Goal: Task Accomplishment & Management: Use online tool/utility

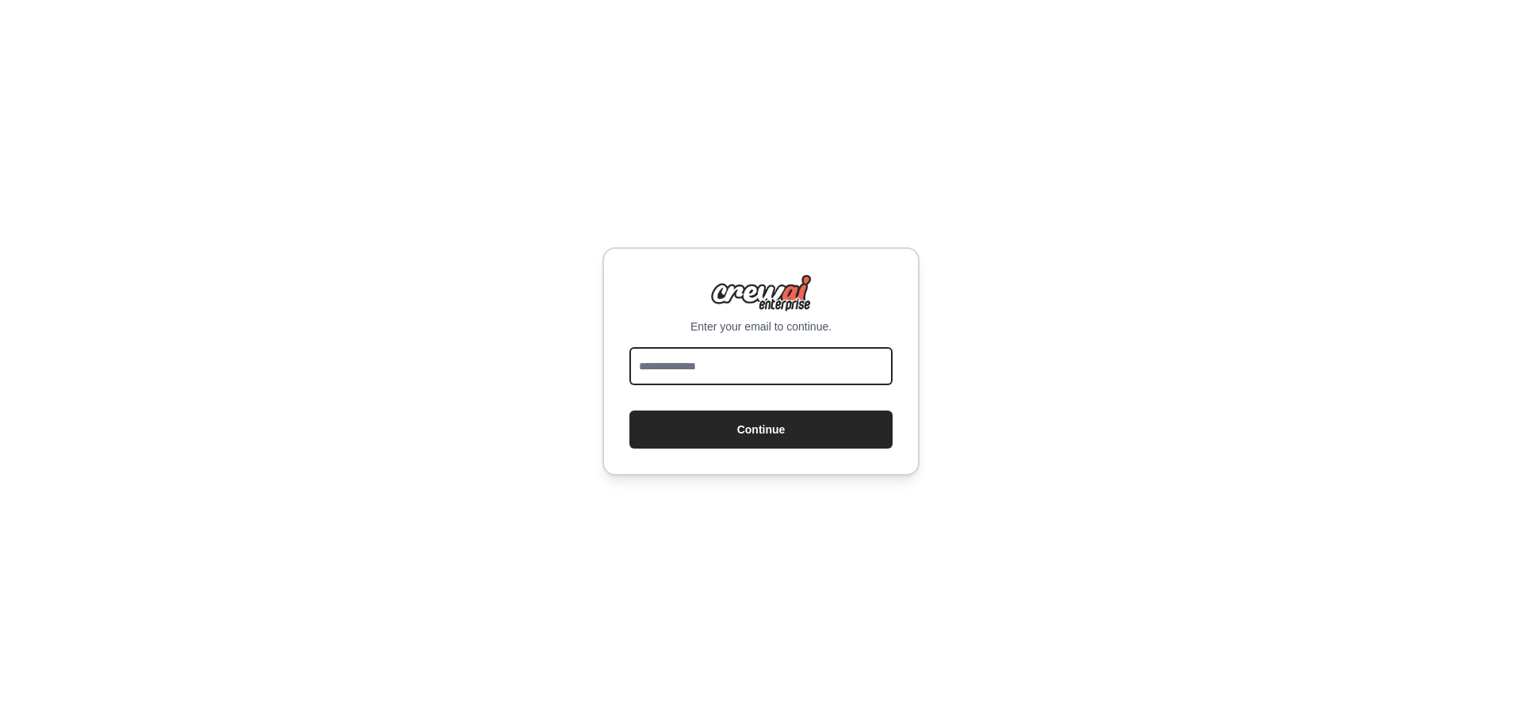
click at [799, 357] on input "email" at bounding box center [761, 366] width 263 height 38
type input "**********"
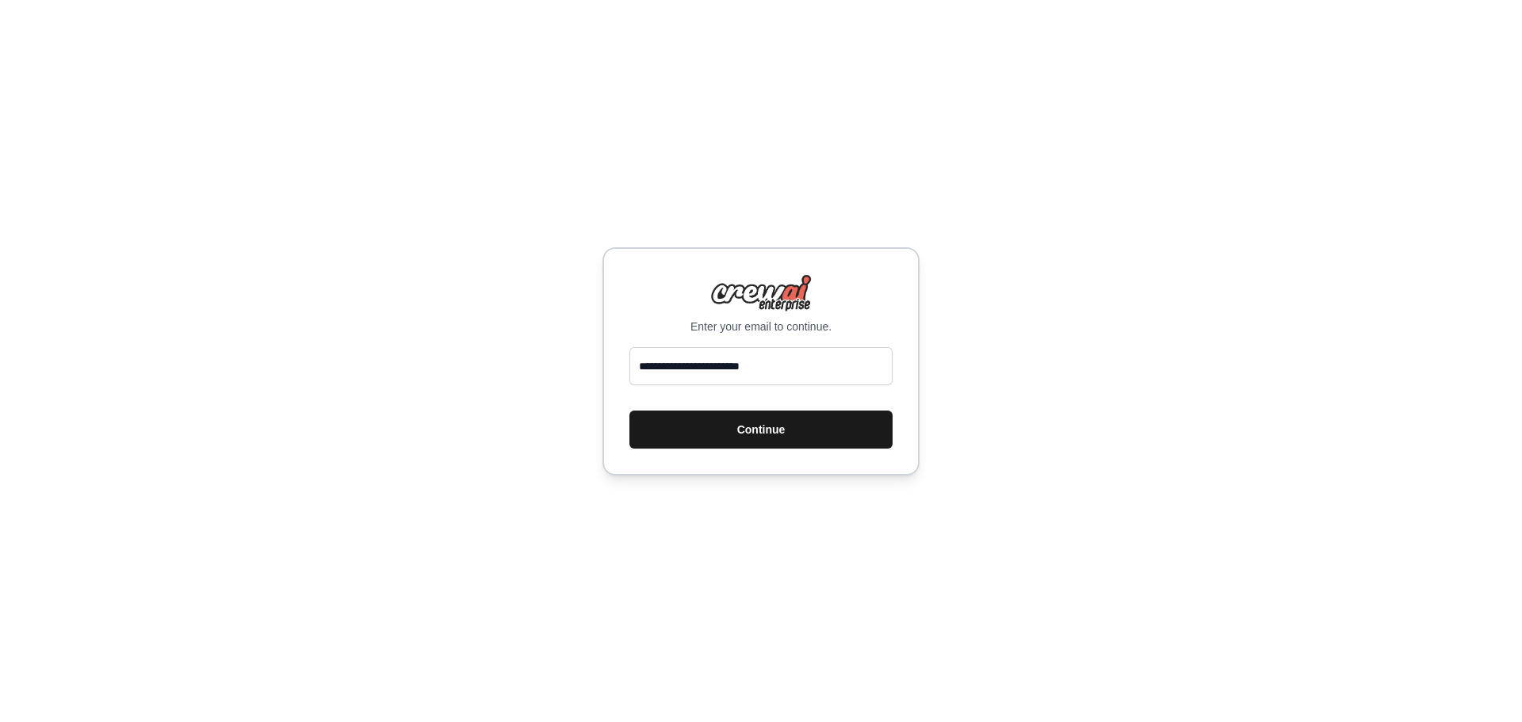
click at [819, 428] on button "Continue" at bounding box center [761, 430] width 263 height 38
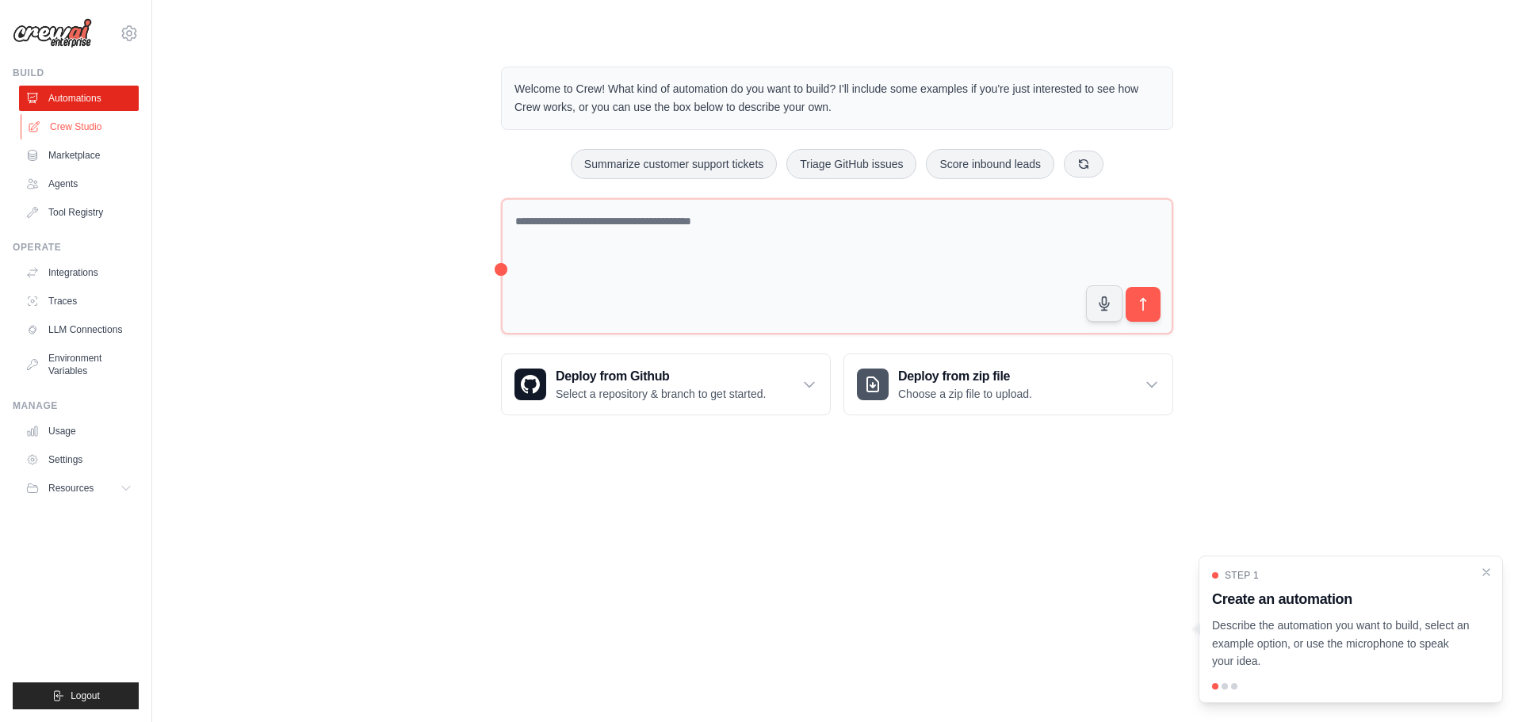
click at [94, 127] on link "Crew Studio" at bounding box center [81, 126] width 120 height 25
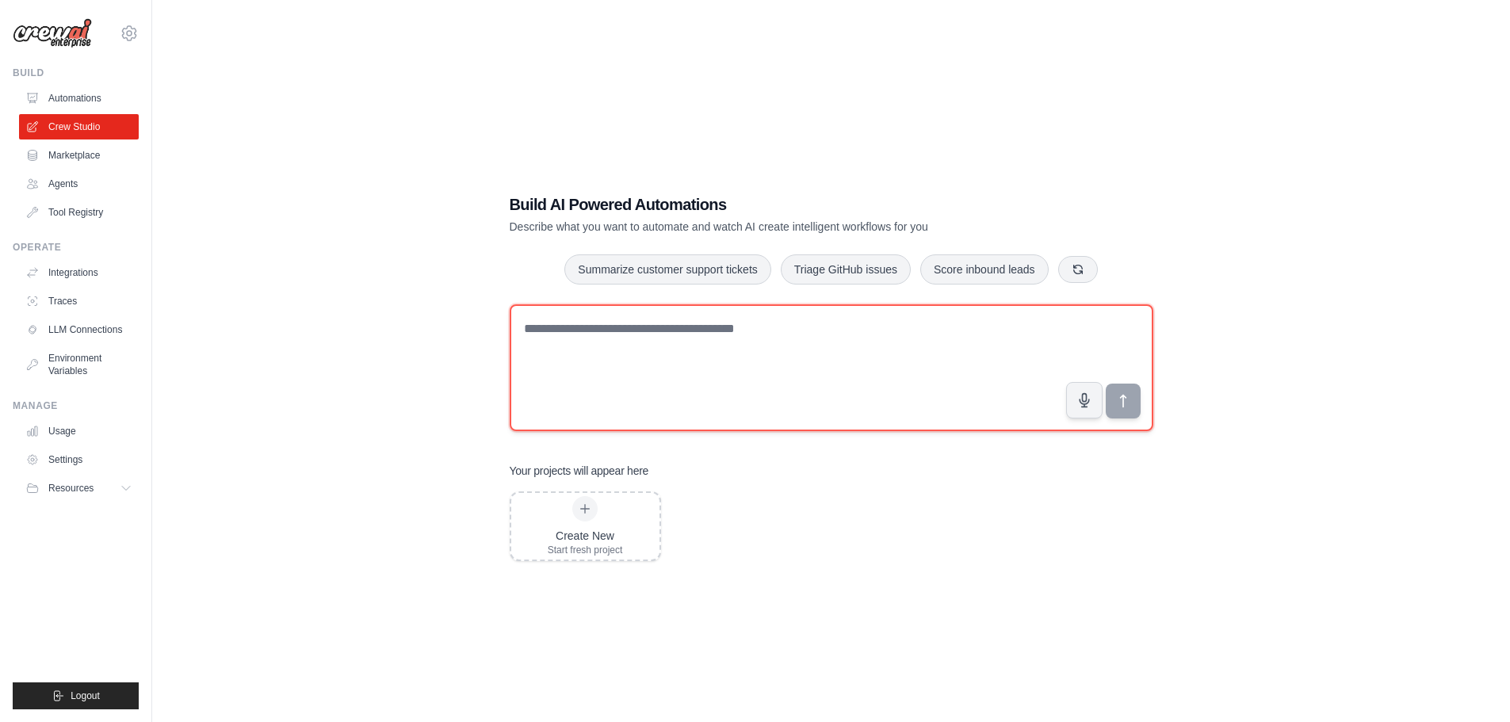
click at [586, 339] on textarea at bounding box center [832, 367] width 644 height 127
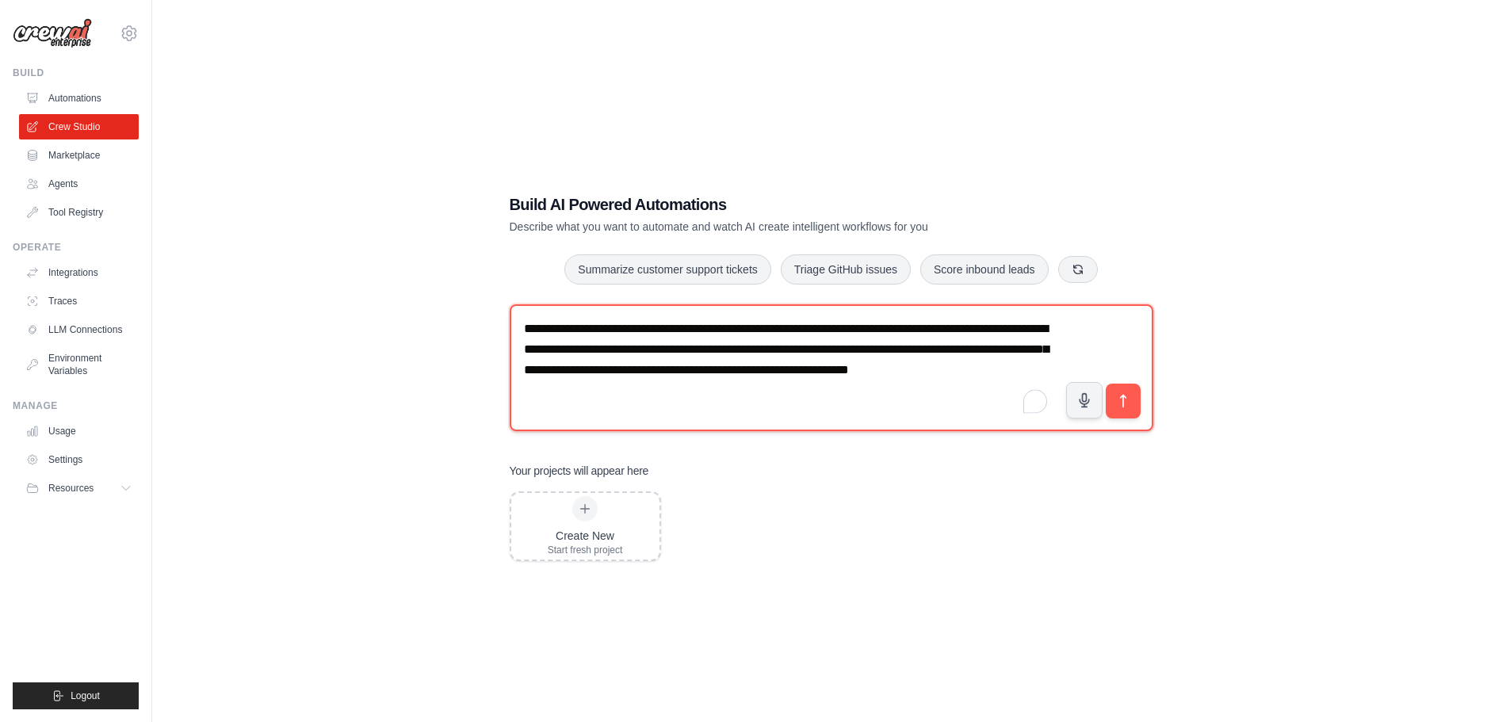
click at [653, 392] on textarea "**********" at bounding box center [832, 367] width 644 height 127
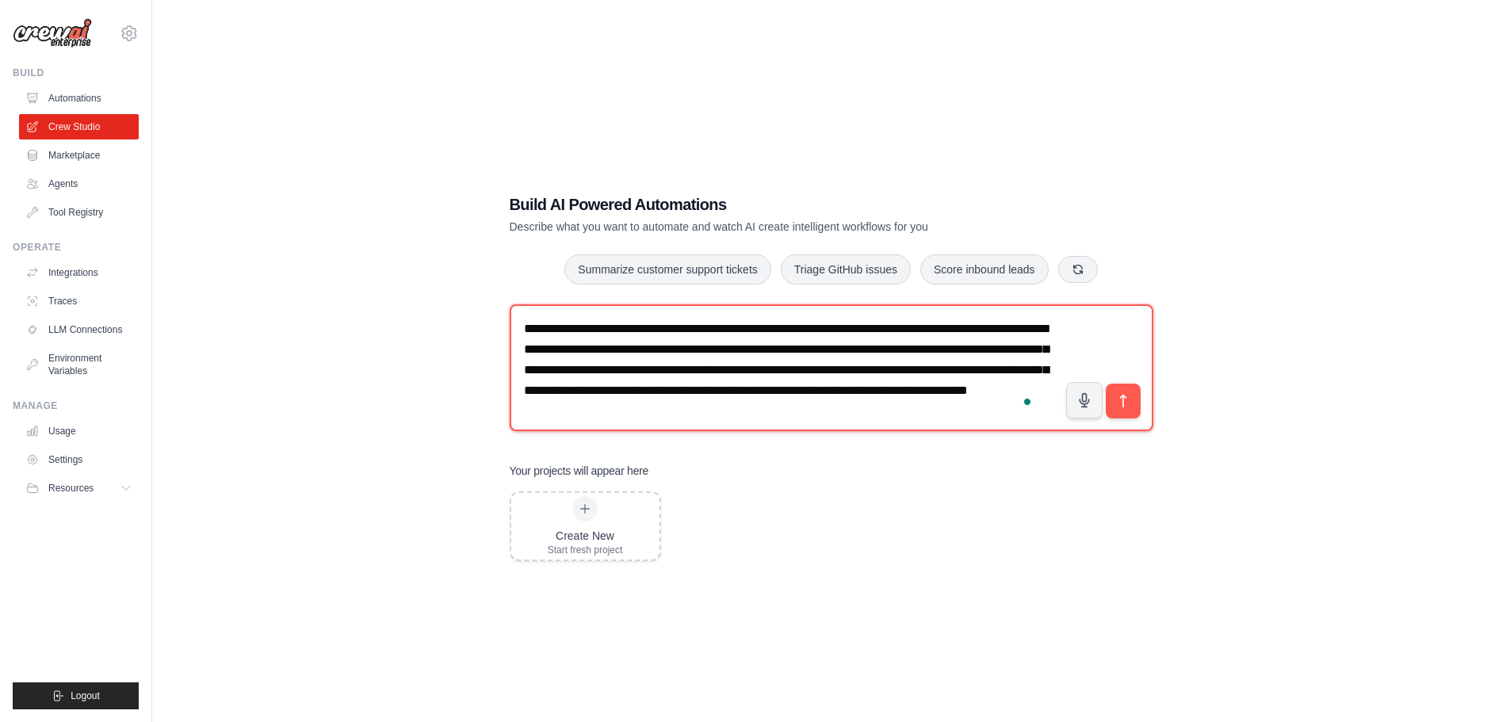
scroll to position [10, 0]
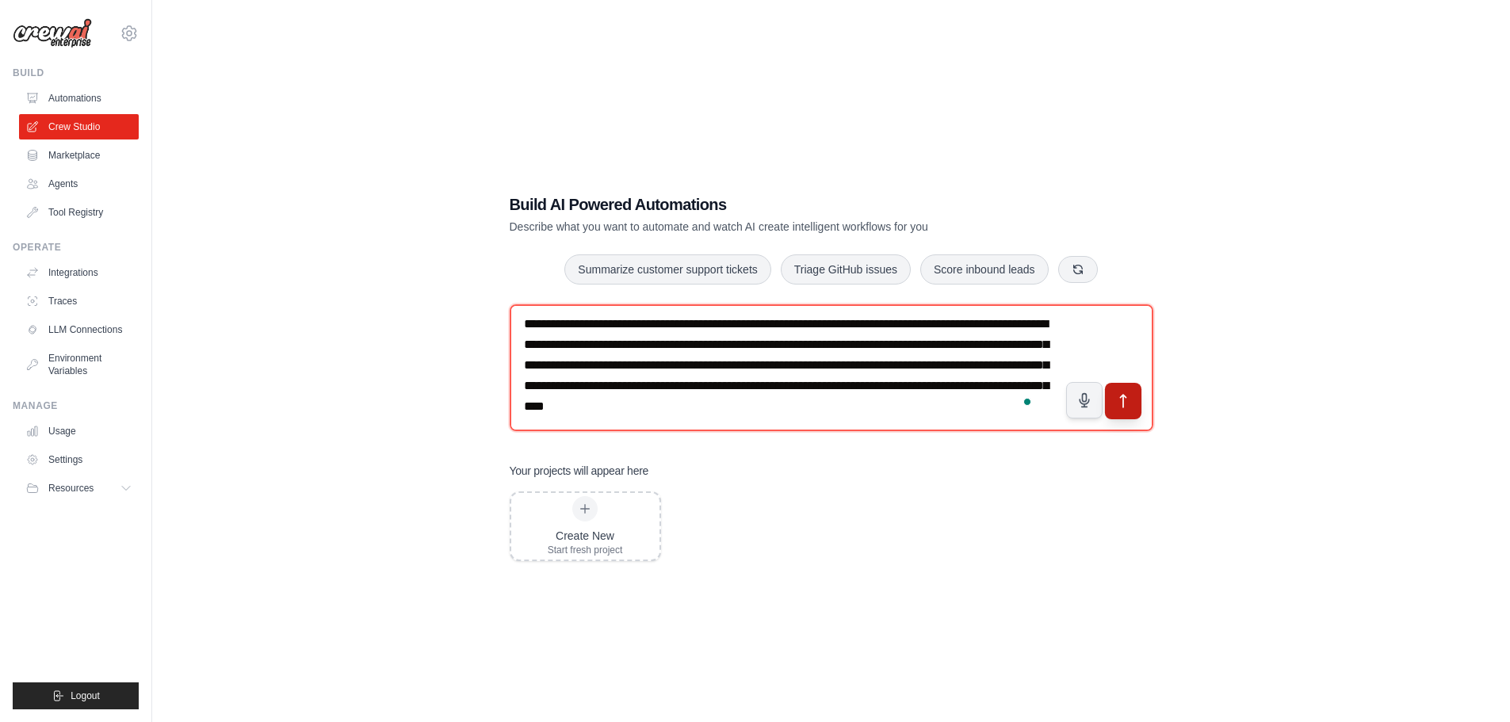
type textarea "**********"
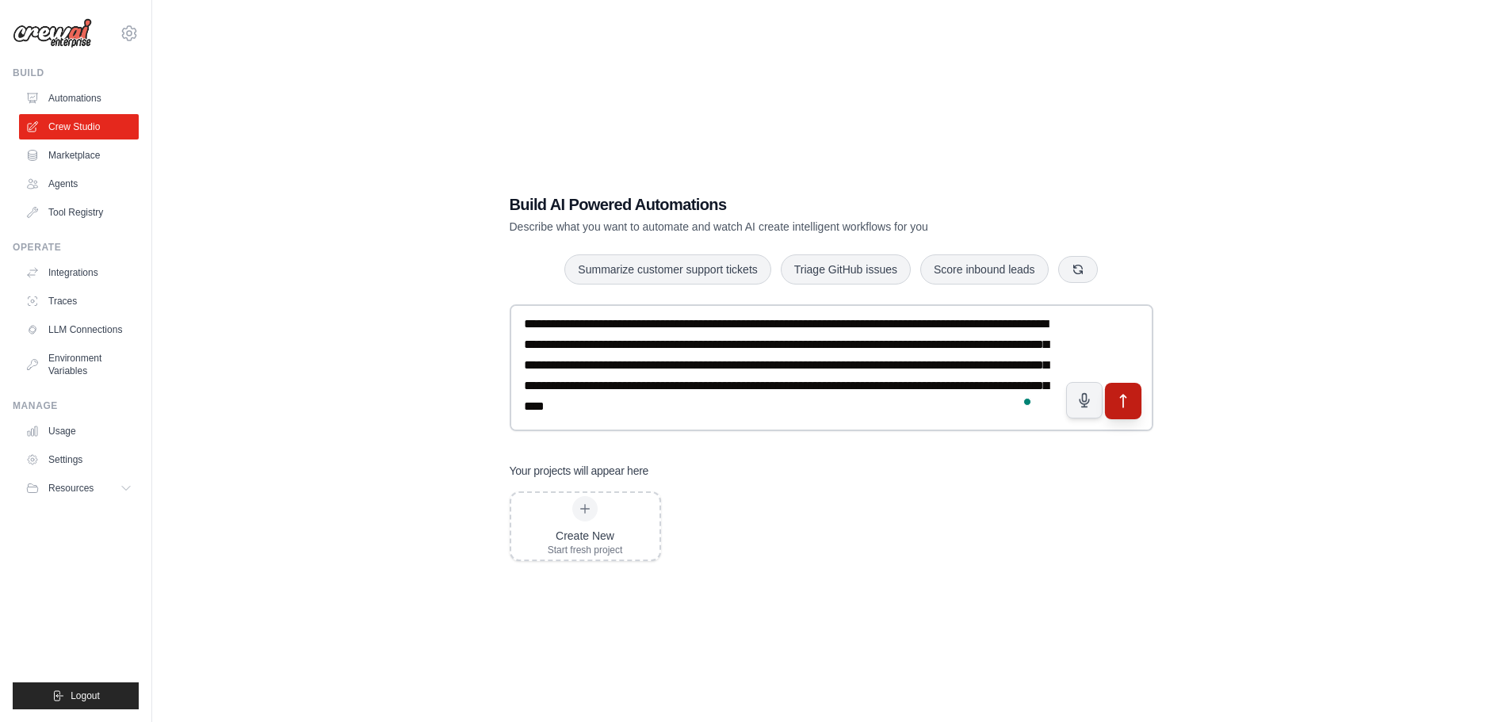
click at [1122, 407] on icon "submit" at bounding box center [1123, 400] width 17 height 17
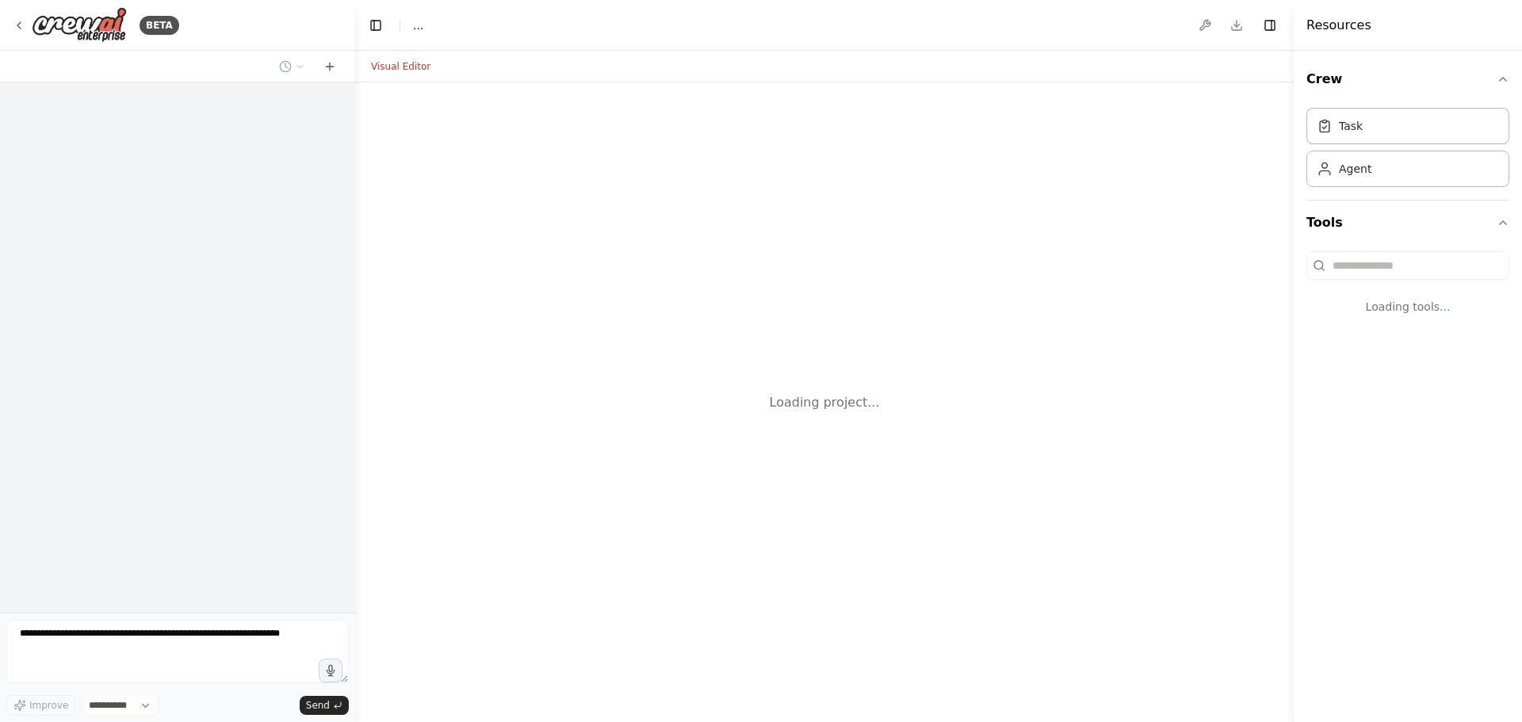
select select "****"
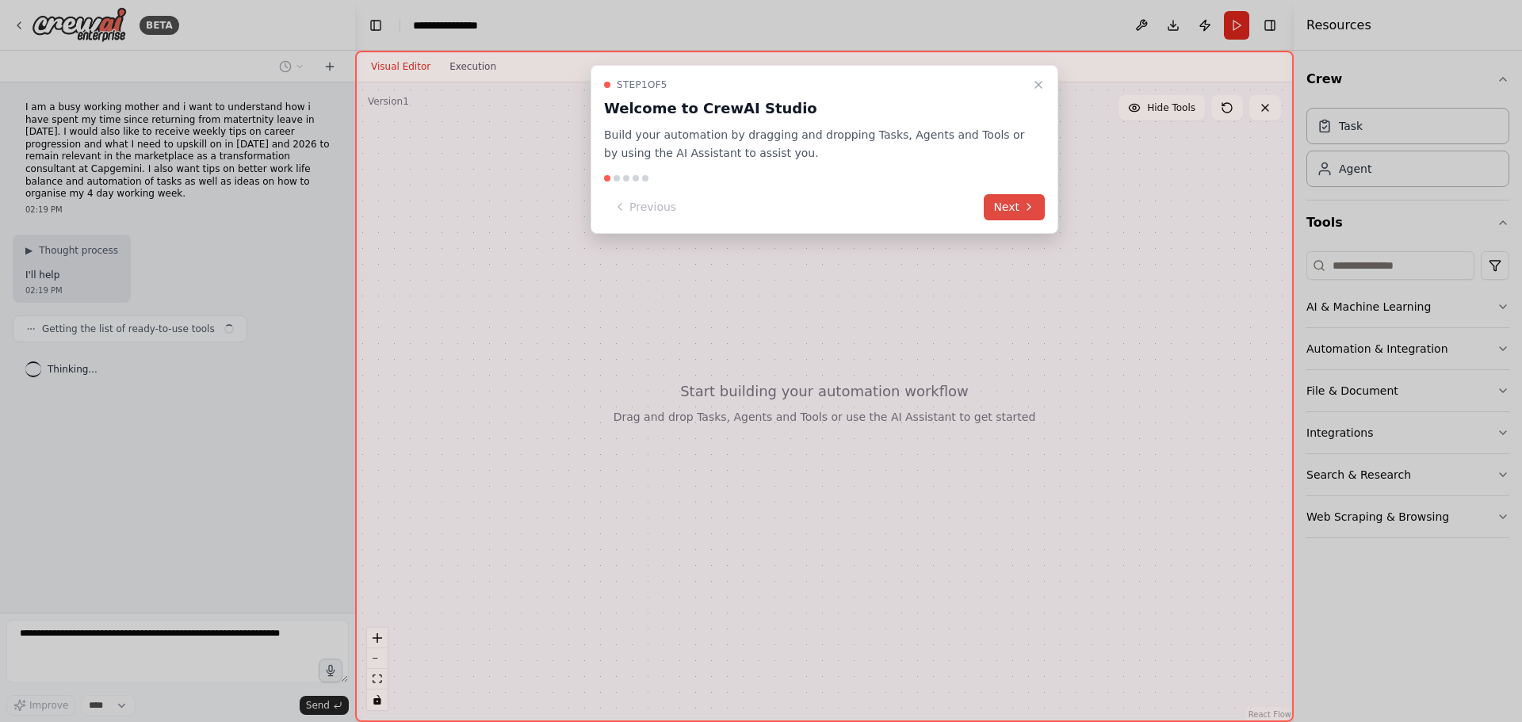
click at [1027, 209] on icon at bounding box center [1029, 207] width 13 height 13
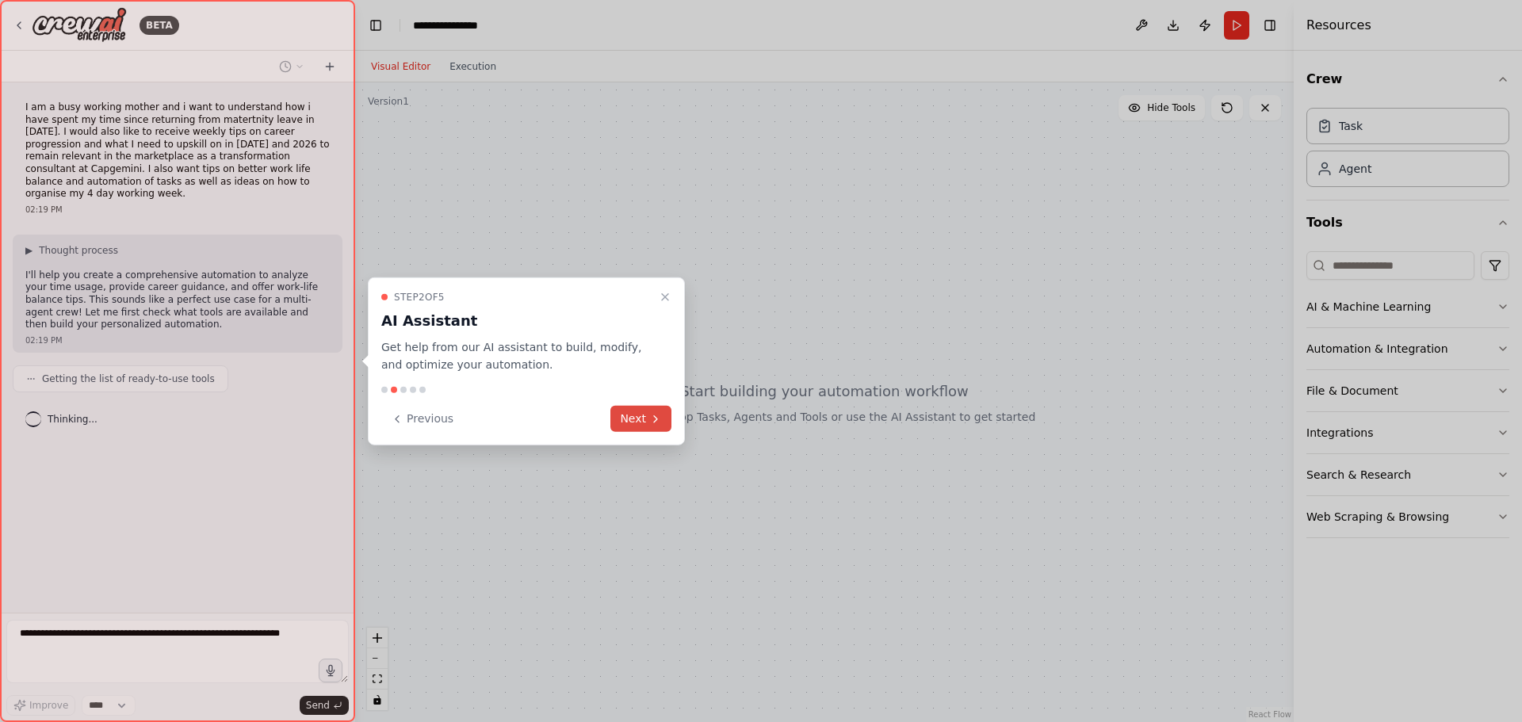
click at [652, 414] on icon at bounding box center [655, 418] width 13 height 13
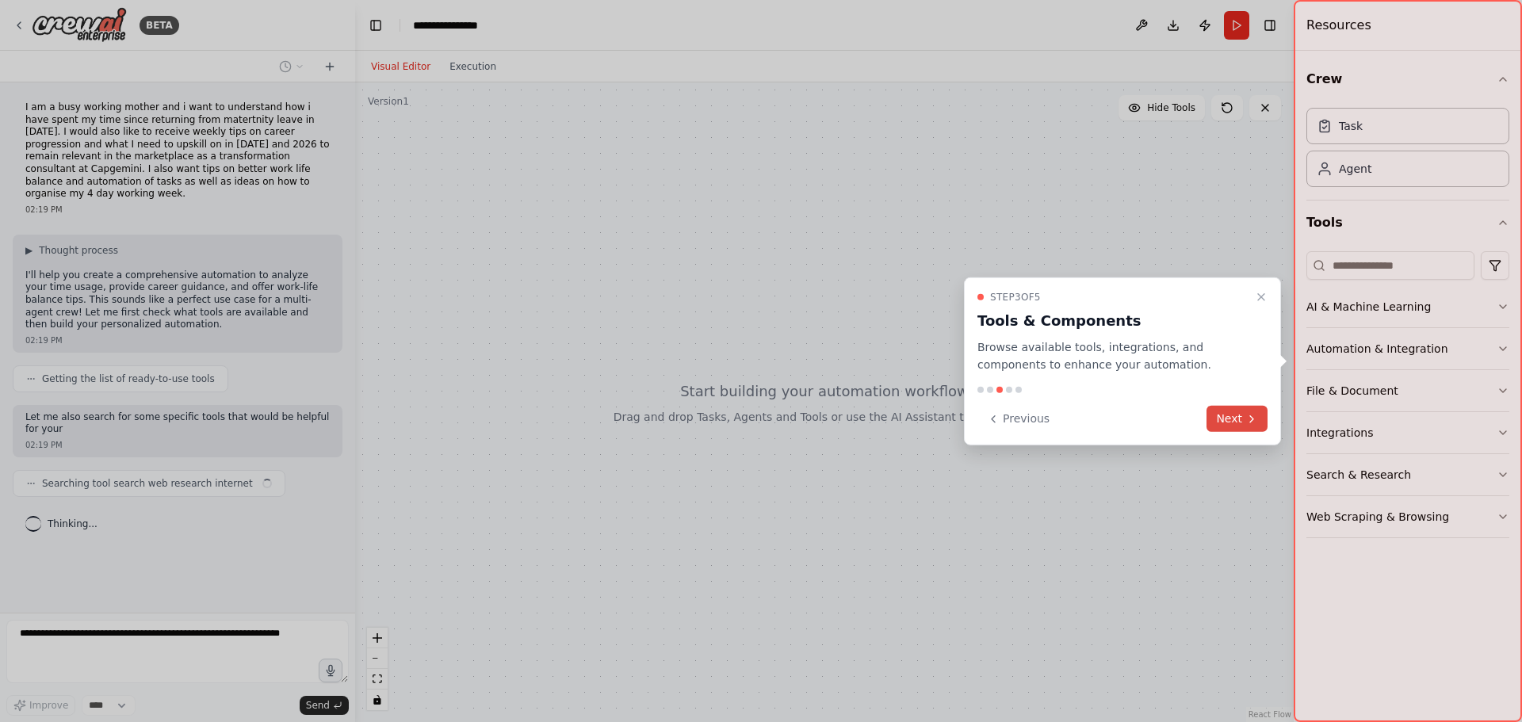
click at [1242, 423] on button "Next" at bounding box center [1237, 419] width 61 height 26
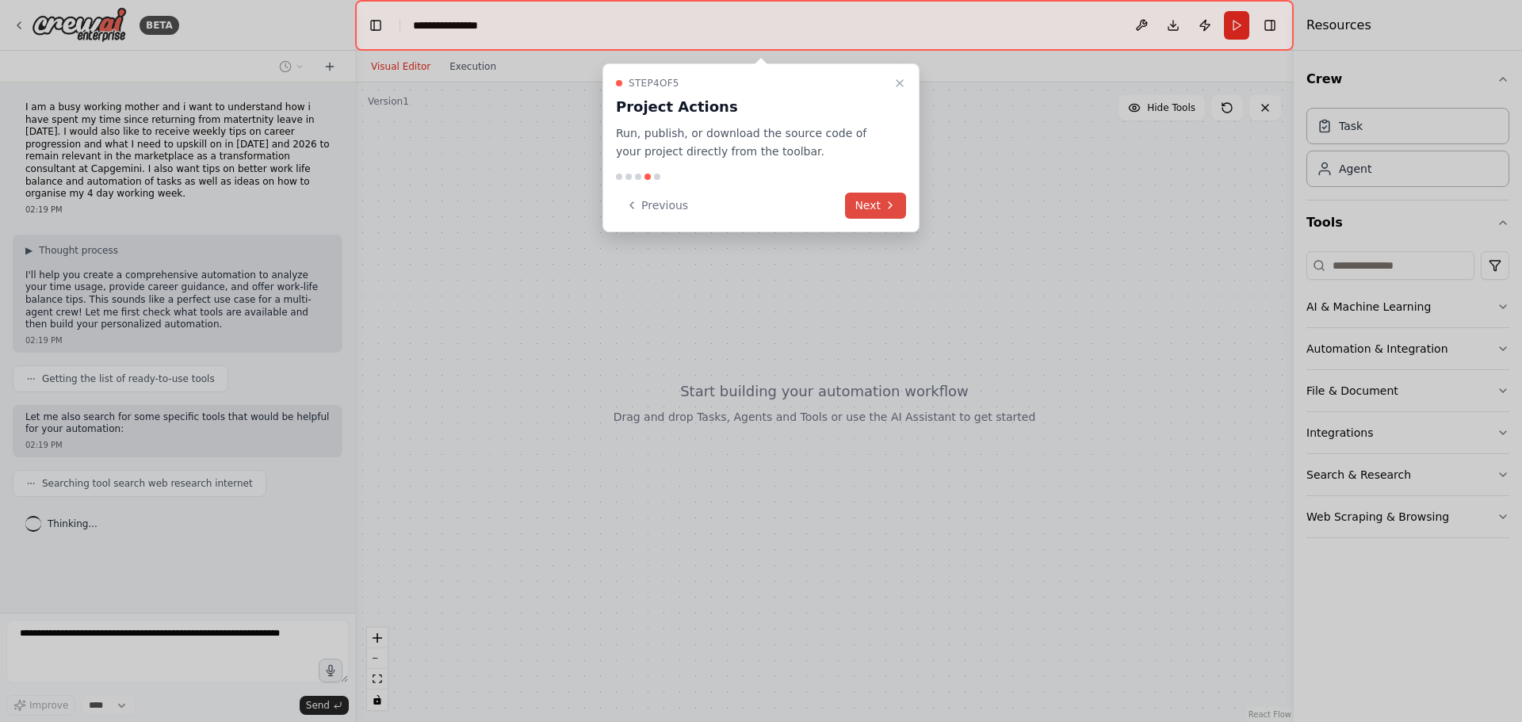
click at [891, 212] on button "Next" at bounding box center [875, 206] width 61 height 26
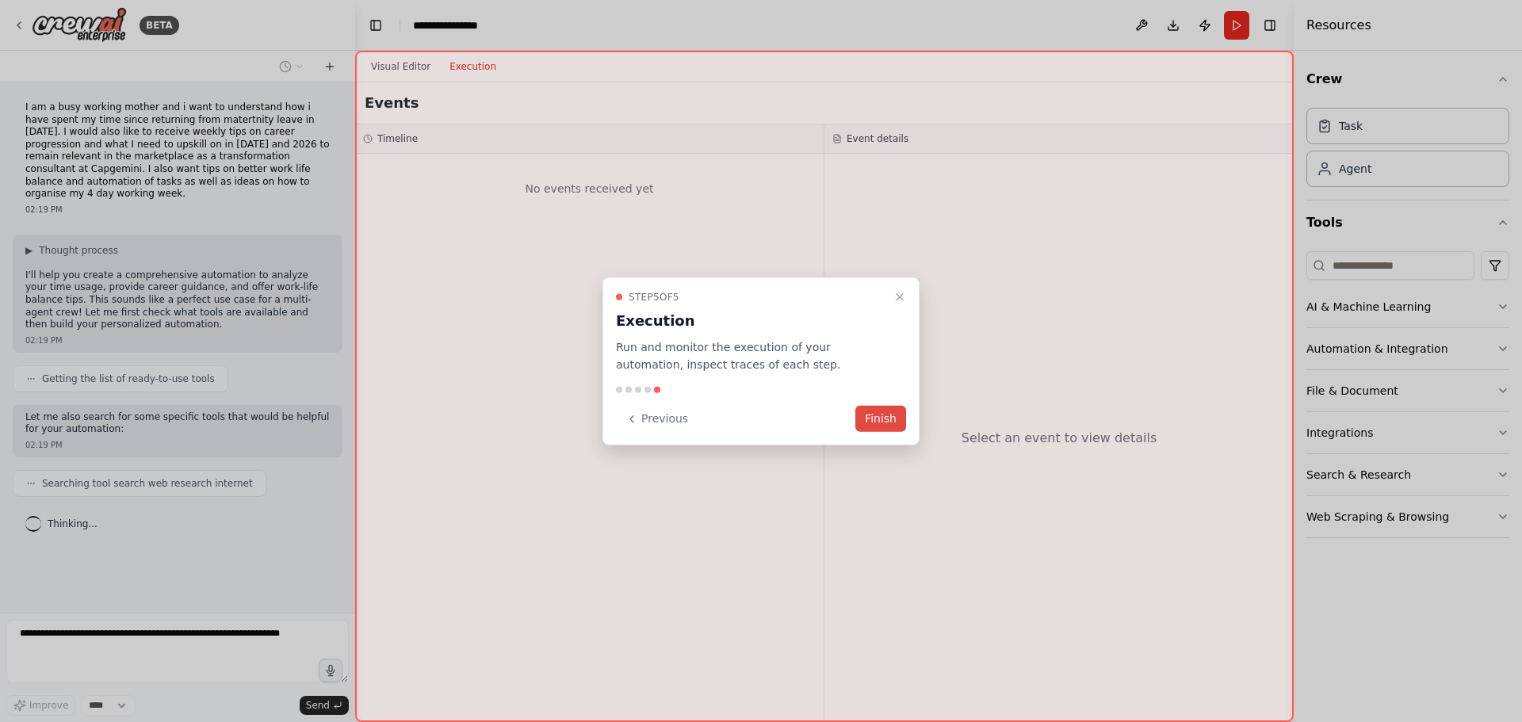
click at [889, 421] on button "Finish" at bounding box center [881, 419] width 51 height 26
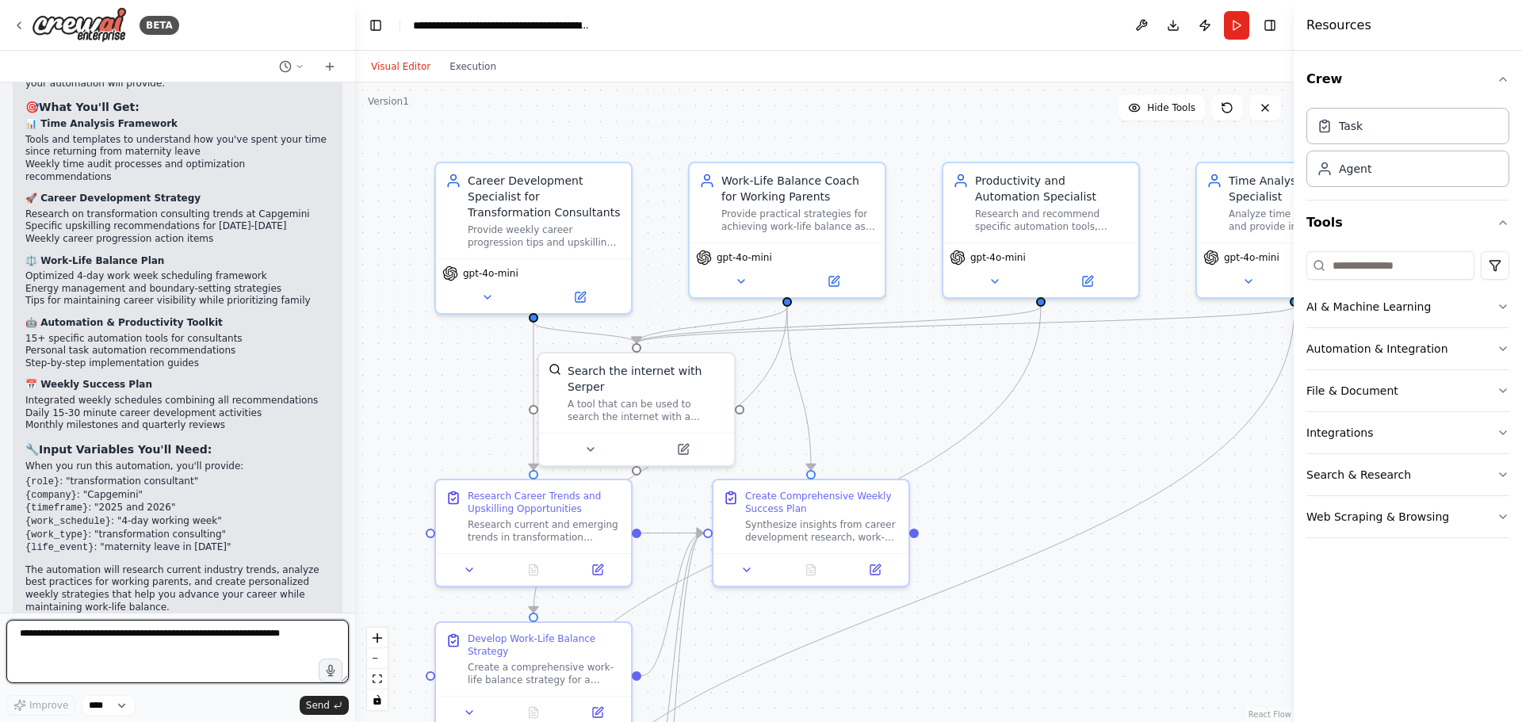
scroll to position [1364, 0]
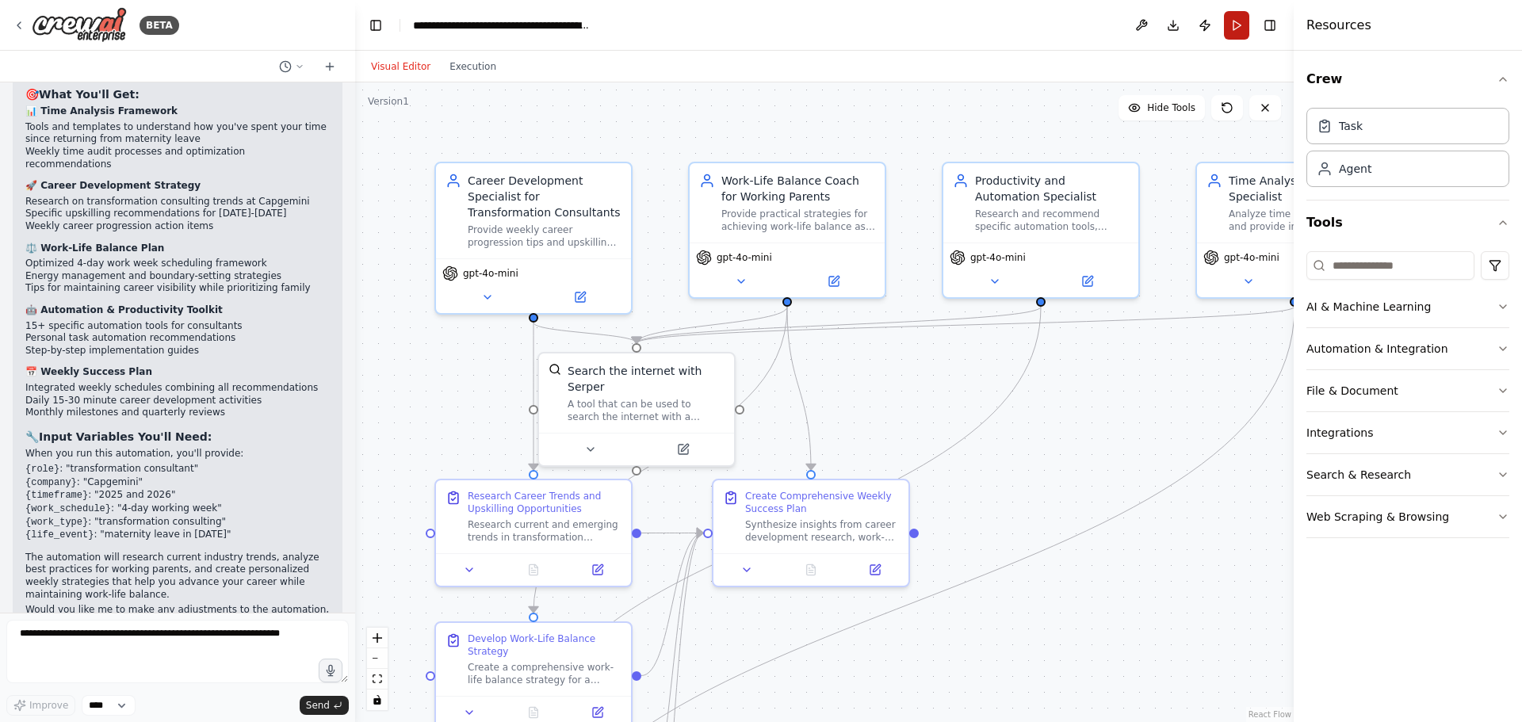
click at [1242, 28] on button "Run" at bounding box center [1236, 25] width 25 height 29
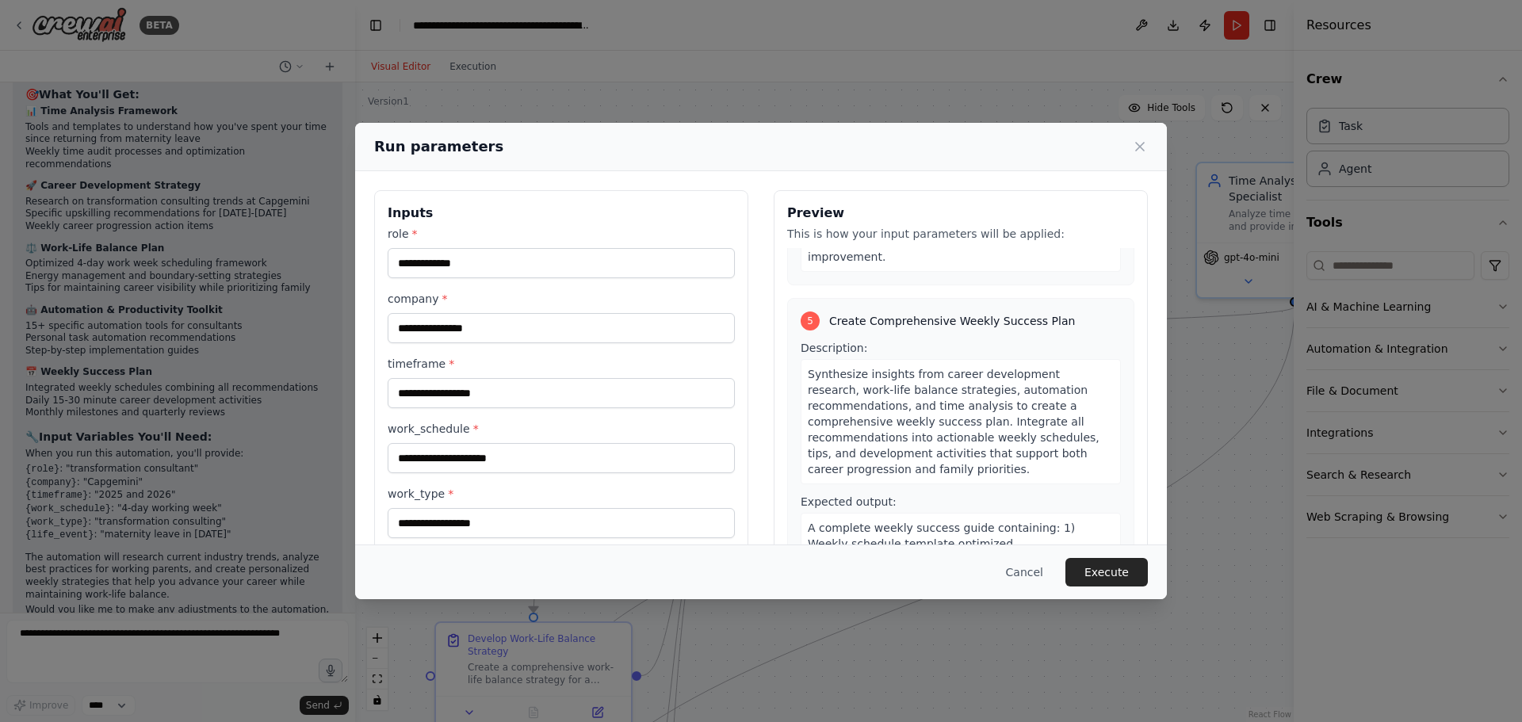
scroll to position [1464, 0]
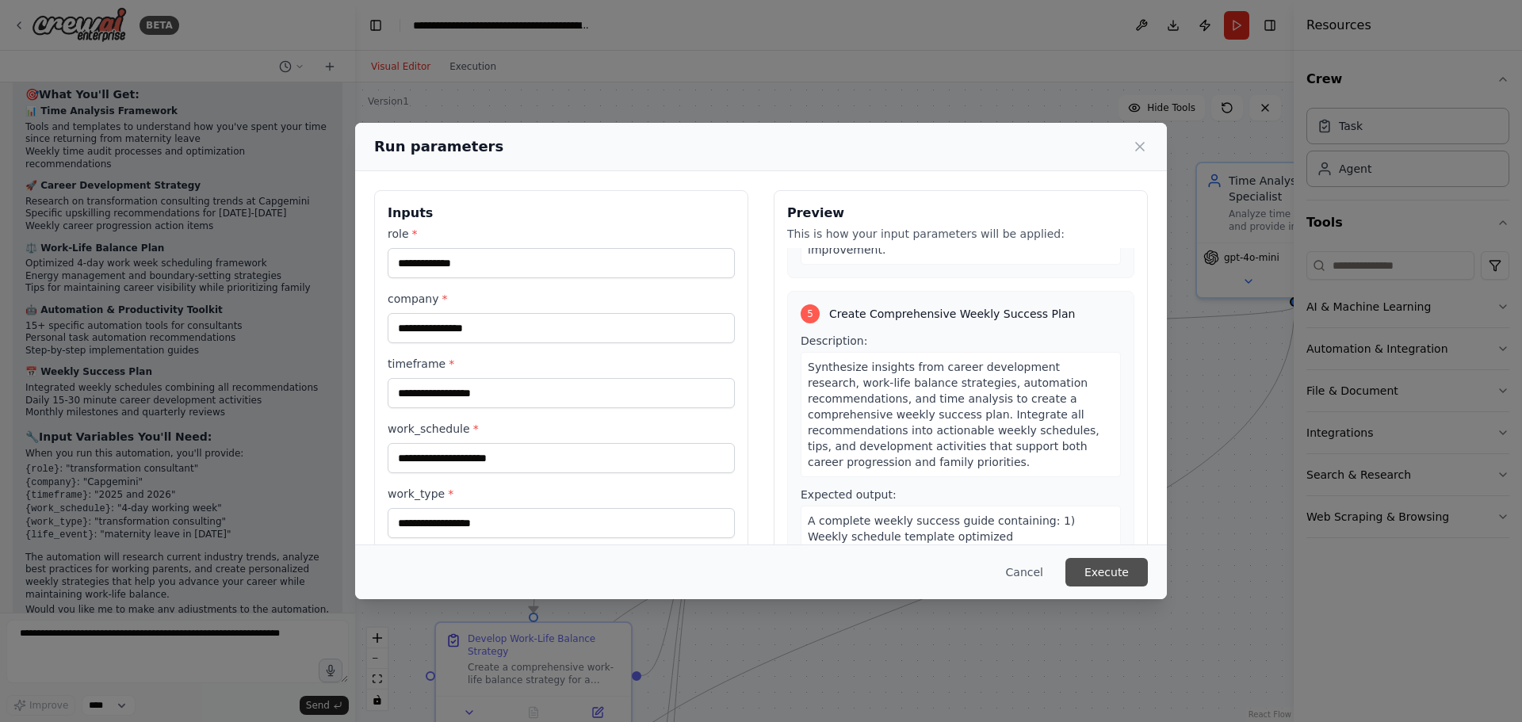
click at [1107, 570] on button "Execute" at bounding box center [1107, 572] width 82 height 29
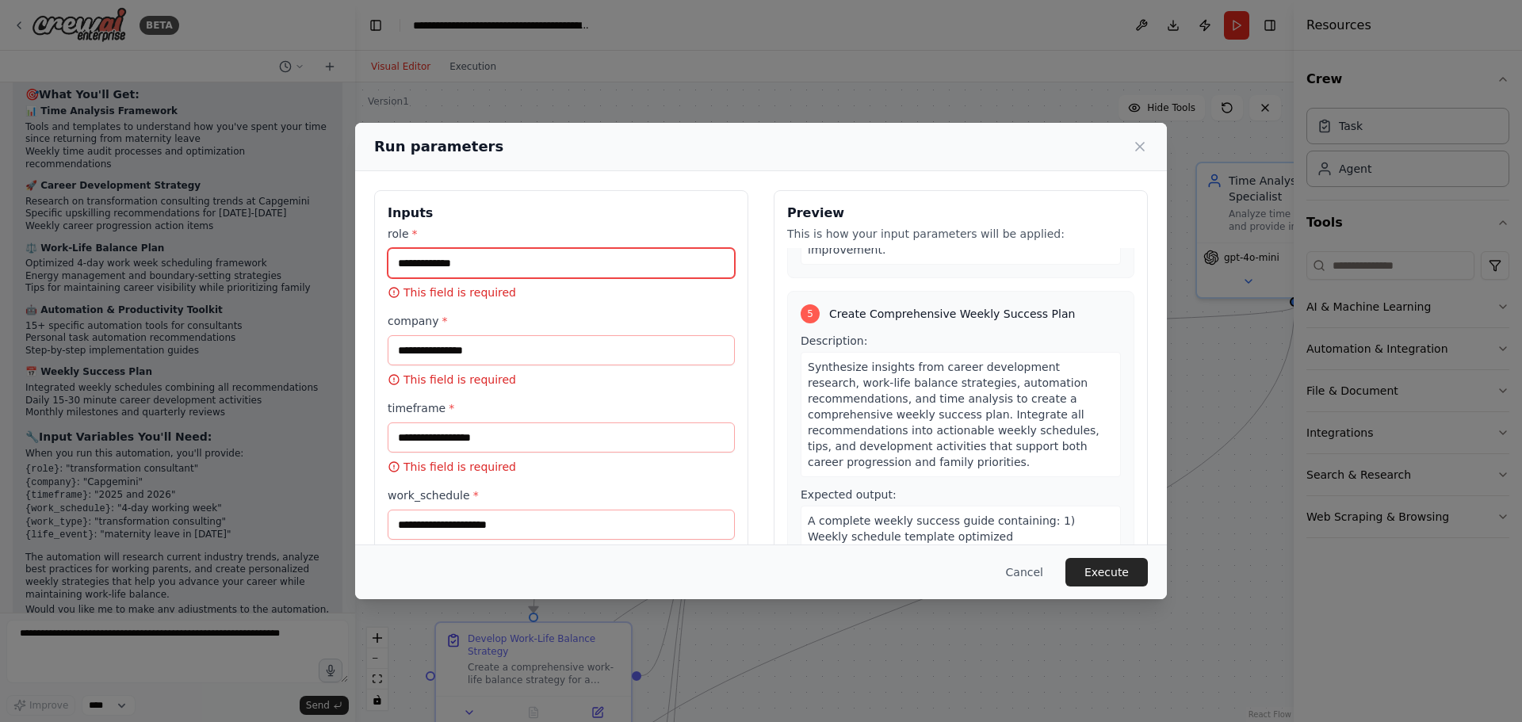
click at [519, 255] on input "role *" at bounding box center [561, 263] width 347 height 30
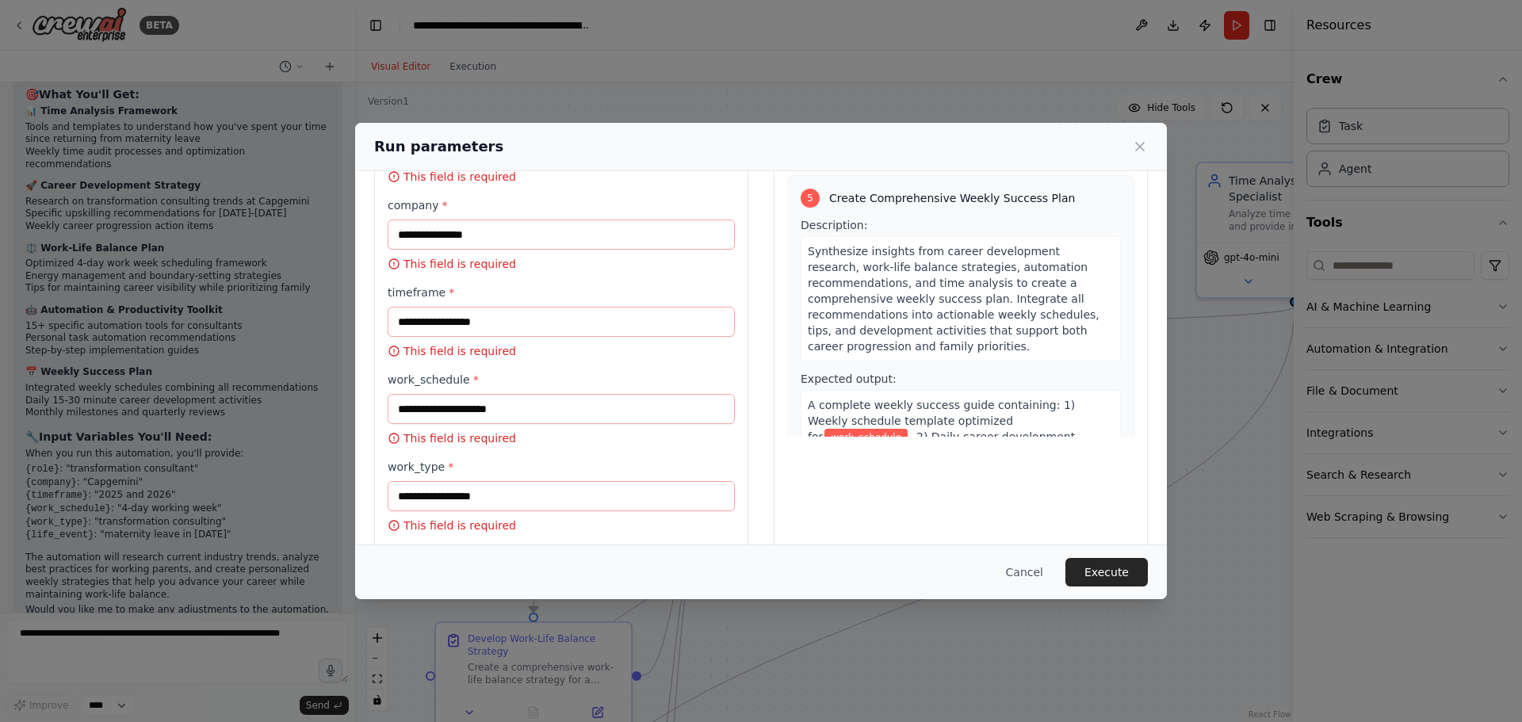
scroll to position [0, 0]
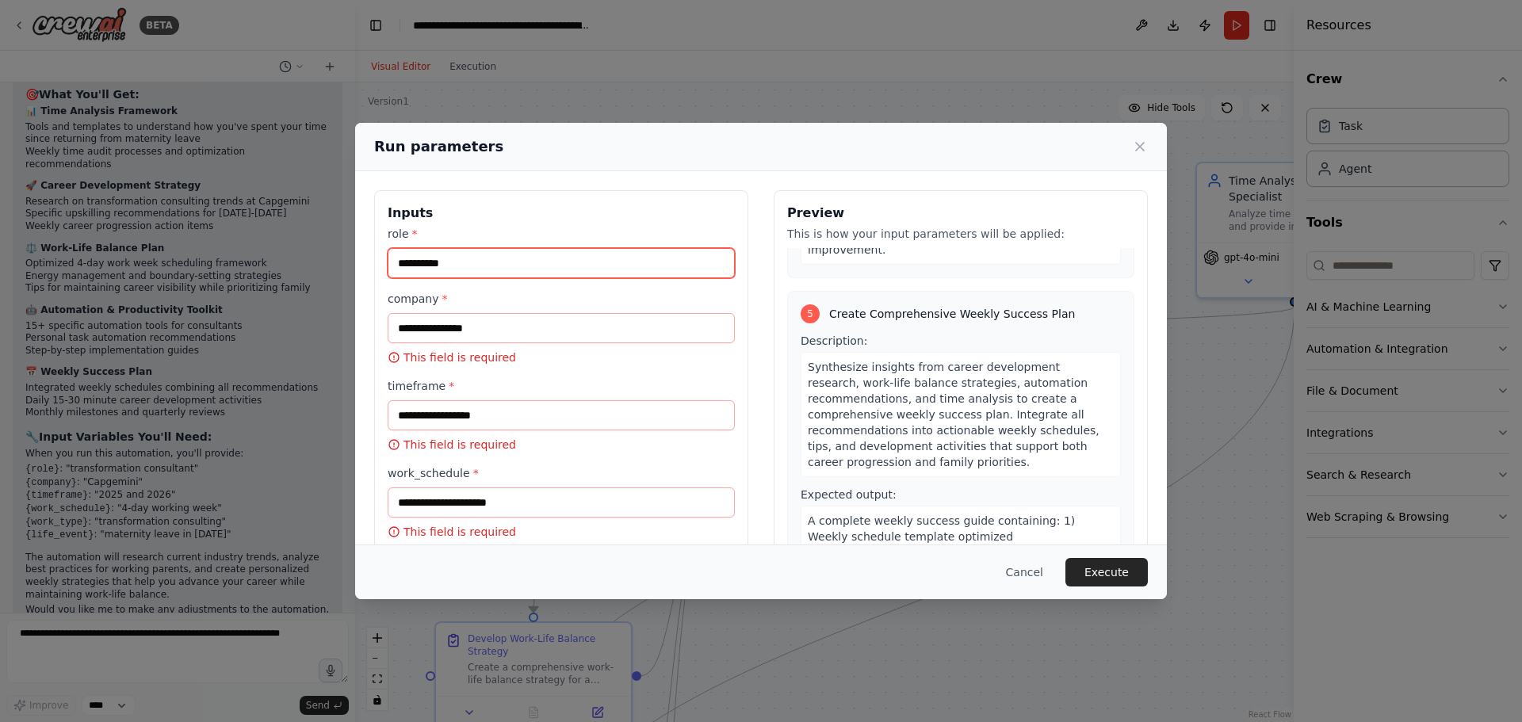
type input "**********"
click at [522, 352] on p "This field is required" at bounding box center [561, 358] width 347 height 16
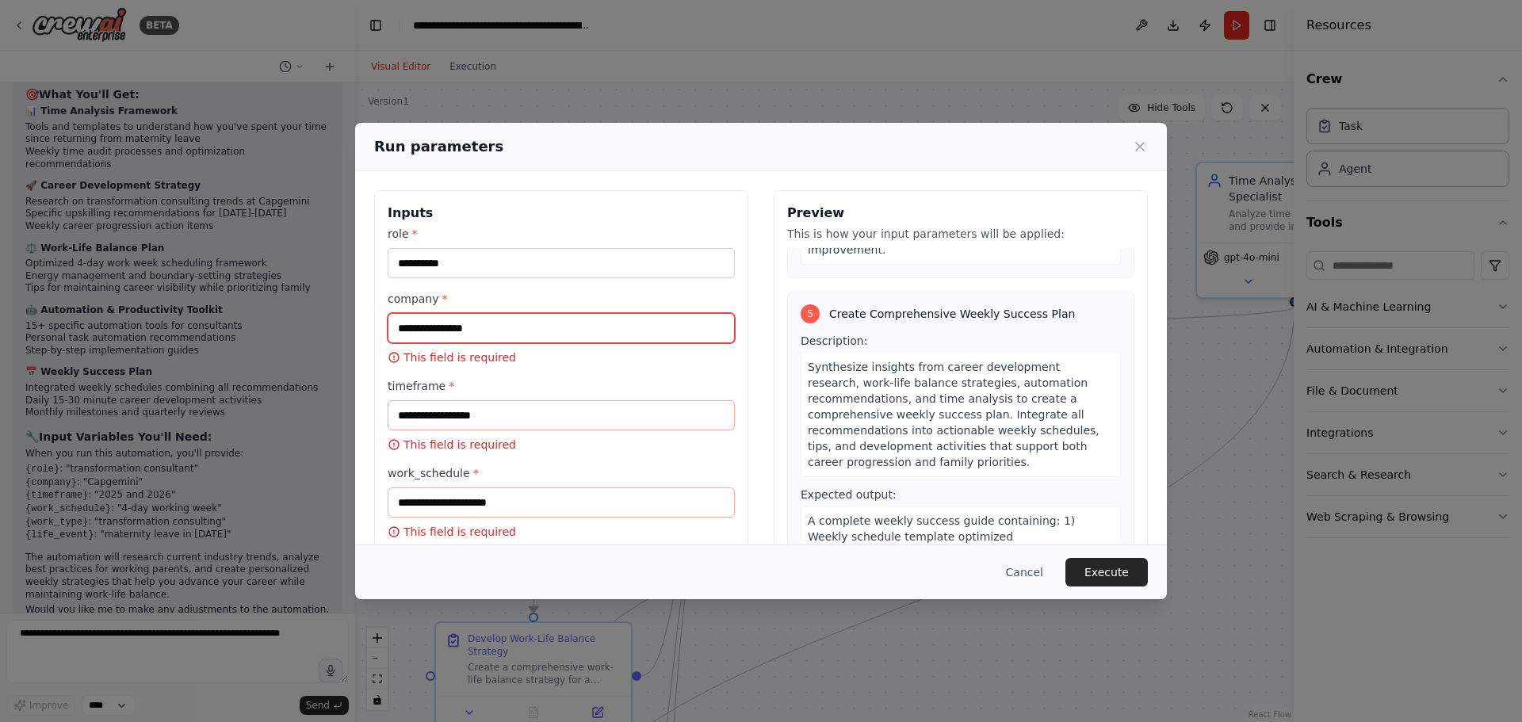
click at [522, 336] on input "company *" at bounding box center [561, 328] width 347 height 30
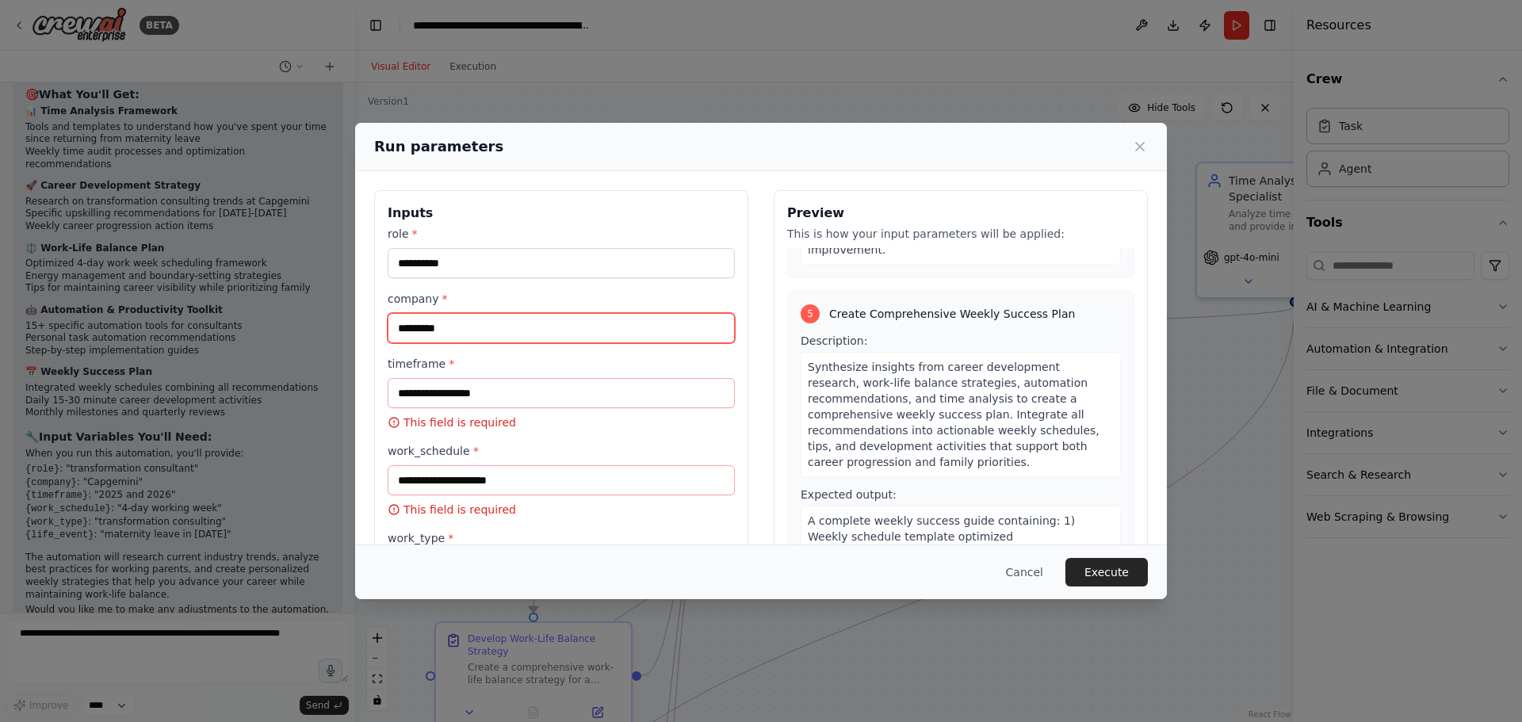
scroll to position [1480, 0]
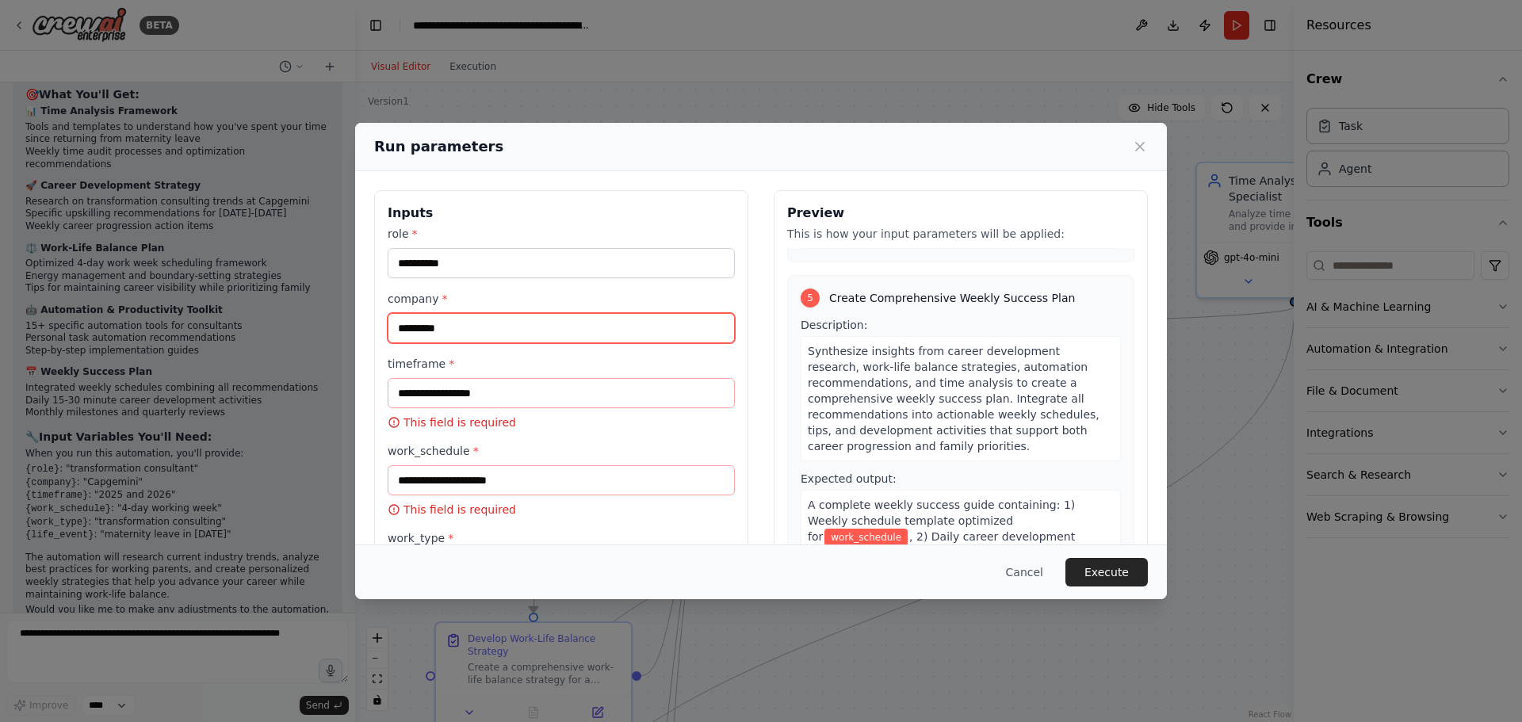
type input "*********"
click at [516, 382] on input "timeframe *" at bounding box center [561, 393] width 347 height 30
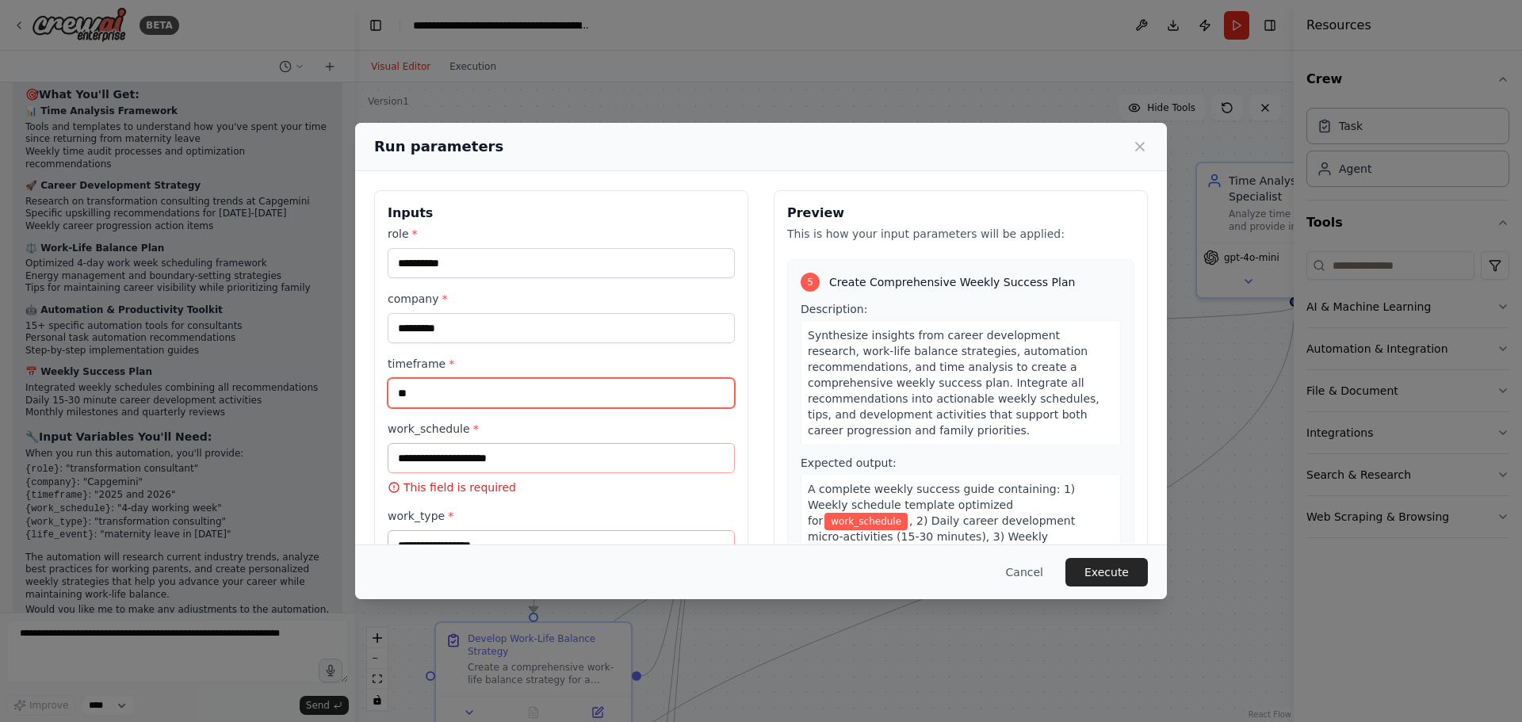
type input "*"
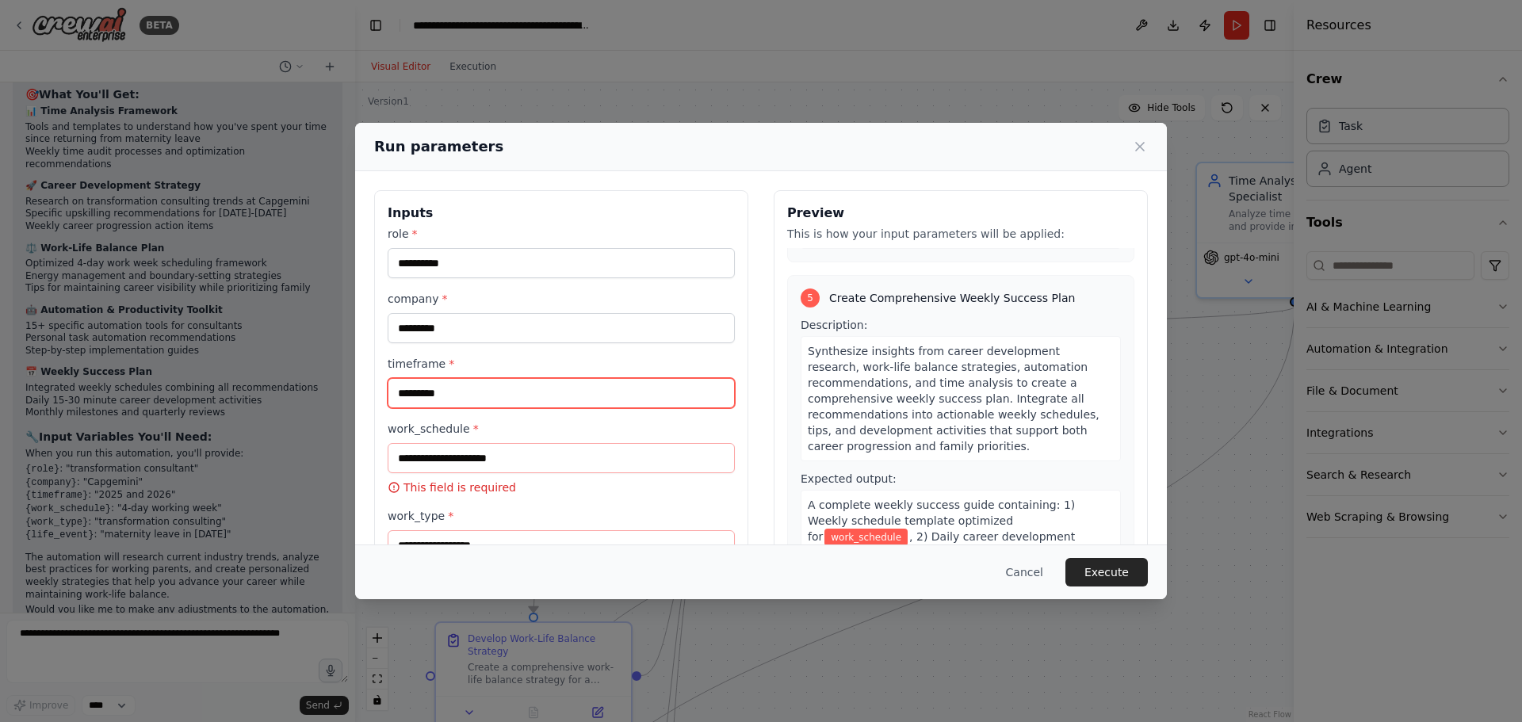
type input "*********"
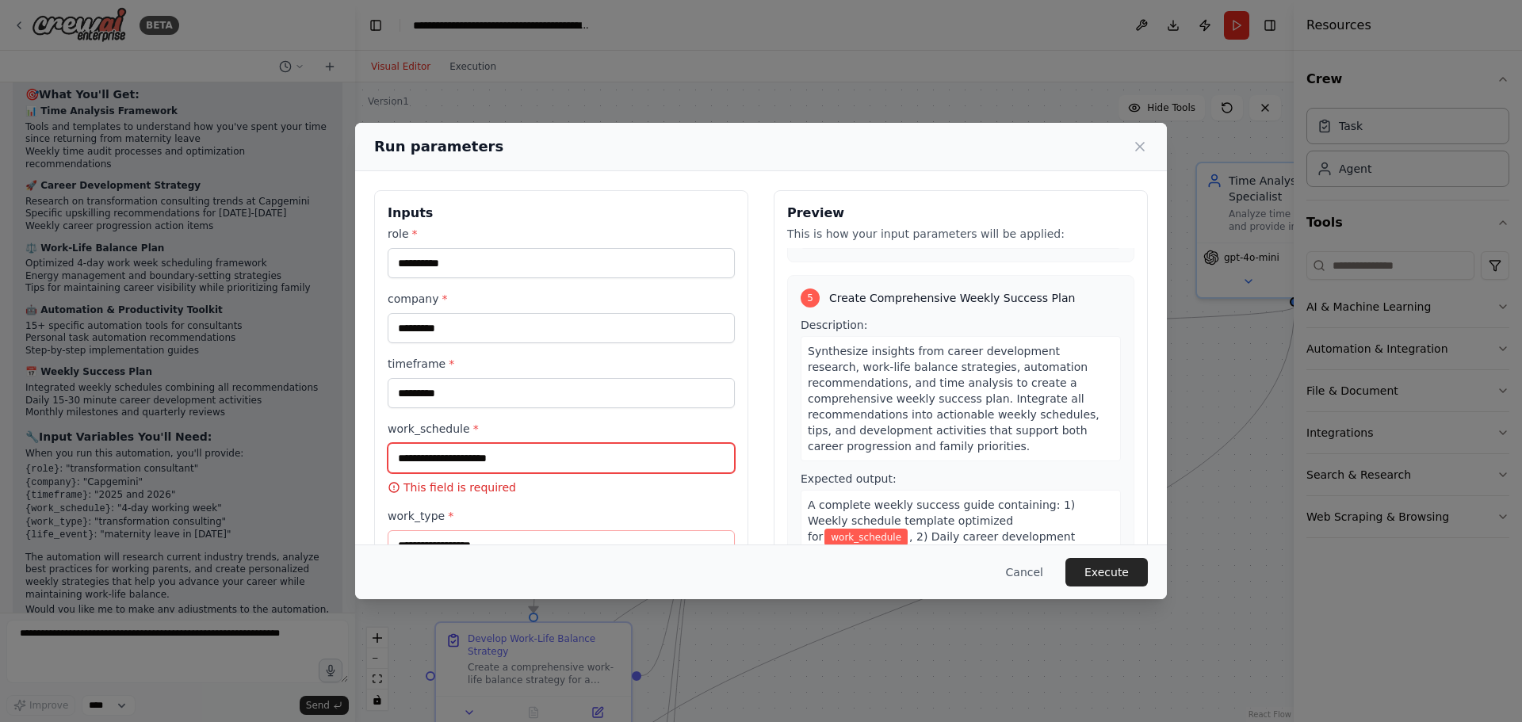
click at [484, 450] on input "work_schedule *" at bounding box center [561, 458] width 347 height 30
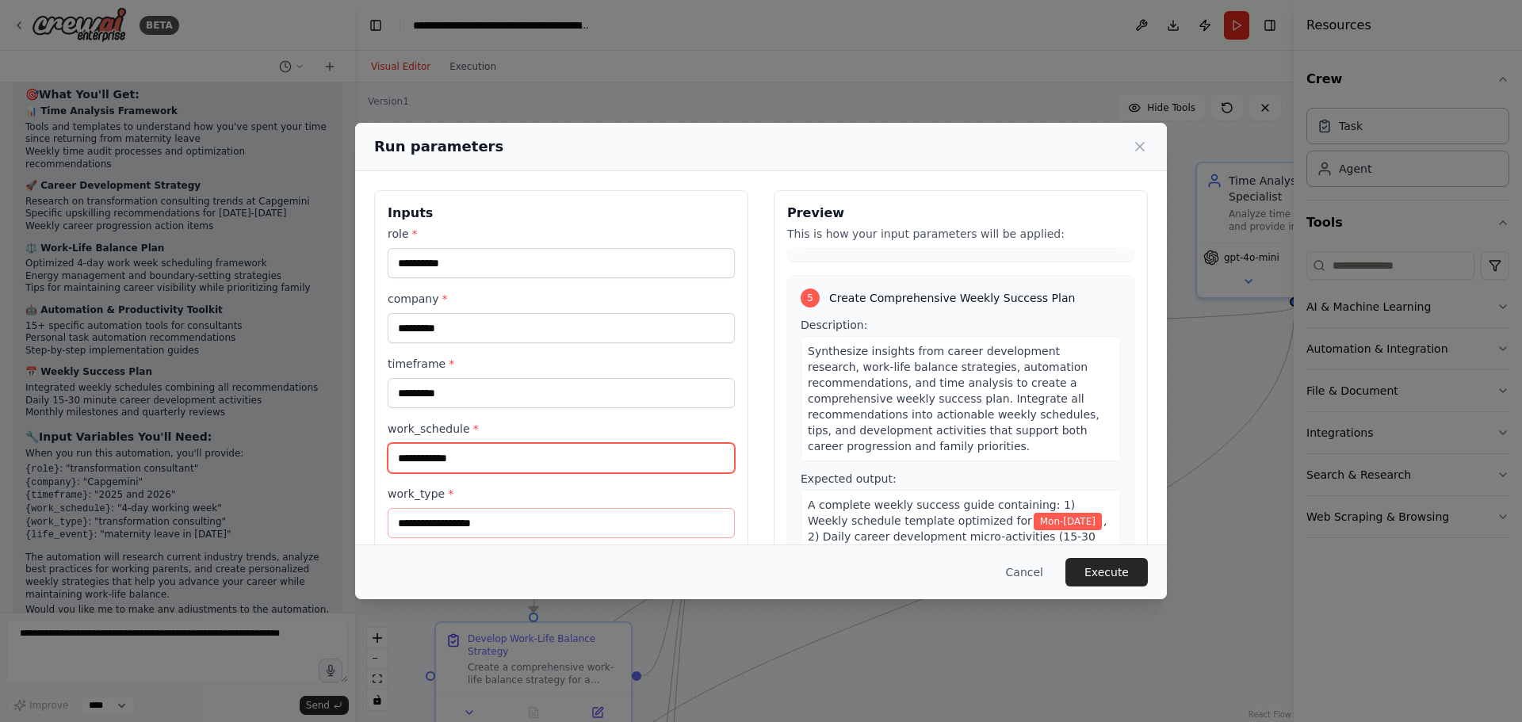
click at [417, 462] on input "**********" at bounding box center [561, 458] width 347 height 30
click at [419, 458] on input "**********" at bounding box center [561, 458] width 347 height 30
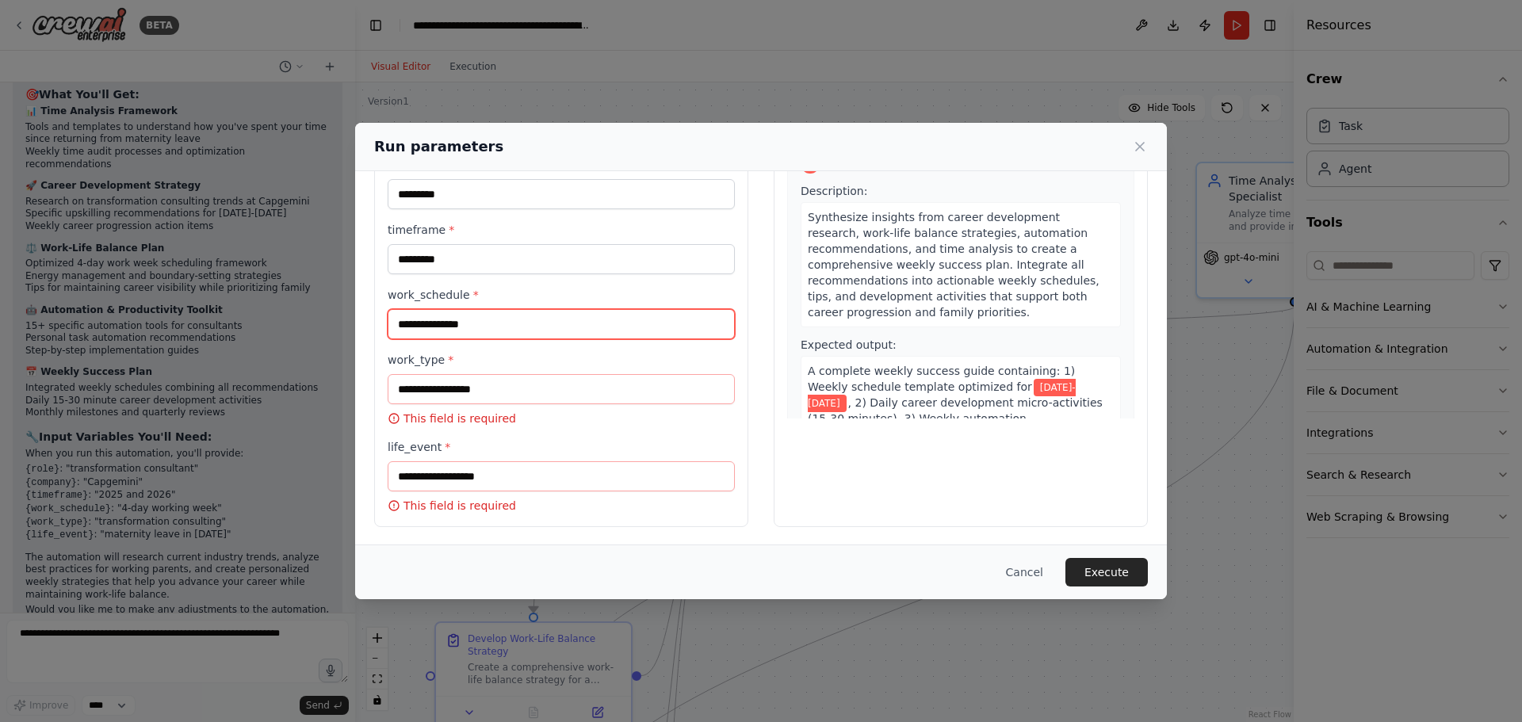
scroll to position [136, 0]
type input "**********"
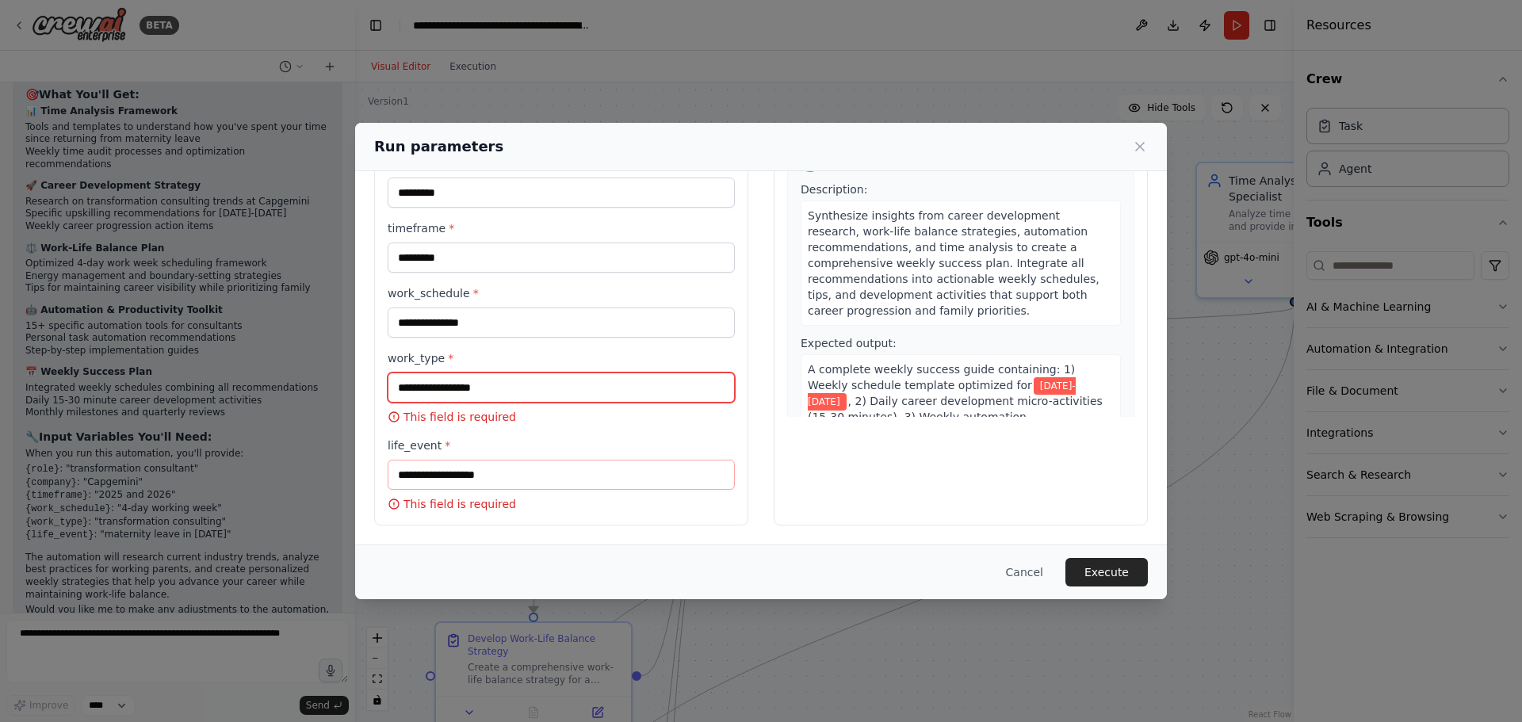
click at [477, 391] on input "work_type *" at bounding box center [561, 388] width 347 height 30
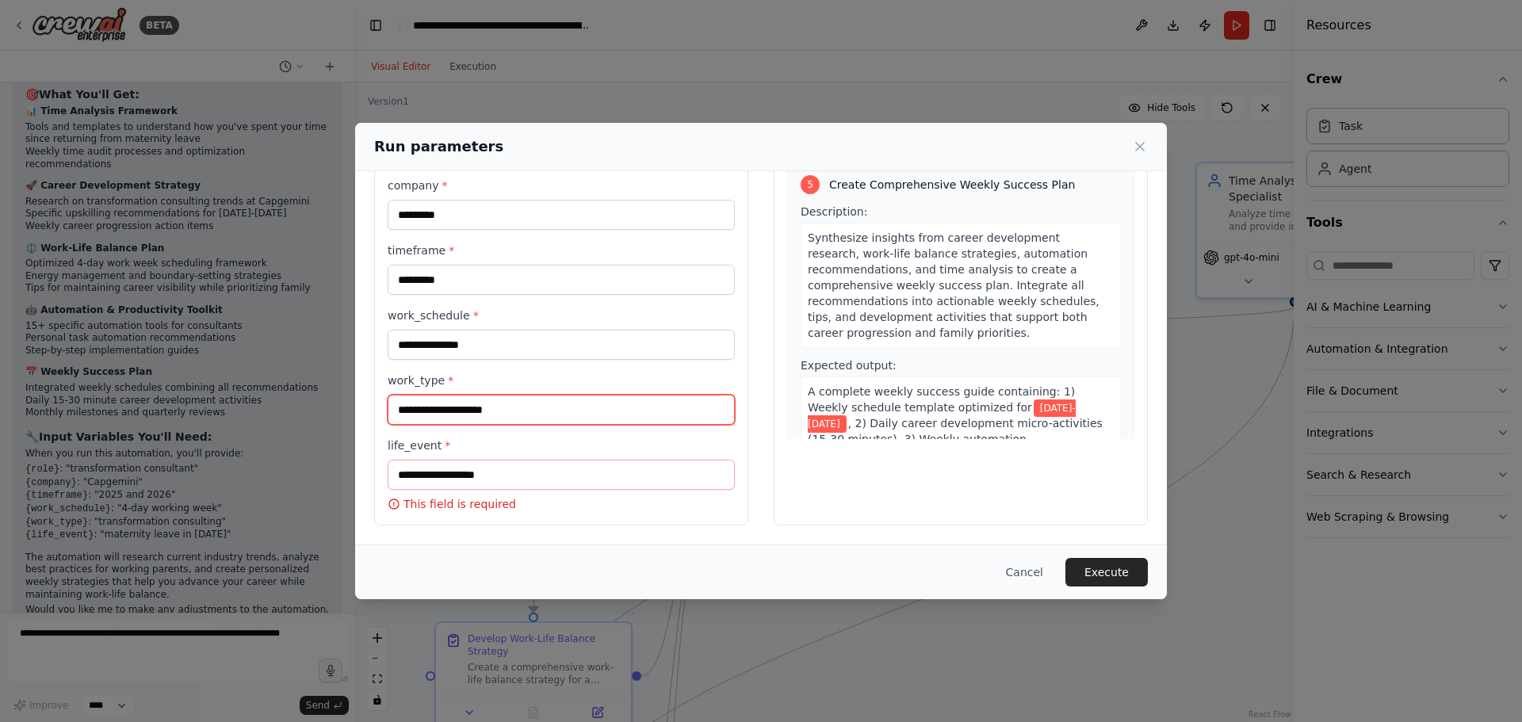
type input "**********"
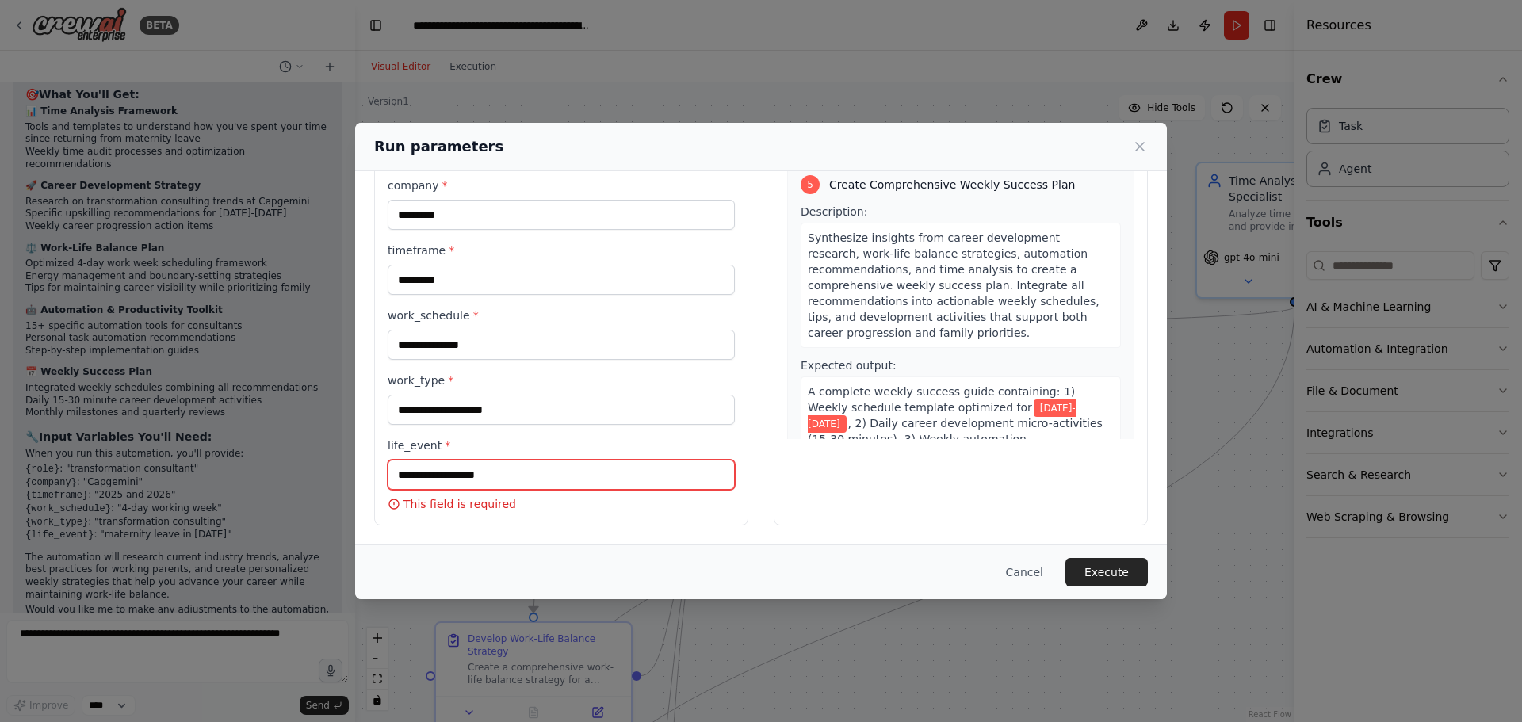
click at [446, 465] on input "life_event *" at bounding box center [561, 475] width 347 height 30
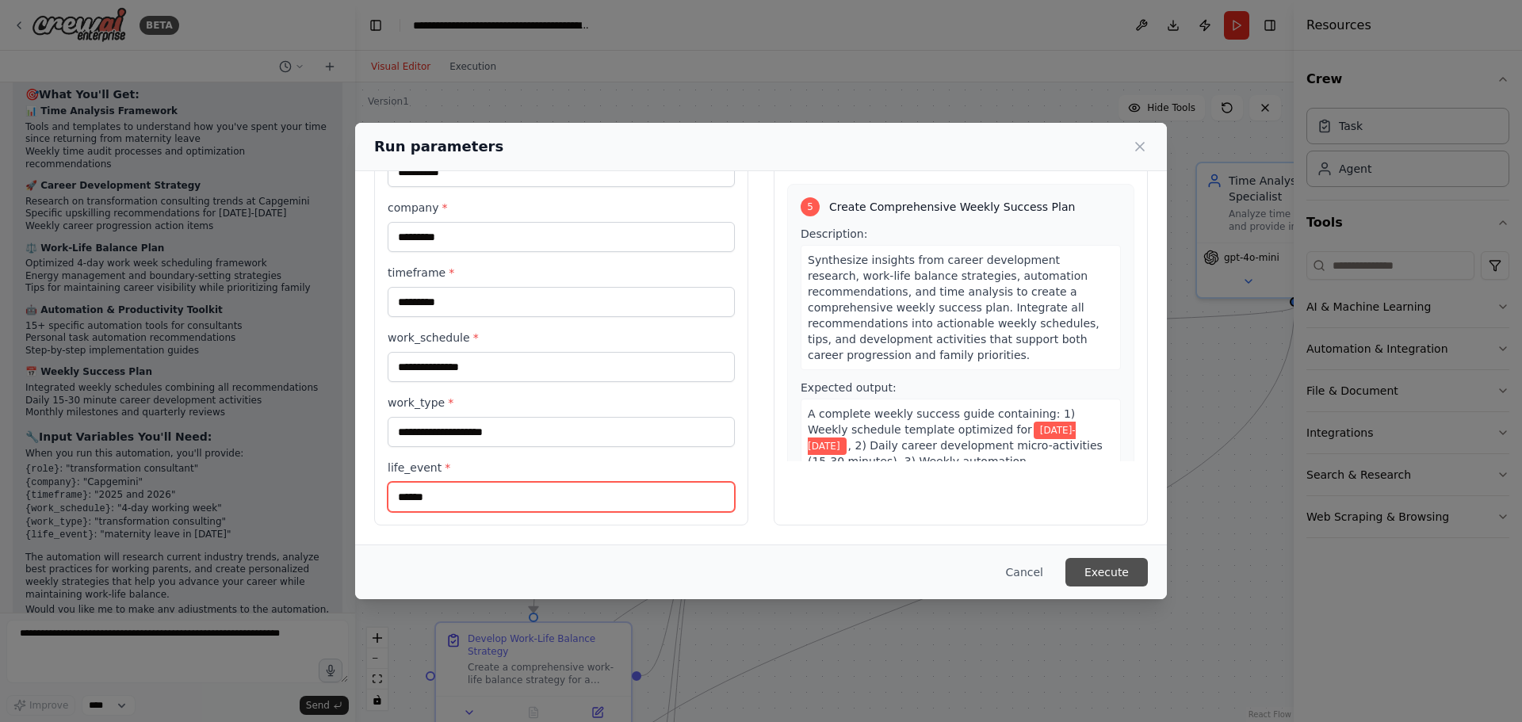
type input "******"
click at [1111, 576] on button "Execute" at bounding box center [1107, 572] width 82 height 29
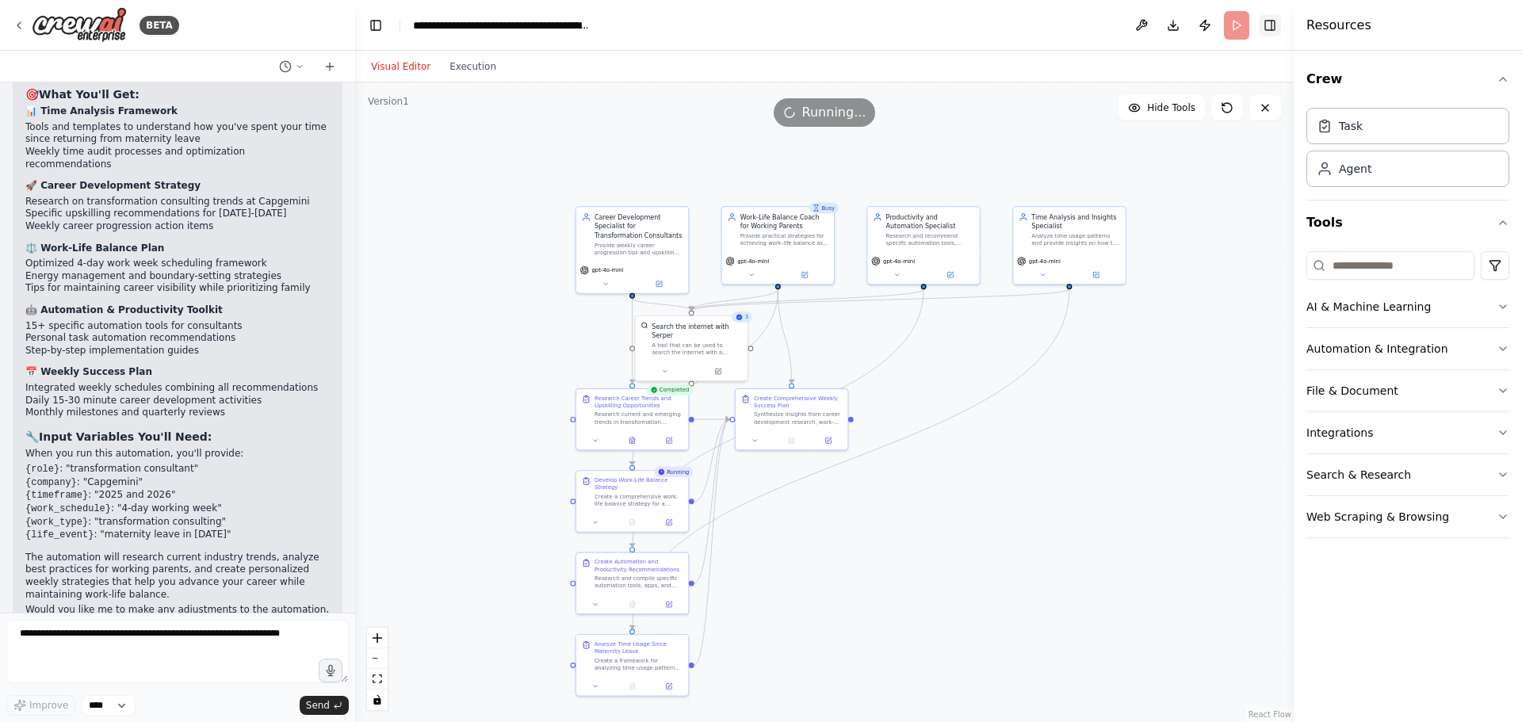
click at [1267, 27] on button "Toggle Right Sidebar" at bounding box center [1270, 25] width 22 height 22
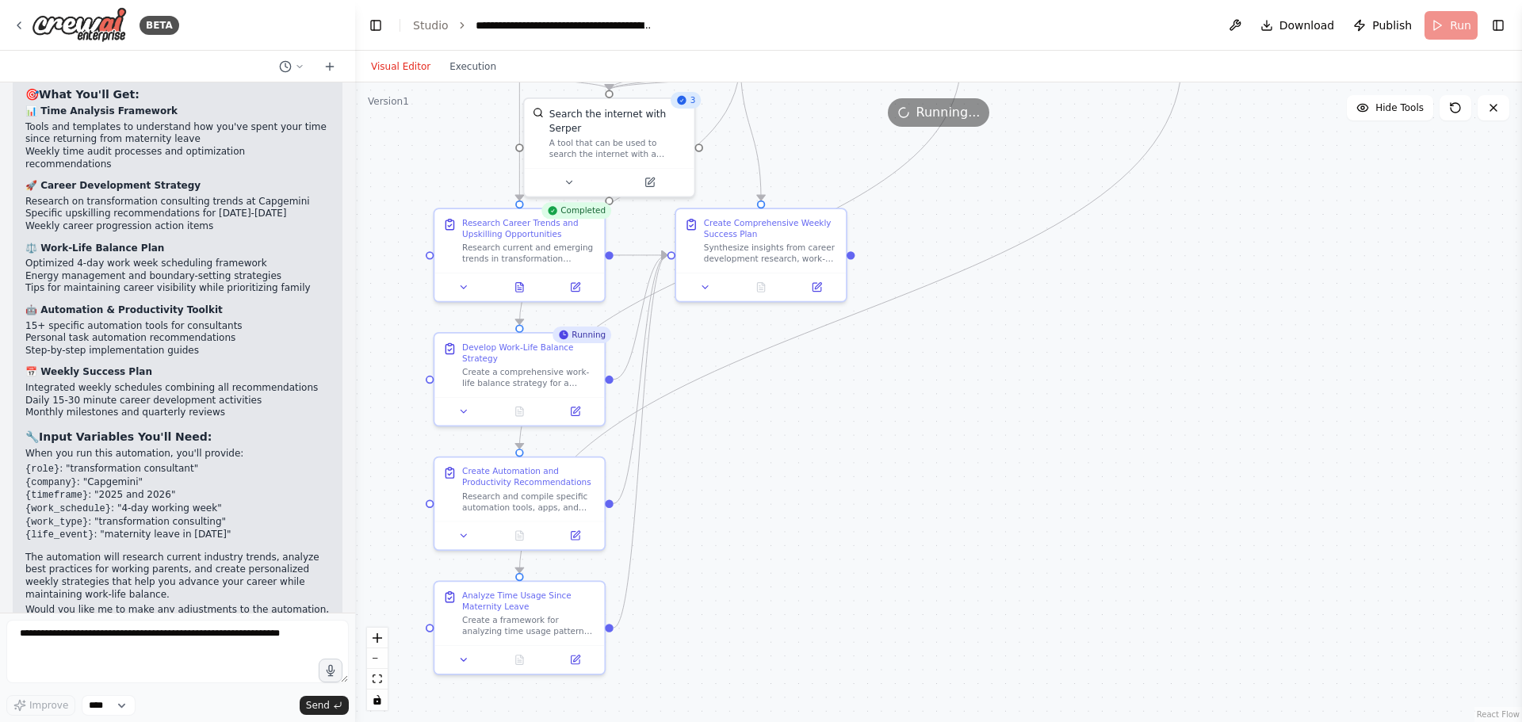
drag, startPoint x: 986, startPoint y: 696, endPoint x: 986, endPoint y: 497, distance: 199.0
click at [986, 497] on div ".deletable-edge-delete-btn { width: 20px; height: 20px; border: 0px solid #ffff…" at bounding box center [938, 402] width 1167 height 640
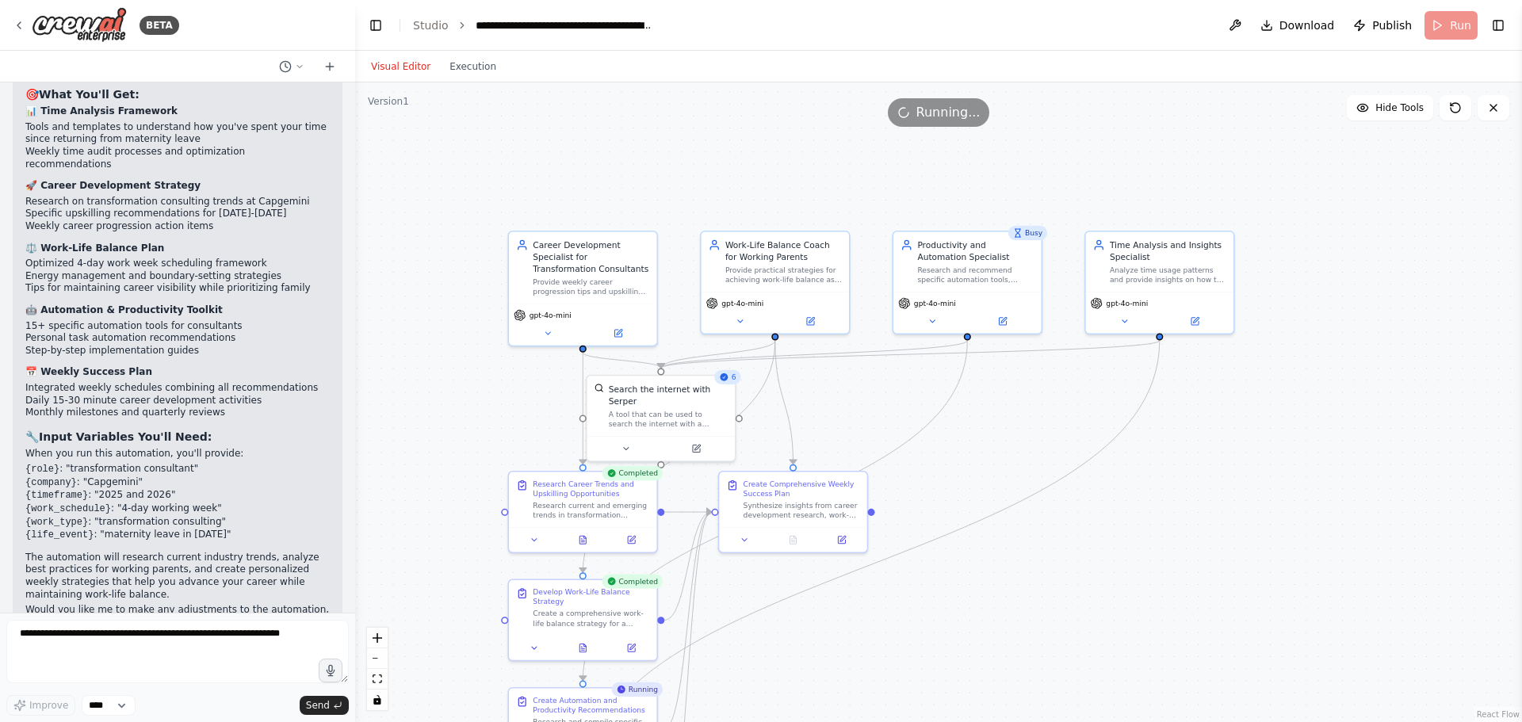
drag, startPoint x: 1119, startPoint y: 394, endPoint x: 1128, endPoint y: 624, distance: 230.1
click at [1128, 624] on div ".deletable-edge-delete-btn { width: 20px; height: 20px; border: 0px solid #ffff…" at bounding box center [938, 402] width 1167 height 640
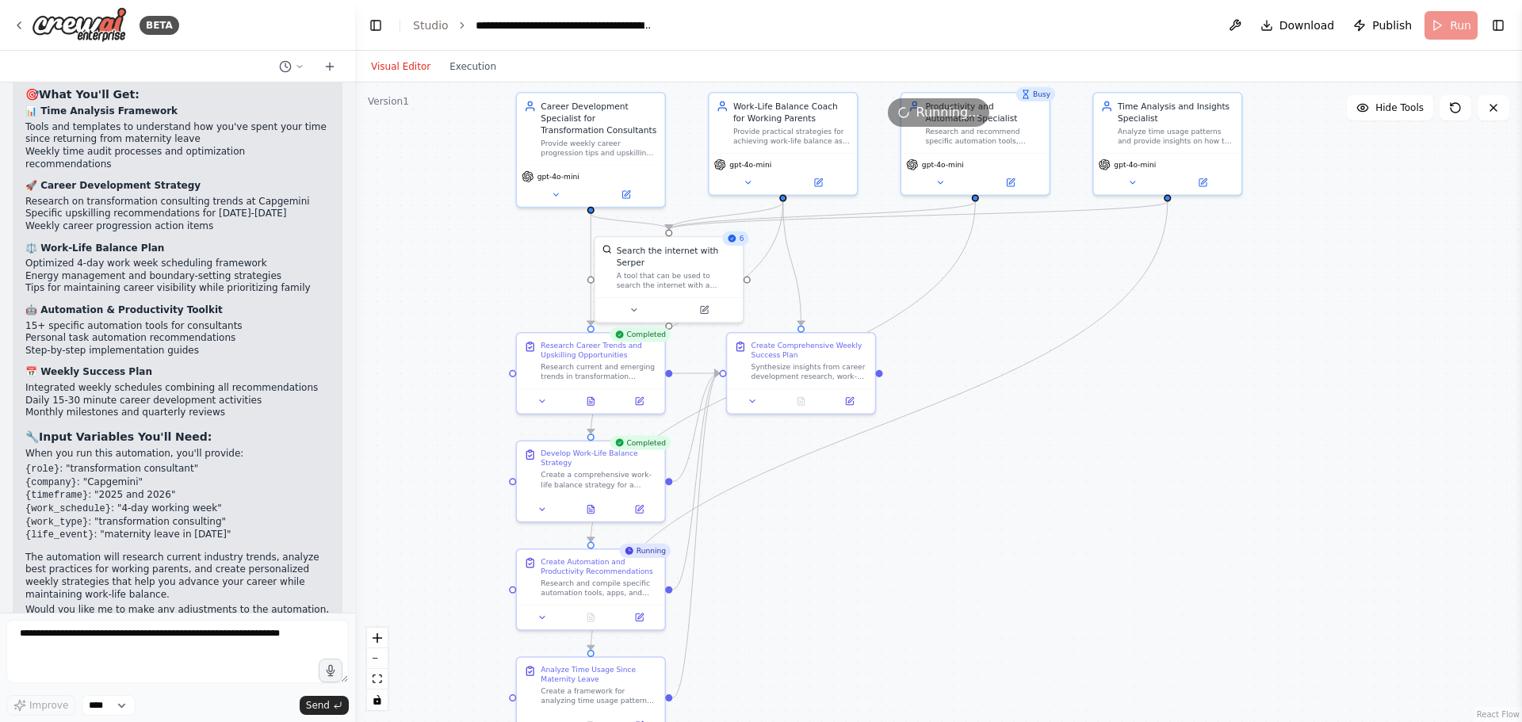
drag, startPoint x: 1139, startPoint y: 639, endPoint x: 1147, endPoint y: 500, distance: 139.0
click at [1147, 500] on div ".deletable-edge-delete-btn { width: 20px; height: 20px; border: 0px solid #ffff…" at bounding box center [938, 402] width 1167 height 640
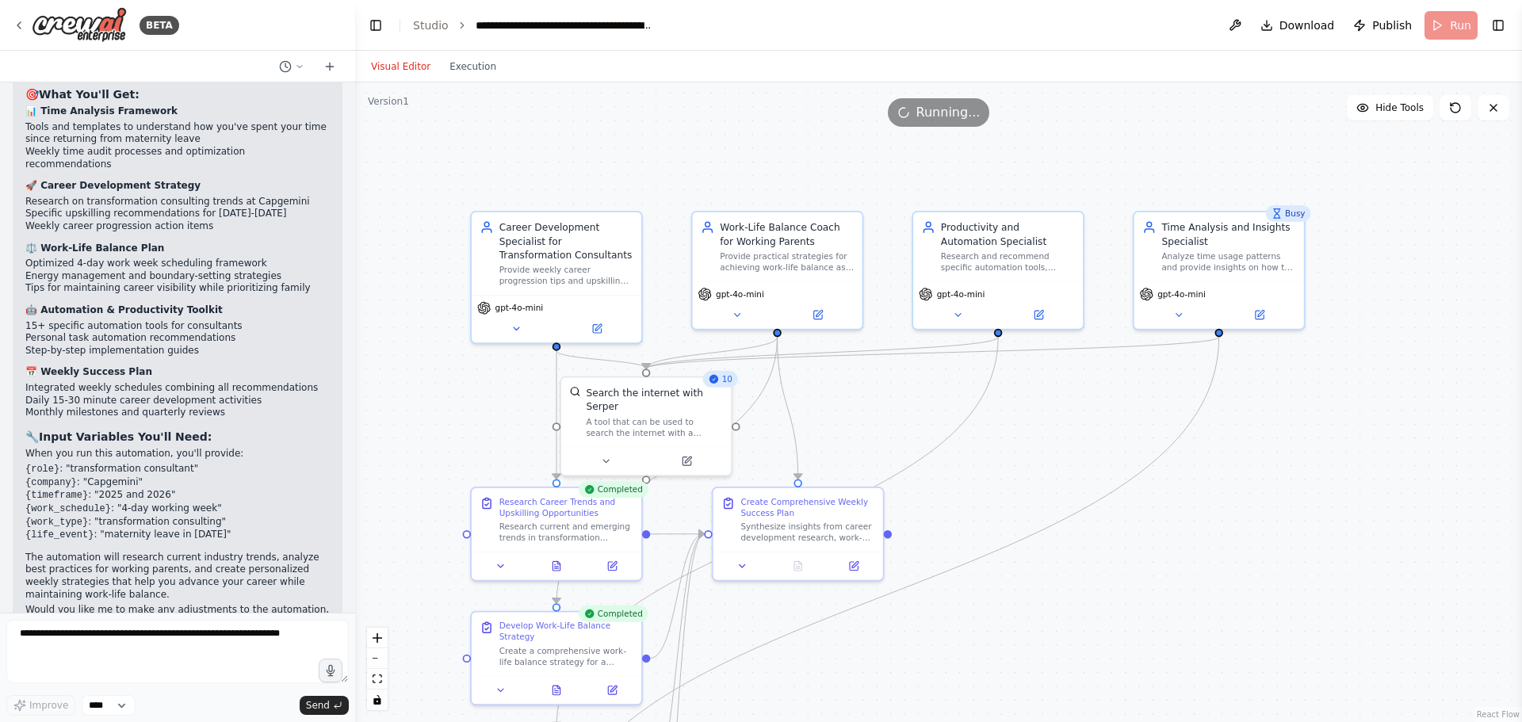
drag, startPoint x: 951, startPoint y: 266, endPoint x: 990, endPoint y: 460, distance: 198.1
click at [990, 460] on div ".deletable-edge-delete-btn { width: 20px; height: 20px; border: 0px solid #ffff…" at bounding box center [938, 402] width 1167 height 640
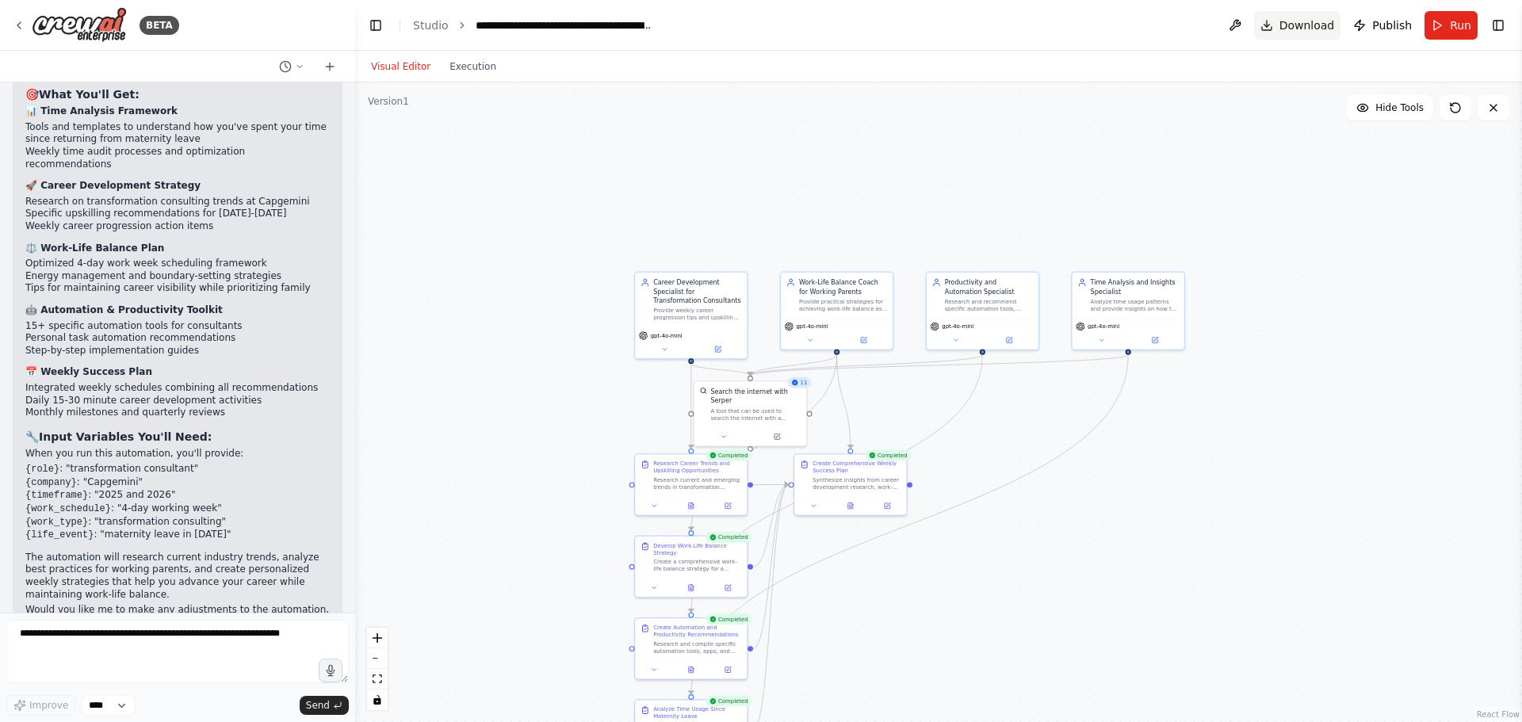
click at [1310, 37] on button "Download" at bounding box center [1297, 25] width 87 height 29
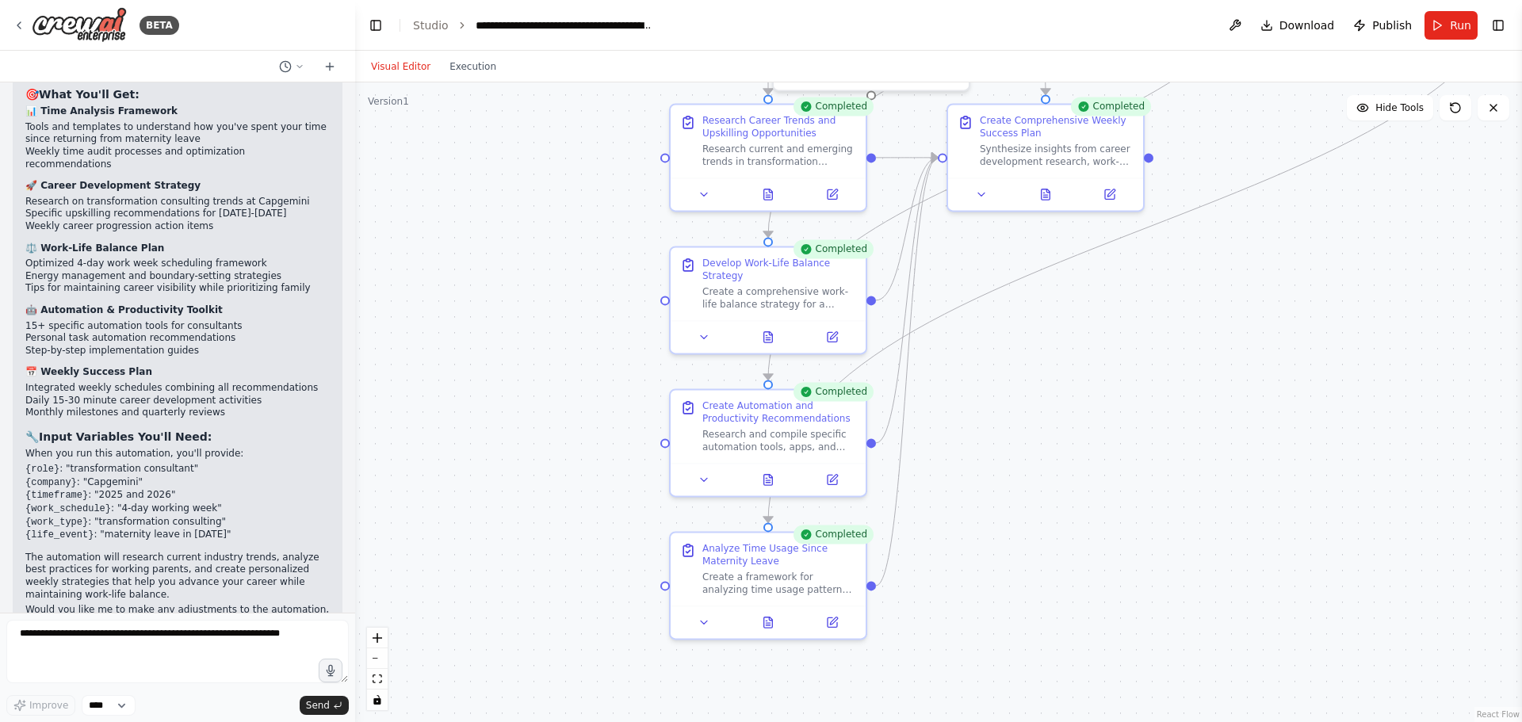
drag, startPoint x: 688, startPoint y: 668, endPoint x: 1220, endPoint y: 375, distance: 607.6
click at [1220, 375] on div ".deletable-edge-delete-btn { width: 20px; height: 20px; border: 0px solid #ffff…" at bounding box center [938, 402] width 1167 height 640
click at [775, 622] on icon at bounding box center [768, 619] width 13 height 13
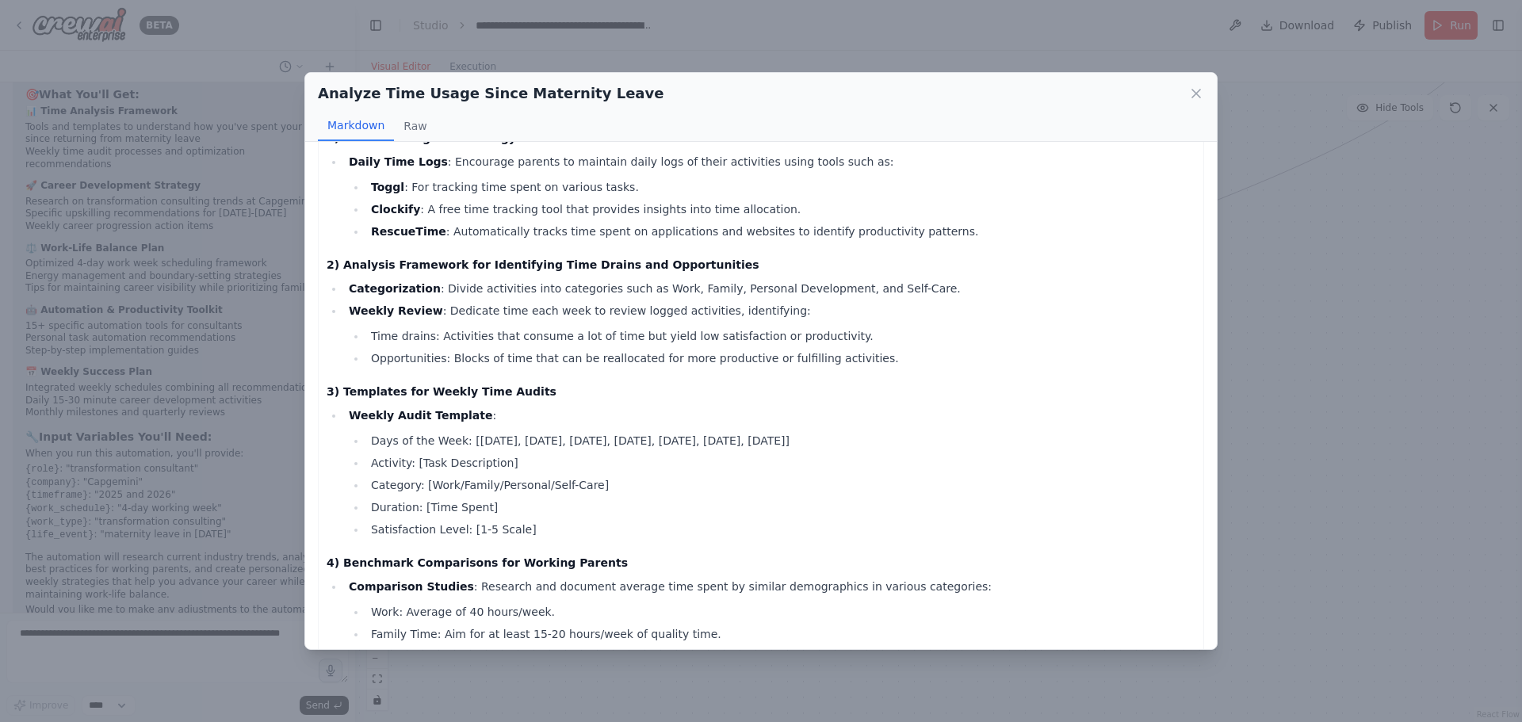
scroll to position [0, 0]
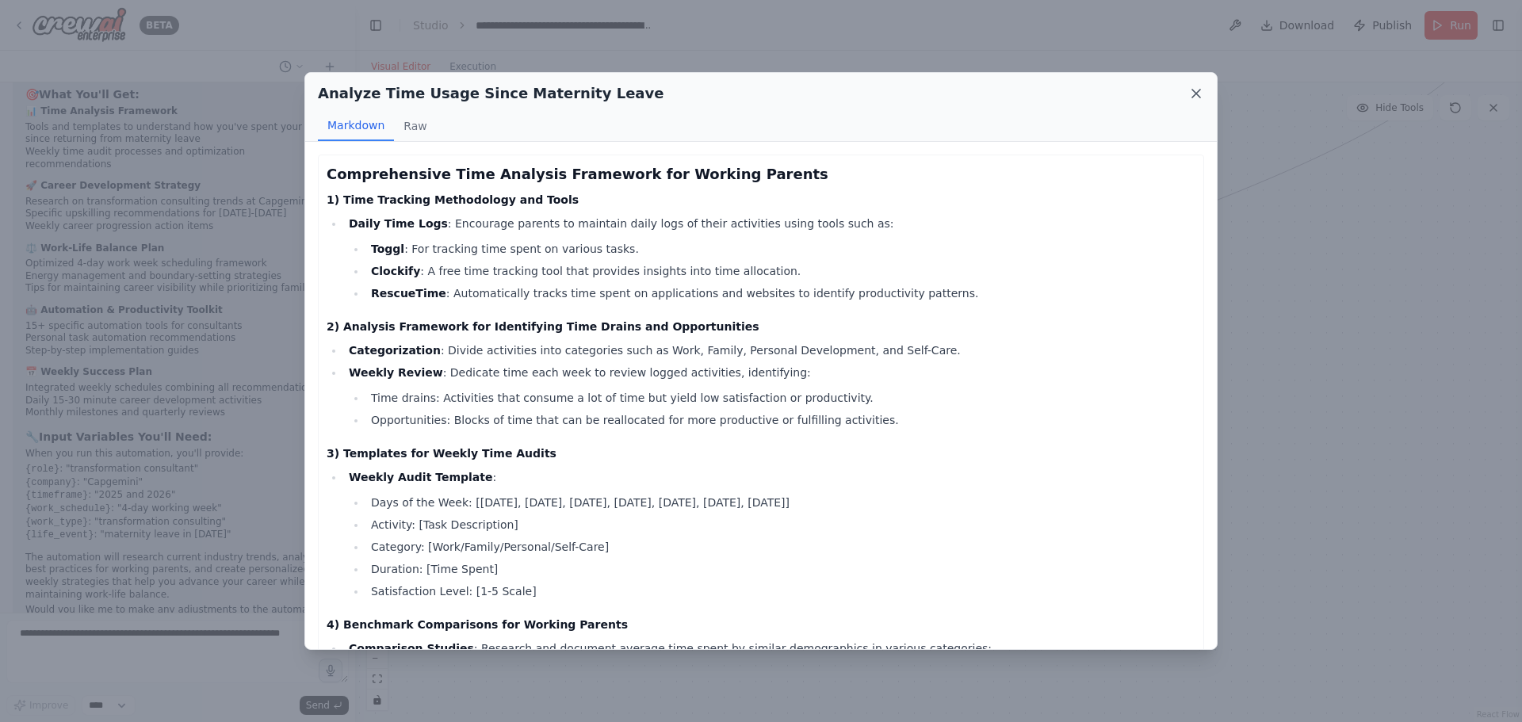
click at [1189, 89] on icon at bounding box center [1197, 94] width 16 height 16
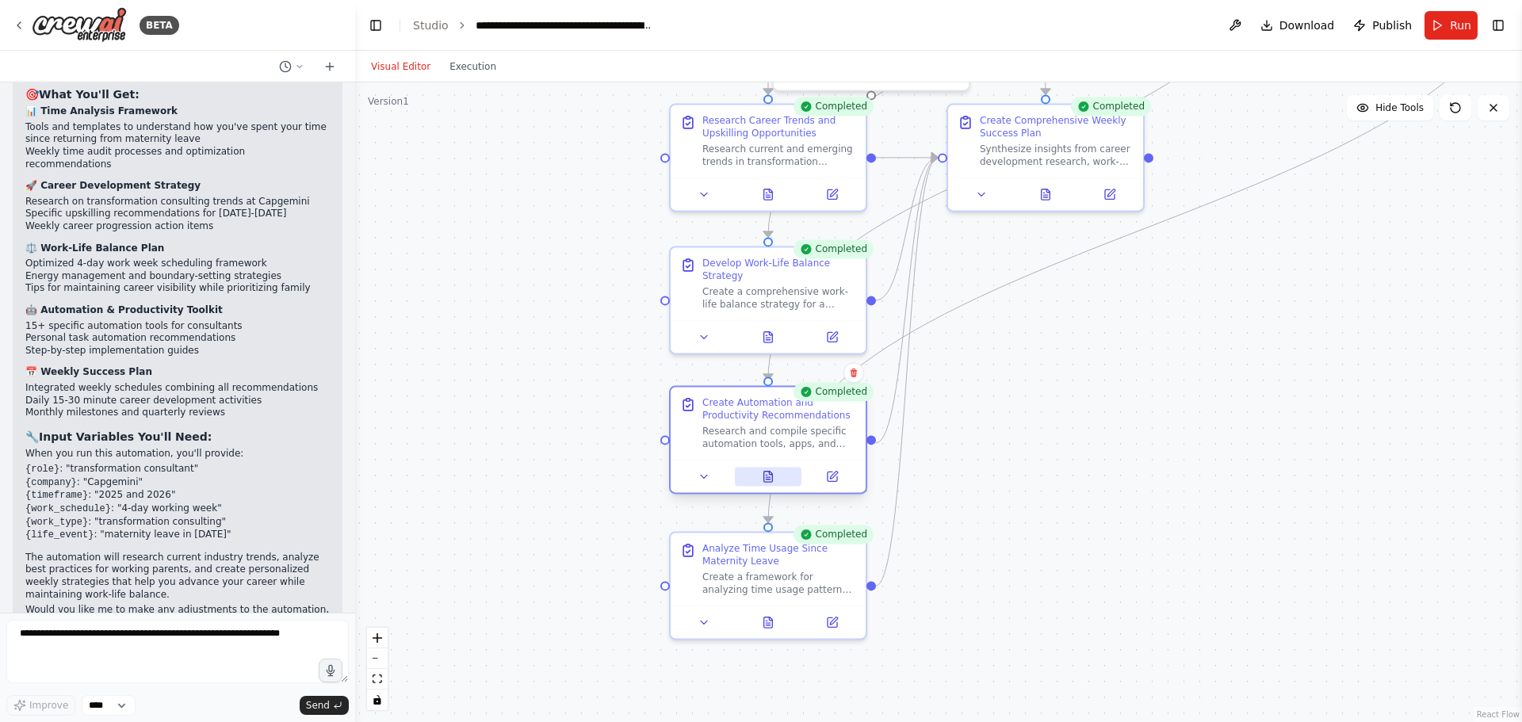
click at [783, 477] on button at bounding box center [768, 476] width 67 height 19
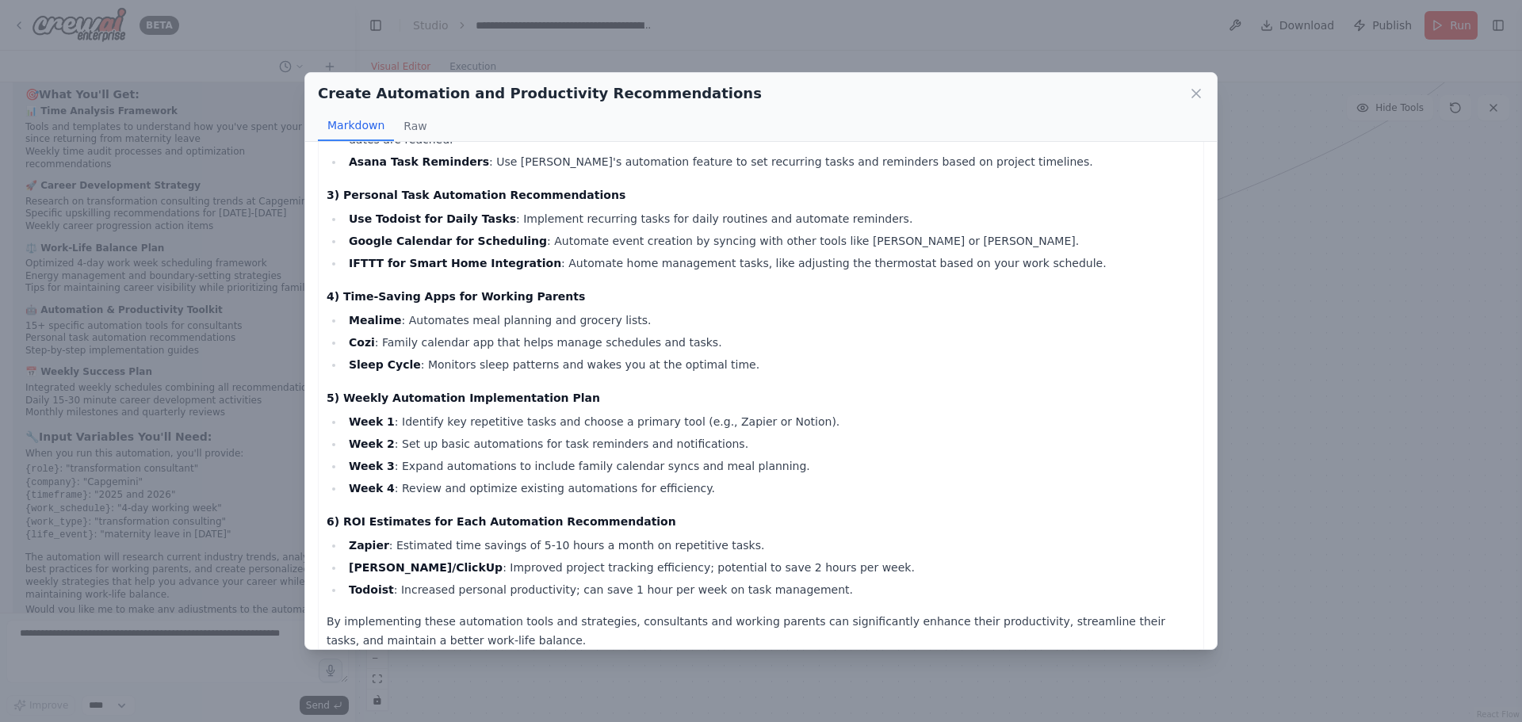
scroll to position [496, 0]
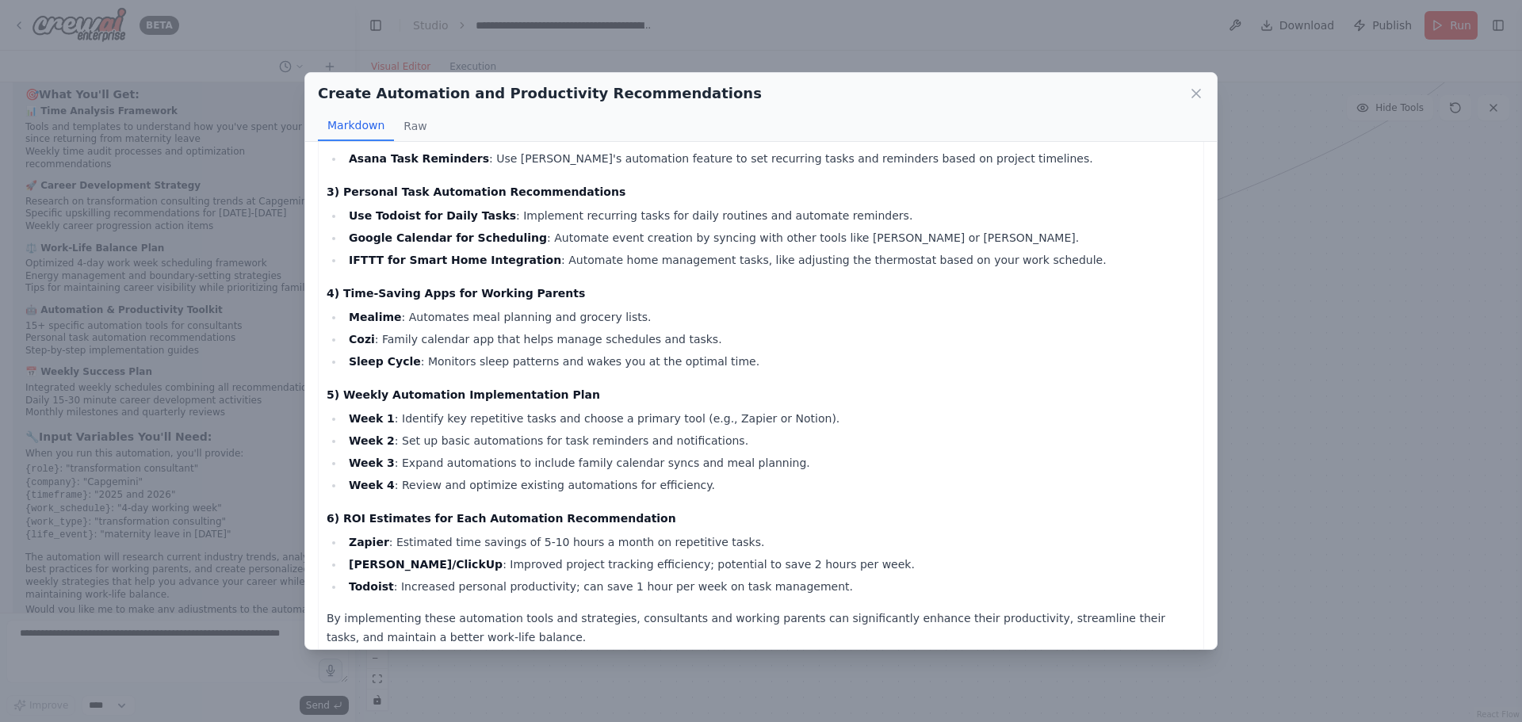
click at [1204, 91] on div "Create Automation and Productivity Recommendations Markdown Raw" at bounding box center [761, 107] width 912 height 69
click at [1202, 94] on icon at bounding box center [1197, 94] width 16 height 16
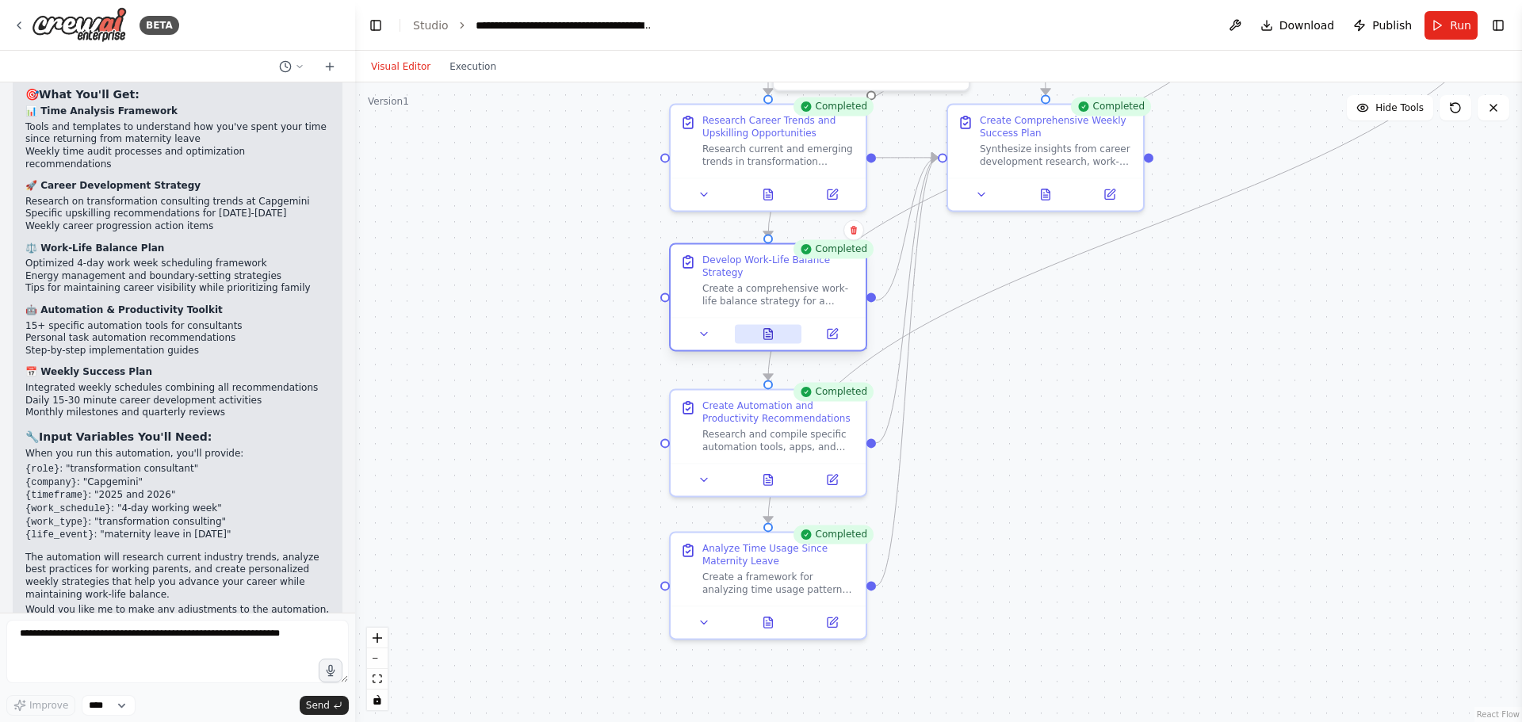
drag, startPoint x: 774, startPoint y: 337, endPoint x: 781, endPoint y: 350, distance: 15.3
click at [781, 343] on button at bounding box center [768, 333] width 67 height 19
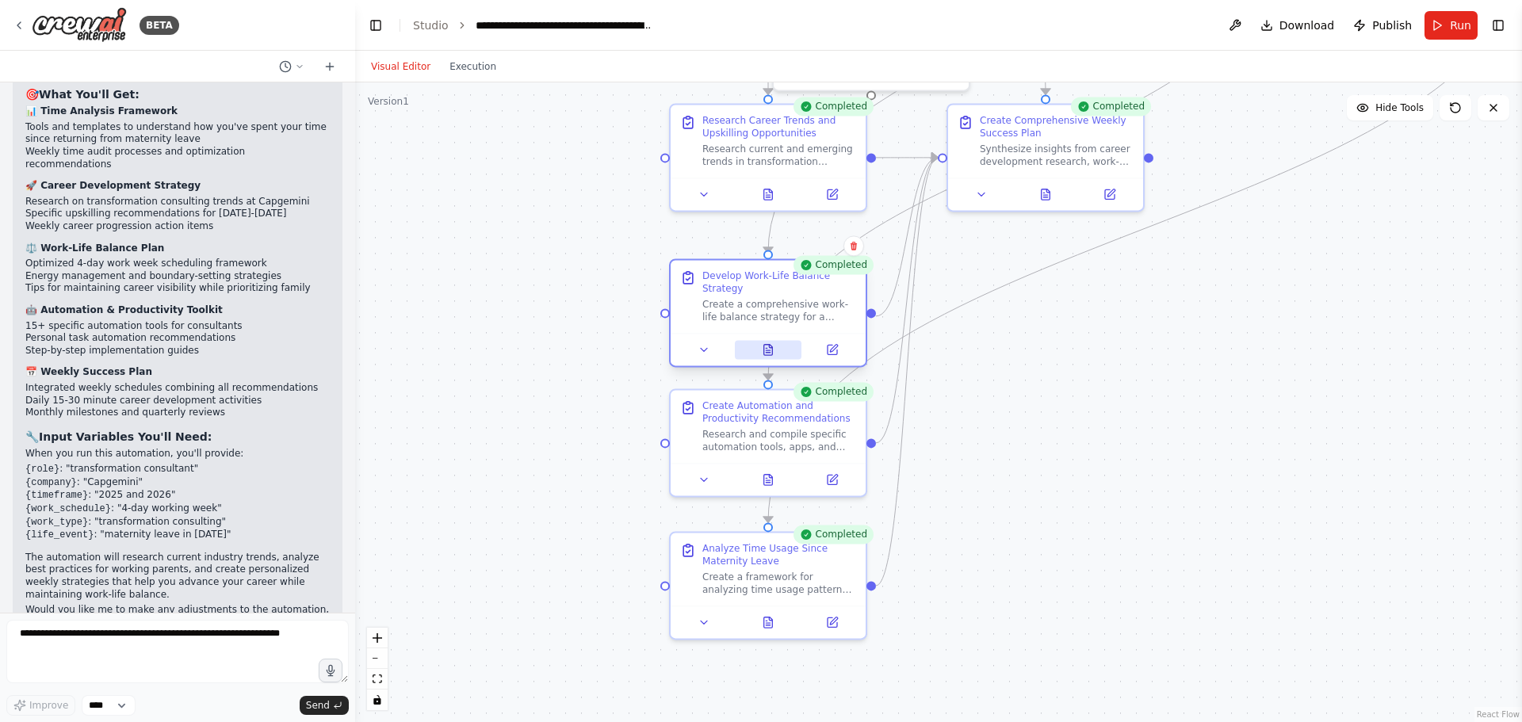
click at [781, 350] on button at bounding box center [768, 349] width 67 height 19
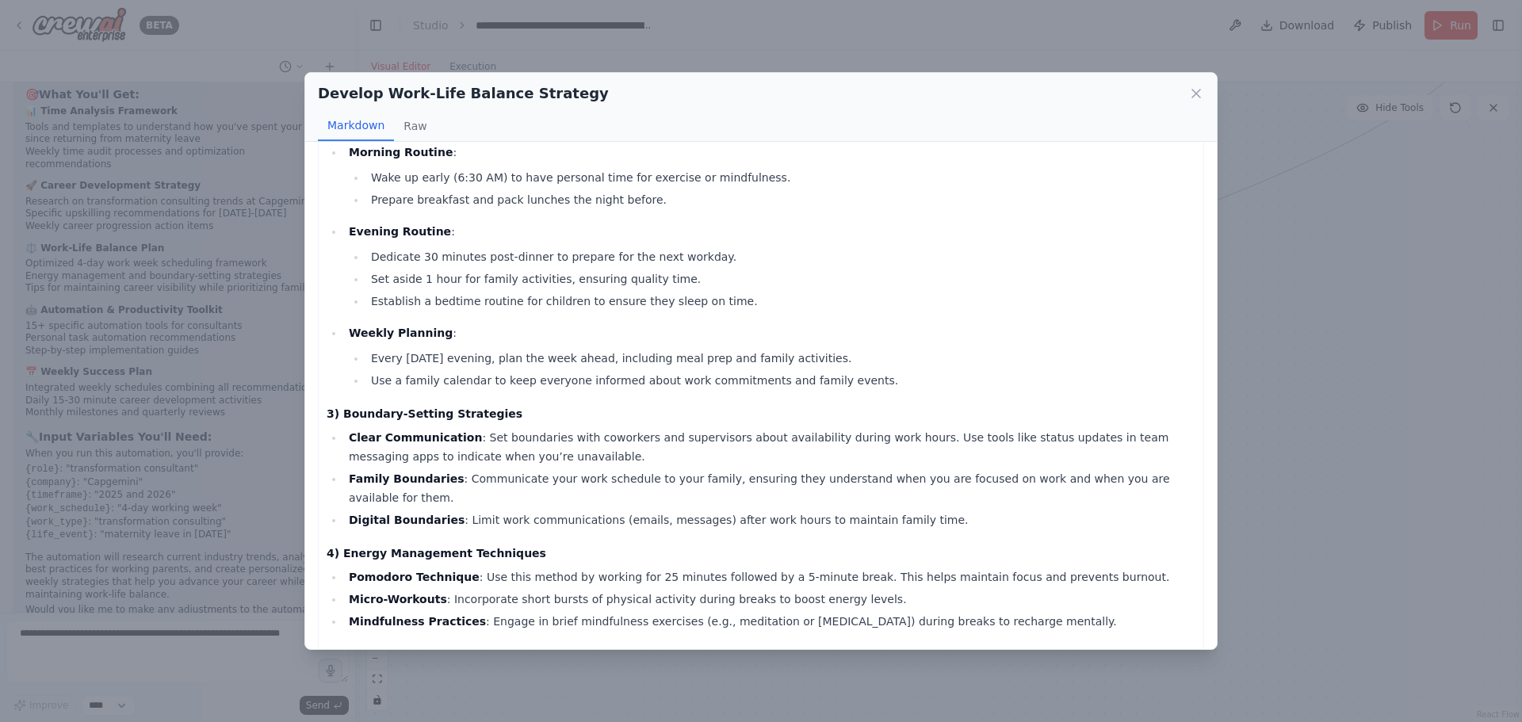
scroll to position [233, 0]
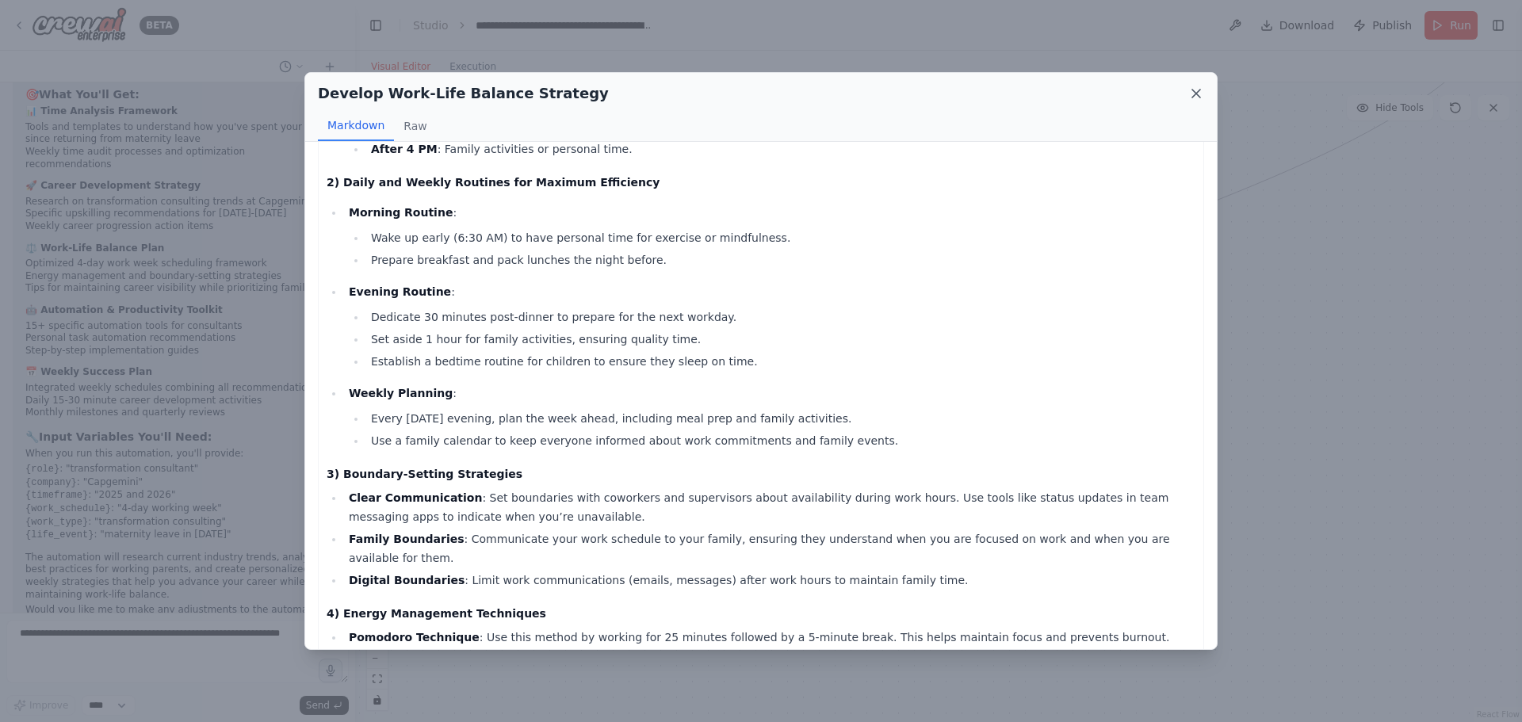
click at [1197, 98] on icon at bounding box center [1197, 94] width 16 height 16
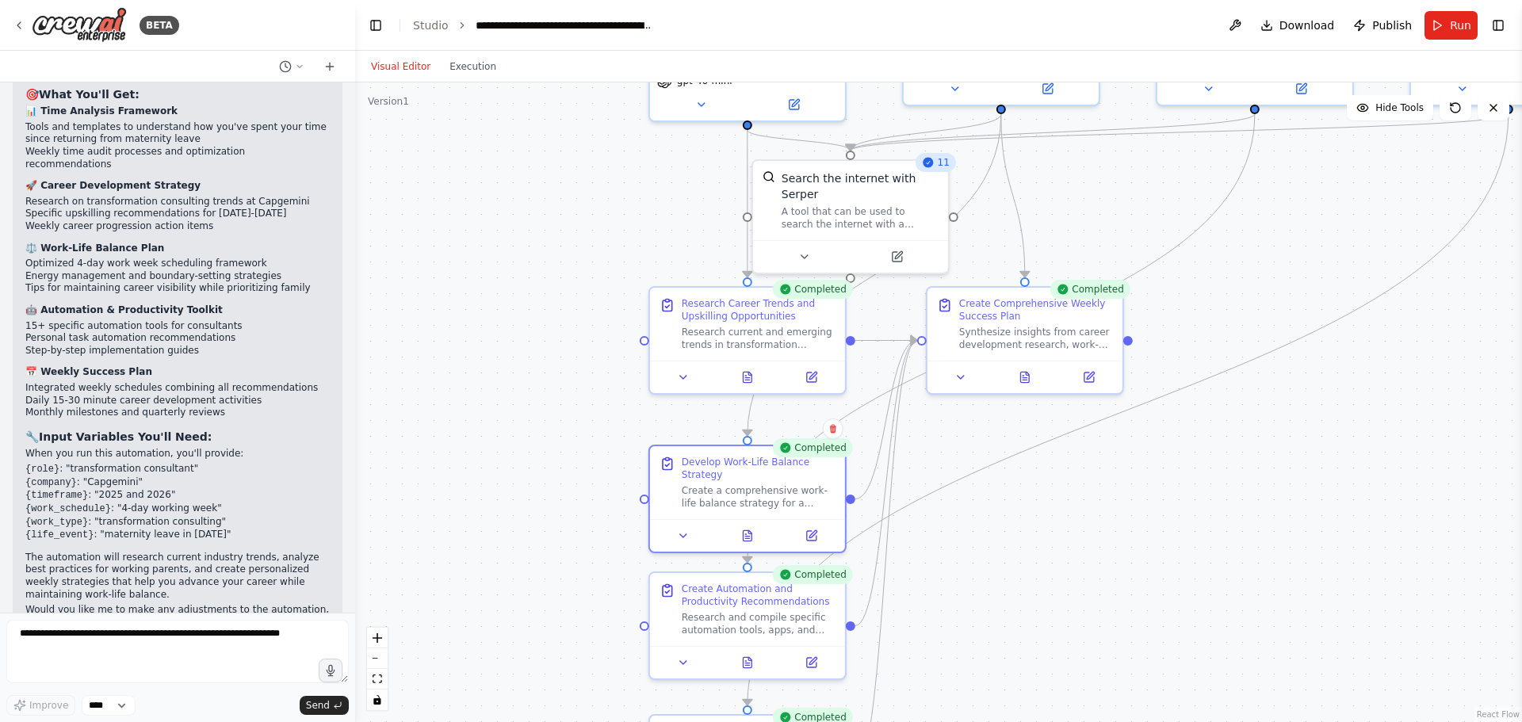
drag, startPoint x: 1078, startPoint y: 489, endPoint x: 1058, endPoint y: 675, distance: 186.6
click at [1058, 675] on div ".deletable-edge-delete-btn { width: 20px; height: 20px; border: 0px solid #ffff…" at bounding box center [938, 402] width 1167 height 640
click at [1038, 381] on button at bounding box center [1024, 374] width 67 height 19
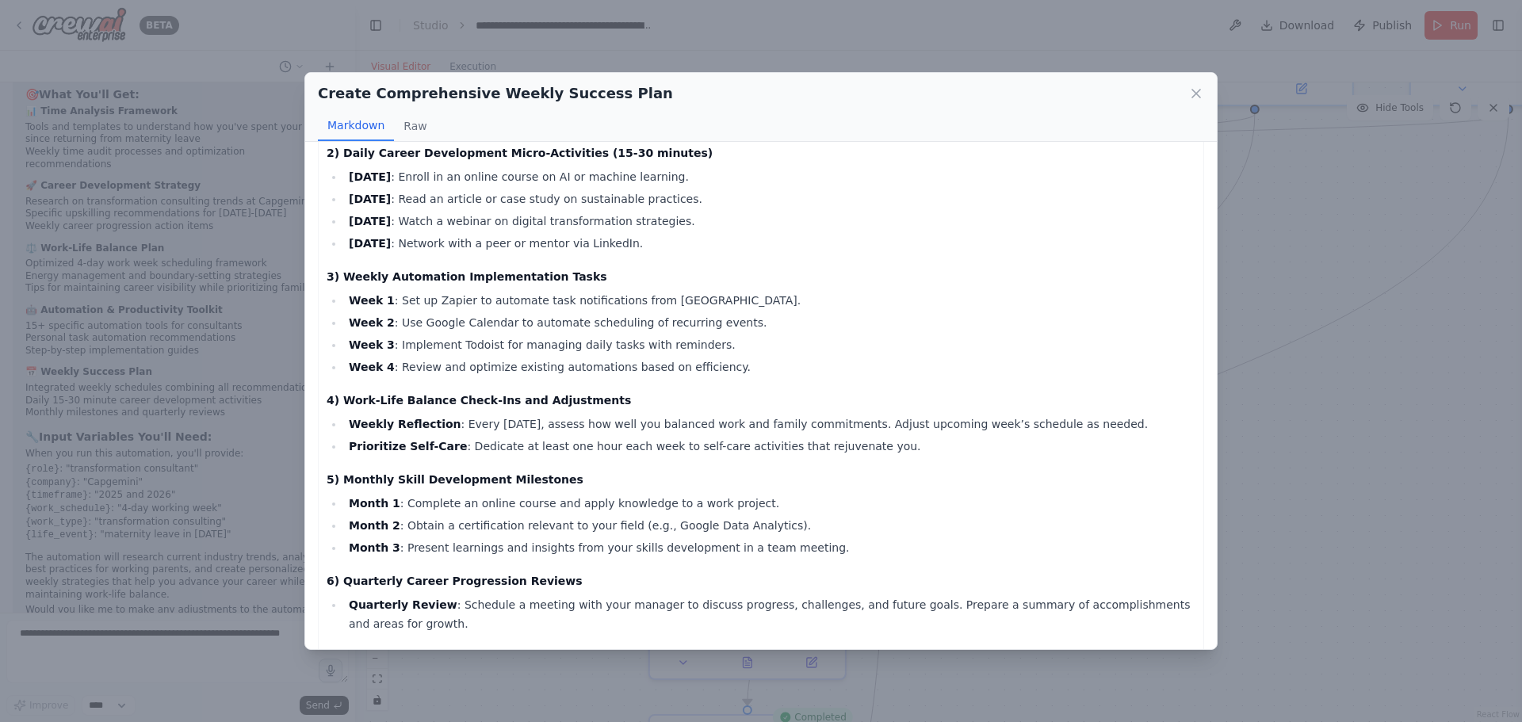
scroll to position [0, 0]
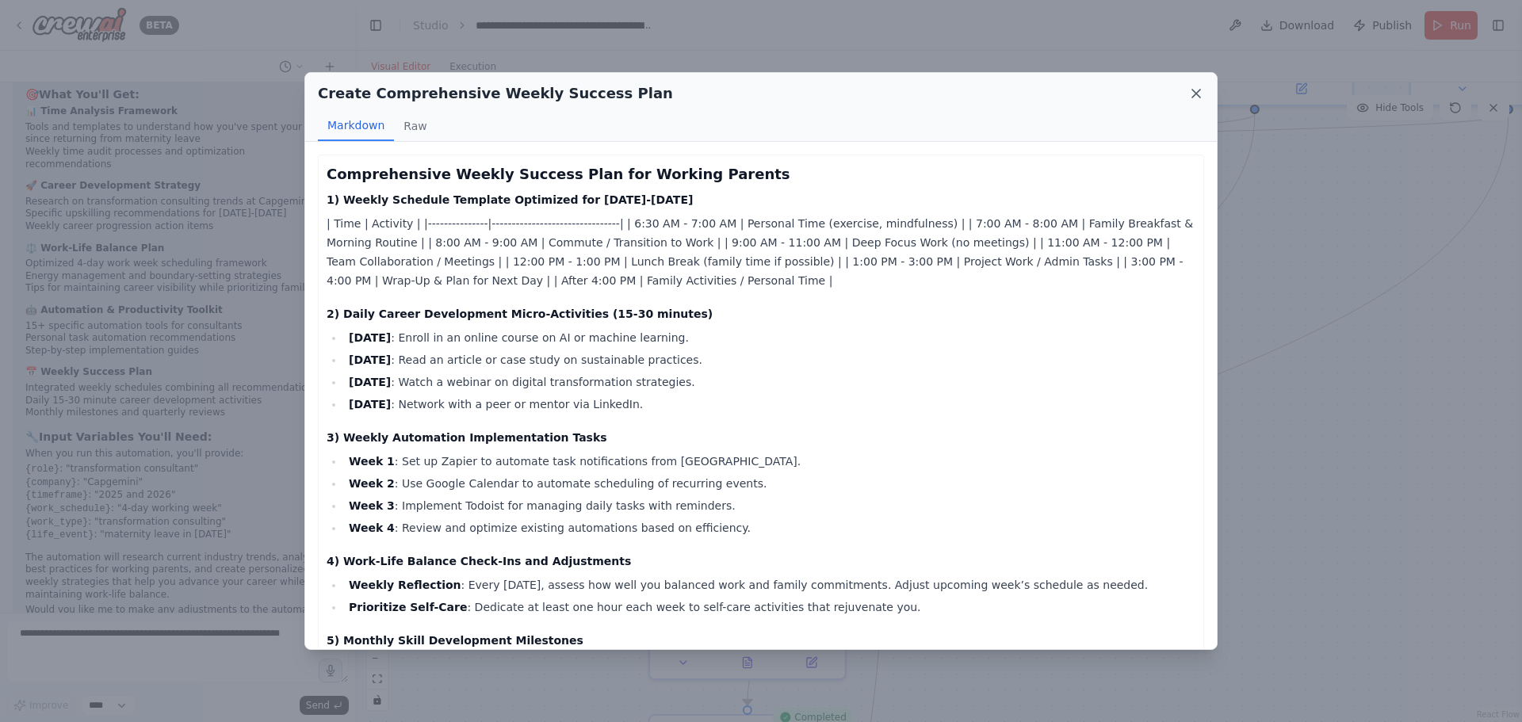
click at [1196, 101] on icon at bounding box center [1197, 94] width 16 height 16
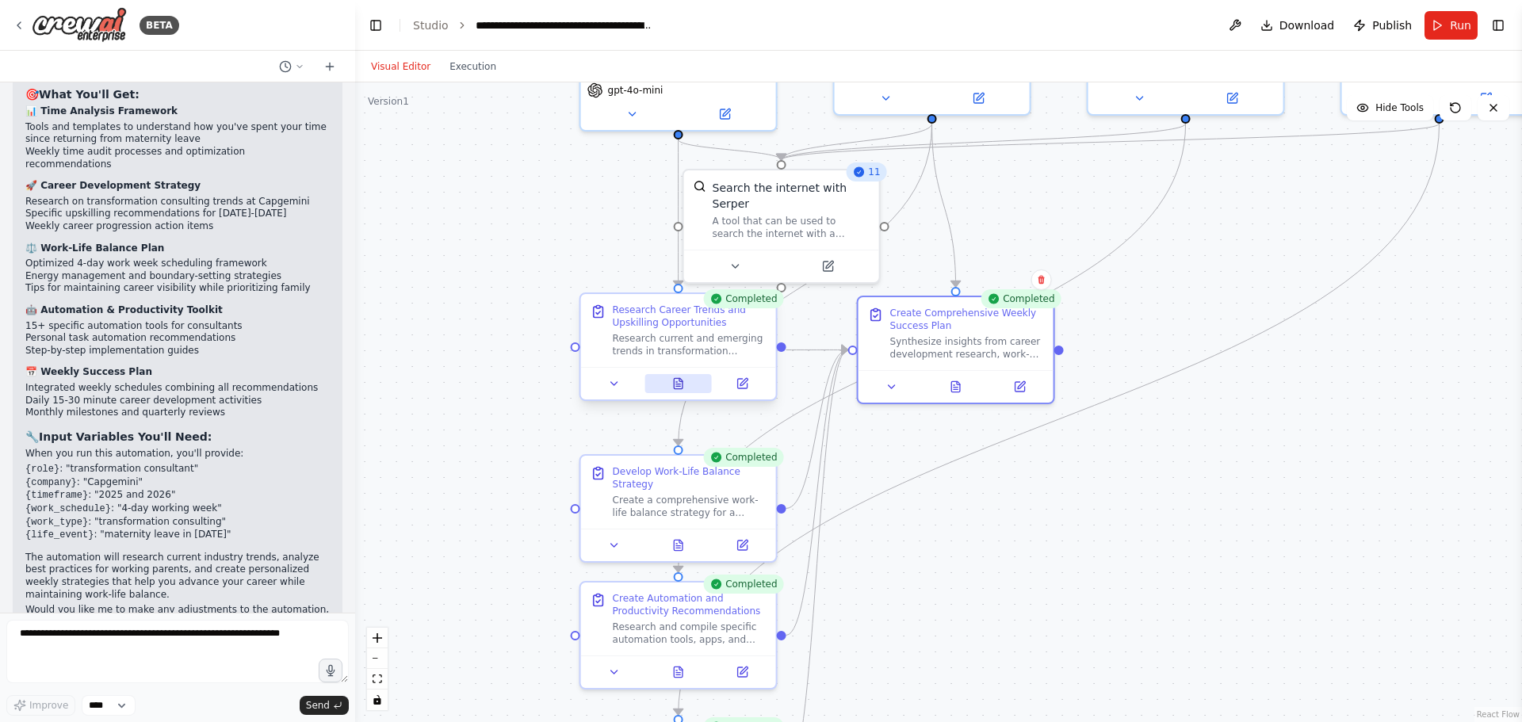
click at [683, 381] on icon at bounding box center [678, 383] width 13 height 13
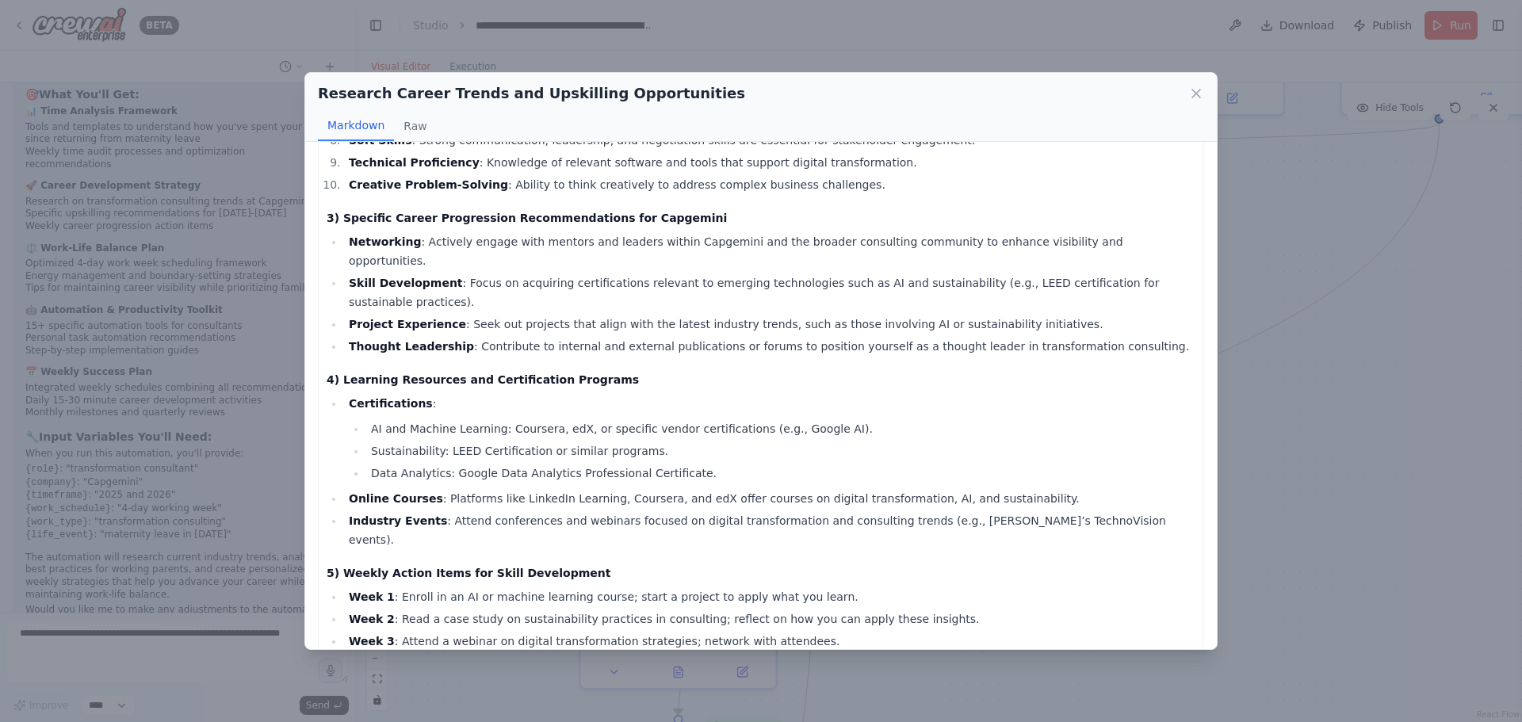
scroll to position [480, 0]
click at [1194, 86] on icon at bounding box center [1197, 94] width 16 height 16
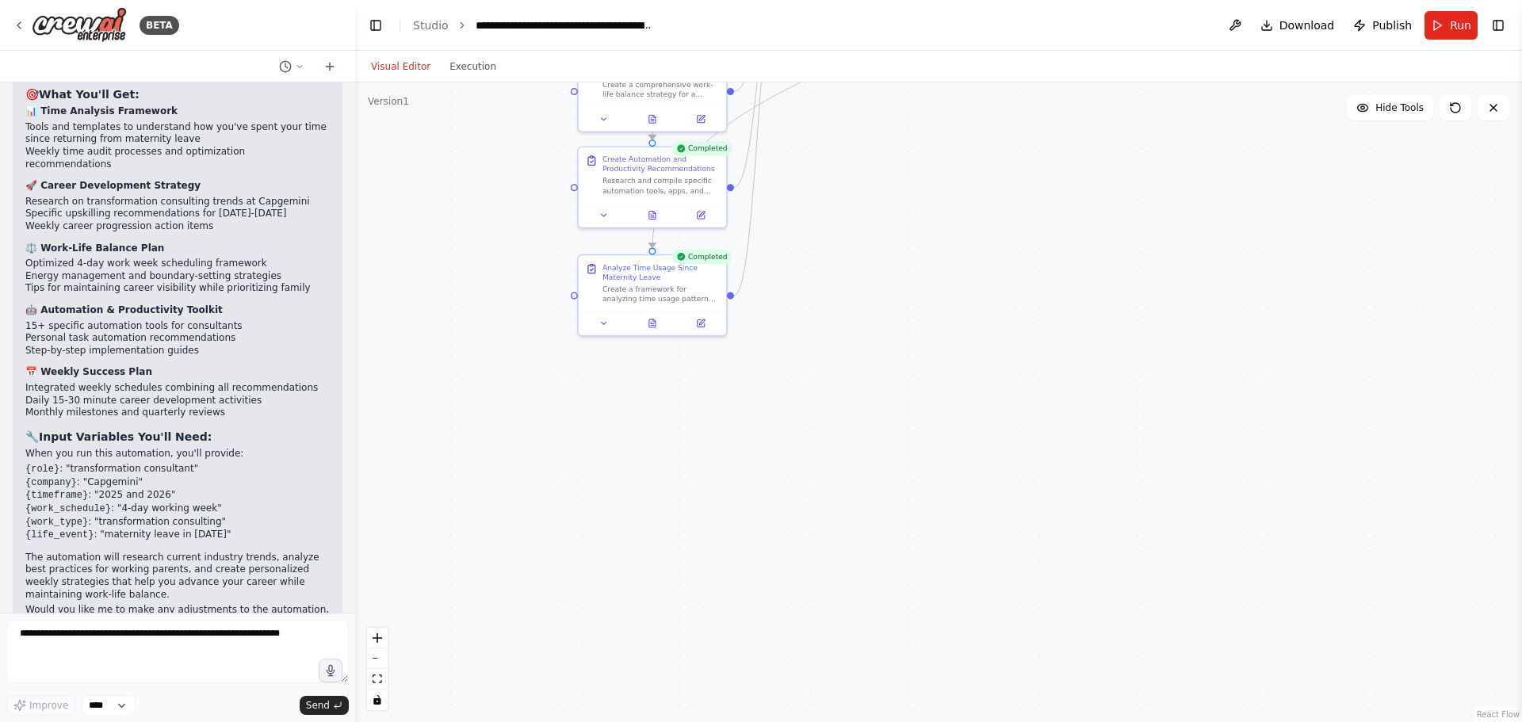
drag, startPoint x: 860, startPoint y: 641, endPoint x: 779, endPoint y: 227, distance: 421.6
click at [779, 227] on div ".deletable-edge-delete-btn { width: 20px; height: 20px; border: 0px solid #ffff…" at bounding box center [938, 402] width 1167 height 640
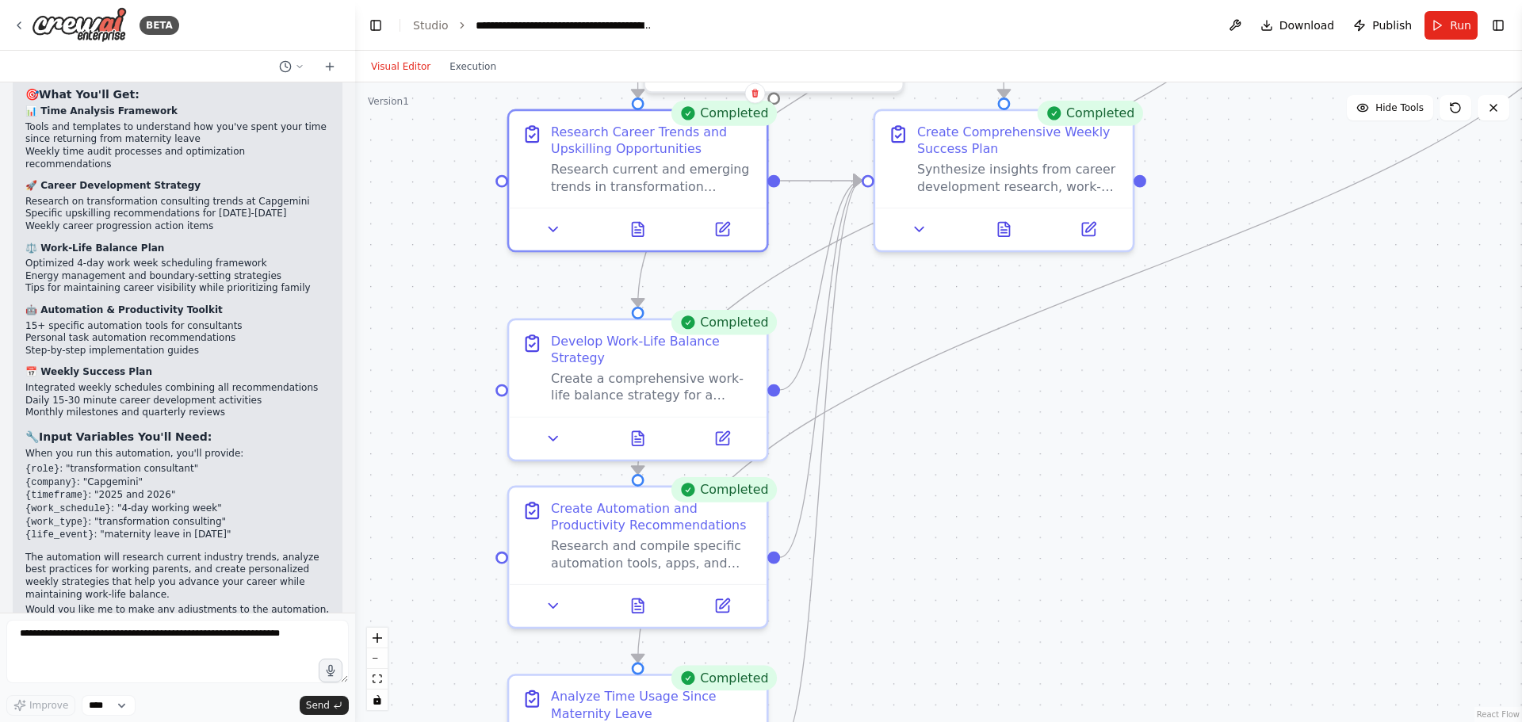
drag, startPoint x: 840, startPoint y: 250, endPoint x: 875, endPoint y: 758, distance: 509.4
click at [875, 722] on html "BETA I am a busy working mother and i want to understand how i have spent my ti…" at bounding box center [761, 361] width 1522 height 722
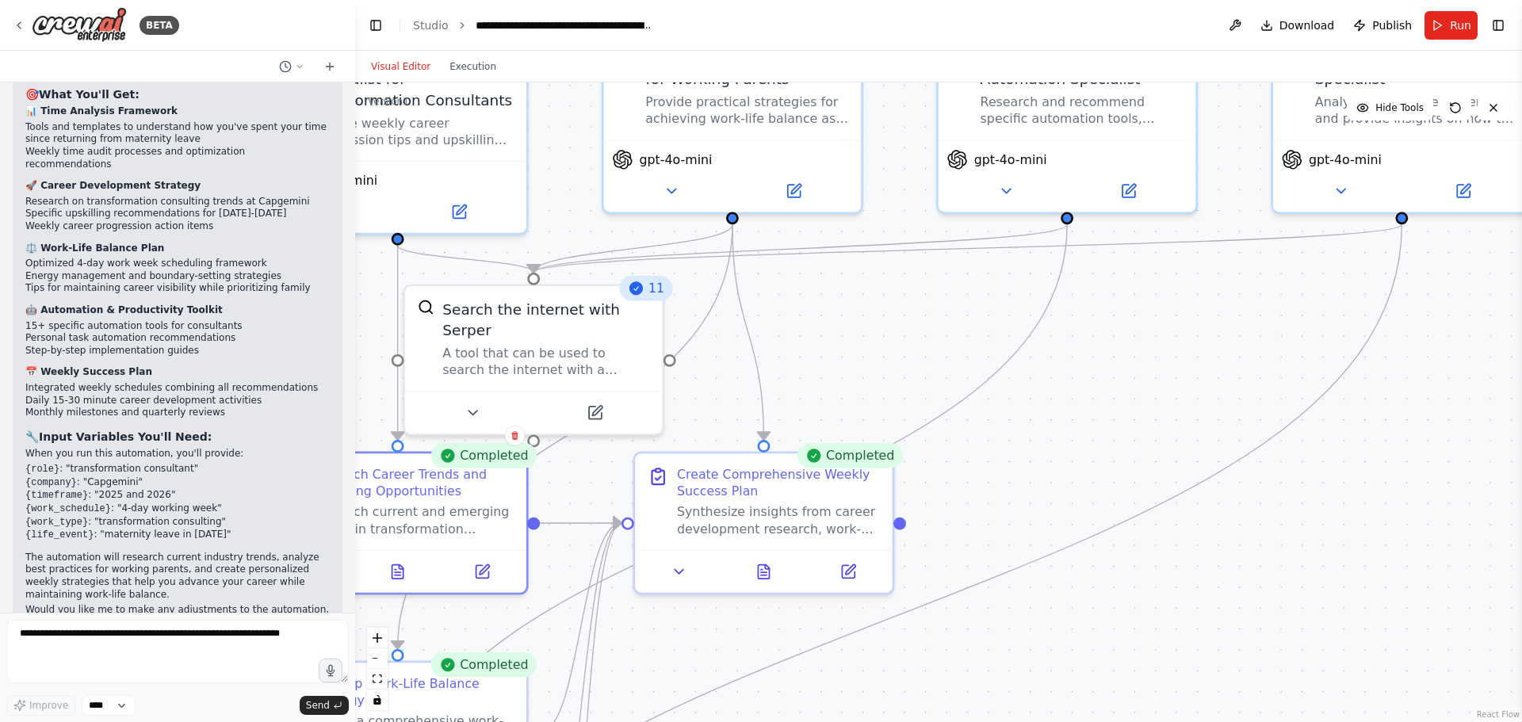
drag, startPoint x: 1220, startPoint y: 456, endPoint x: 996, endPoint y: 752, distance: 371.9
click at [996, 722] on html "BETA I am a busy working mother and i want to understand how i have spent my ti…" at bounding box center [761, 361] width 1522 height 722
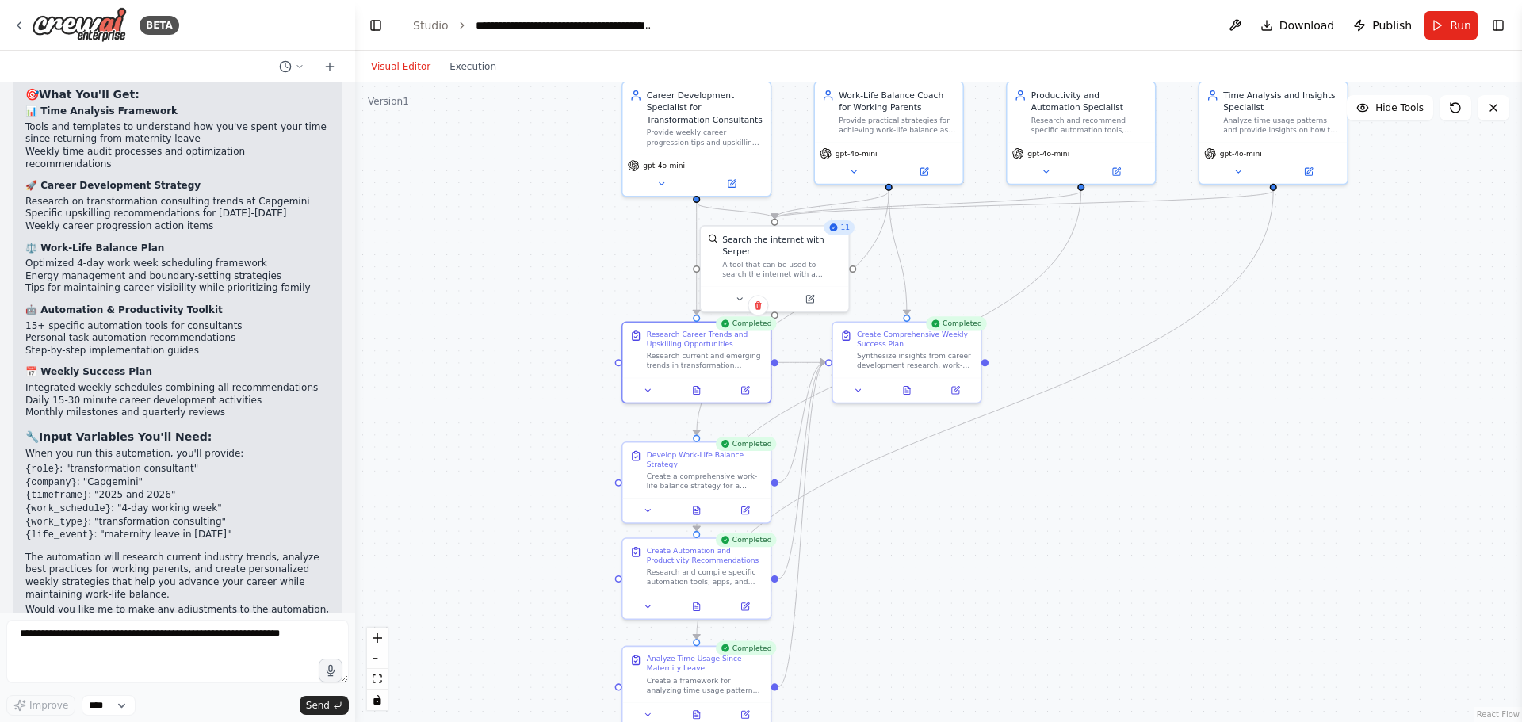
drag, startPoint x: 1075, startPoint y: 511, endPoint x: 1084, endPoint y: 415, distance: 96.3
click at [1084, 415] on div ".deletable-edge-delete-btn { width: 20px; height: 20px; border: 0px solid #ffff…" at bounding box center [938, 402] width 1167 height 640
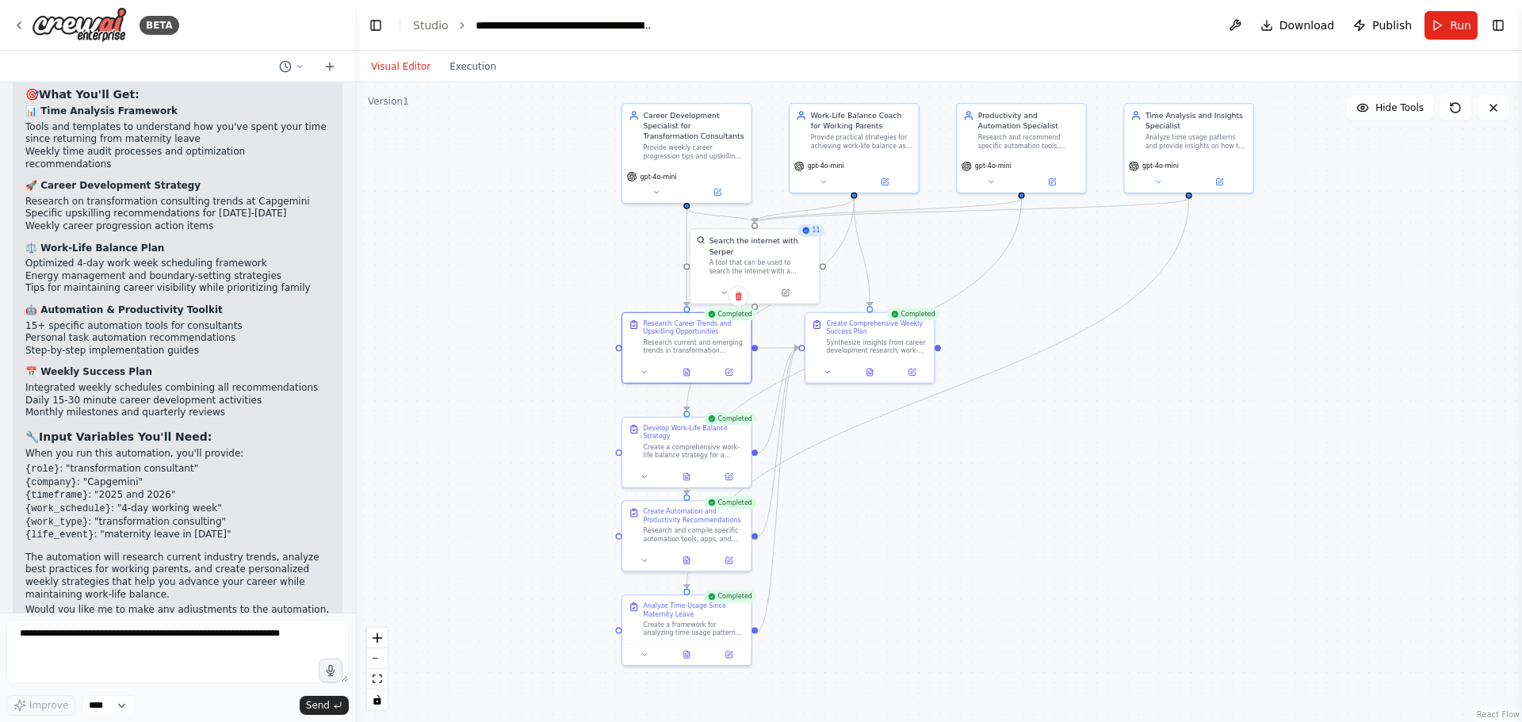
drag, startPoint x: 1074, startPoint y: 500, endPoint x: 1013, endPoint y: 477, distance: 64.2
click at [1013, 477] on div ".deletable-edge-delete-btn { width: 20px; height: 20px; border: 0px solid #ffff…" at bounding box center [938, 402] width 1167 height 640
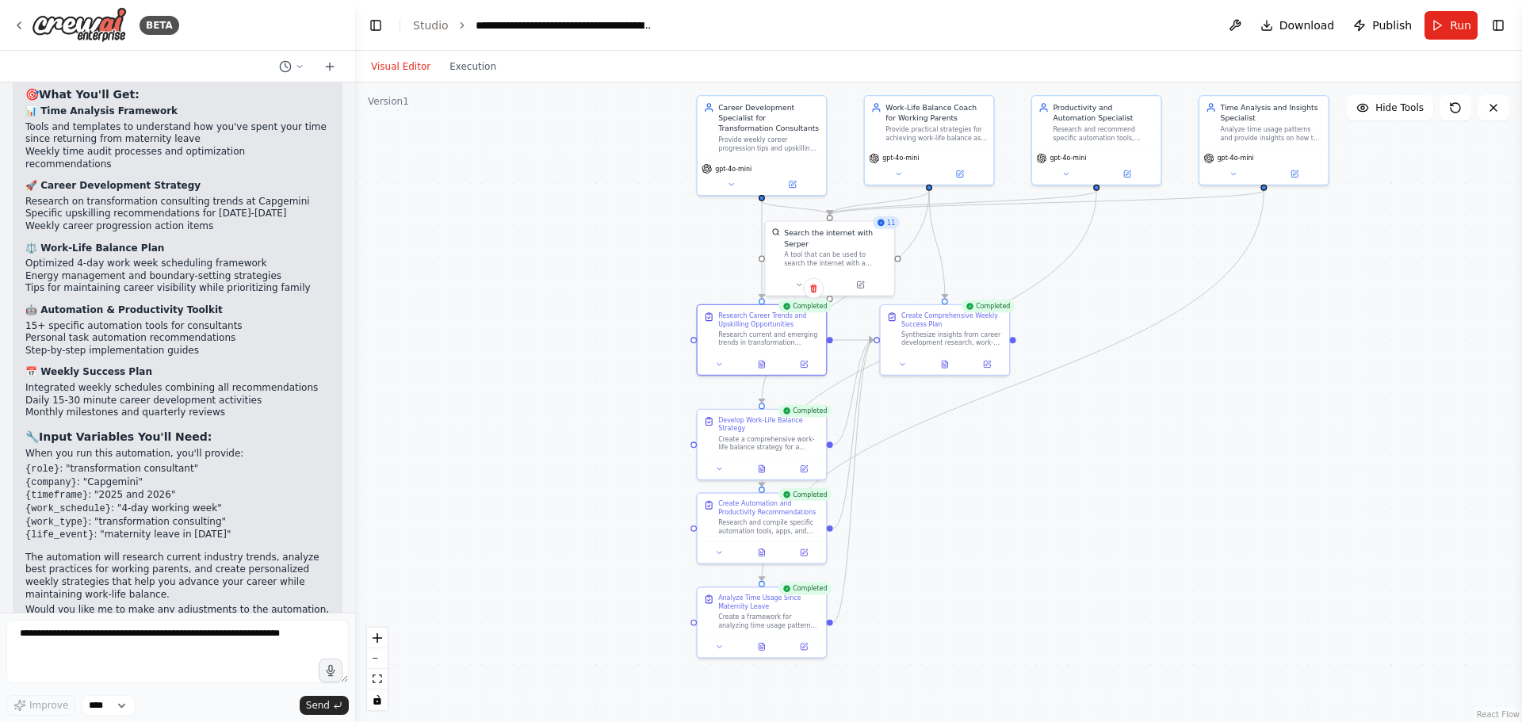
click at [416, 222] on div ".deletable-edge-delete-btn { width: 20px; height: 20px; border: 0px solid #ffff…" at bounding box center [938, 402] width 1167 height 640
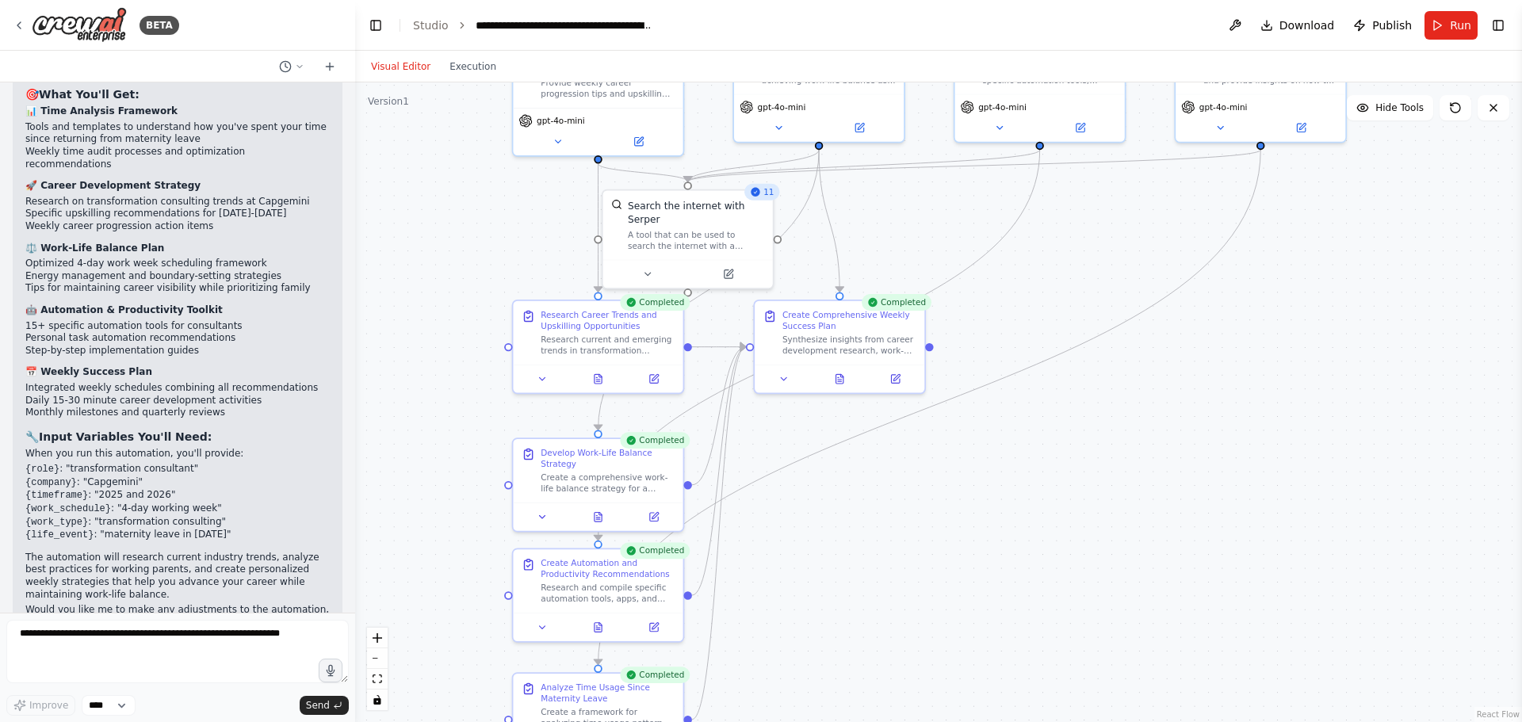
drag, startPoint x: 1429, startPoint y: 266, endPoint x: 1384, endPoint y: 335, distance: 81.8
click at [1384, 335] on div ".deletable-edge-delete-btn { width: 20px; height: 20px; border: 0px solid #ffff…" at bounding box center [938, 402] width 1167 height 640
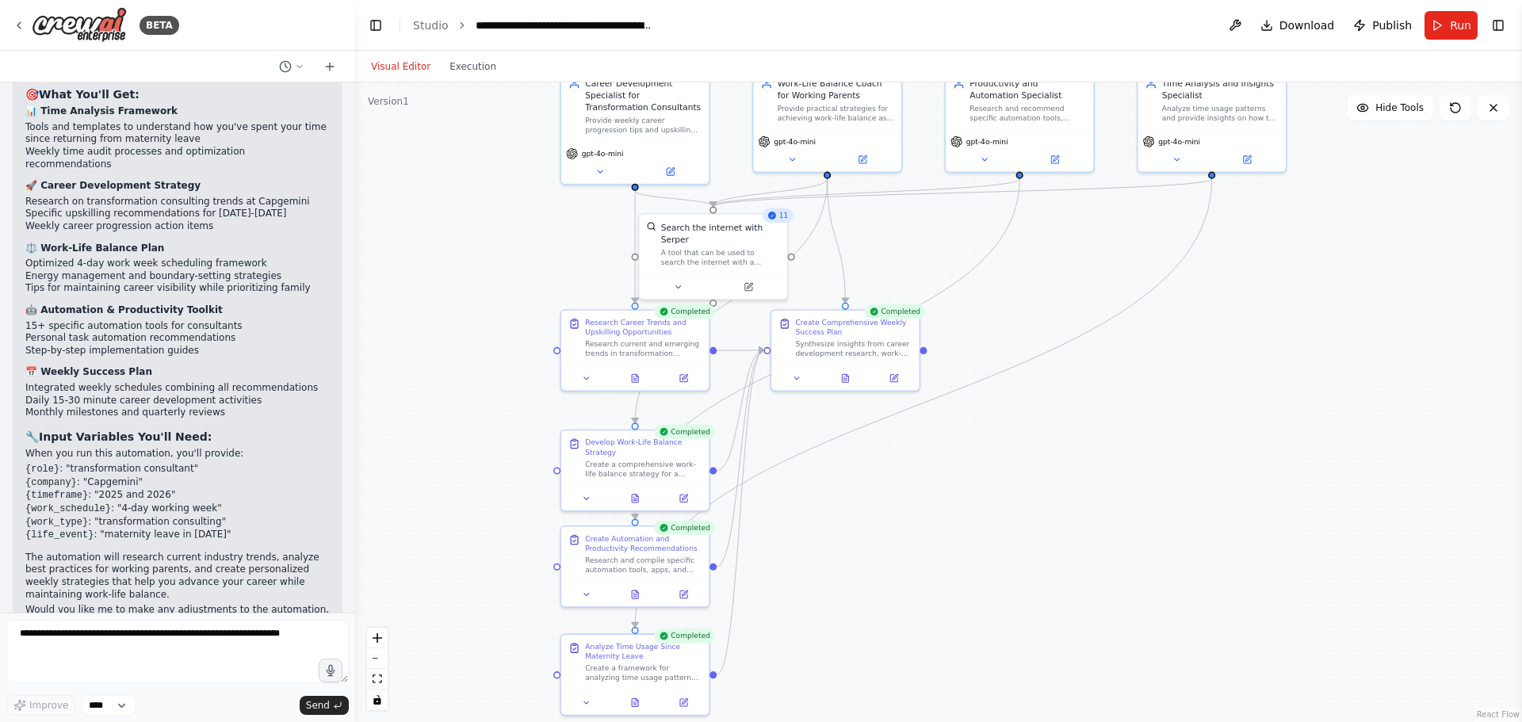
drag, startPoint x: 886, startPoint y: 579, endPoint x: 844, endPoint y: 546, distance: 52.5
click at [844, 546] on div ".deletable-edge-delete-btn { width: 20px; height: 20px; border: 0px solid #ffff…" at bounding box center [938, 402] width 1167 height 640
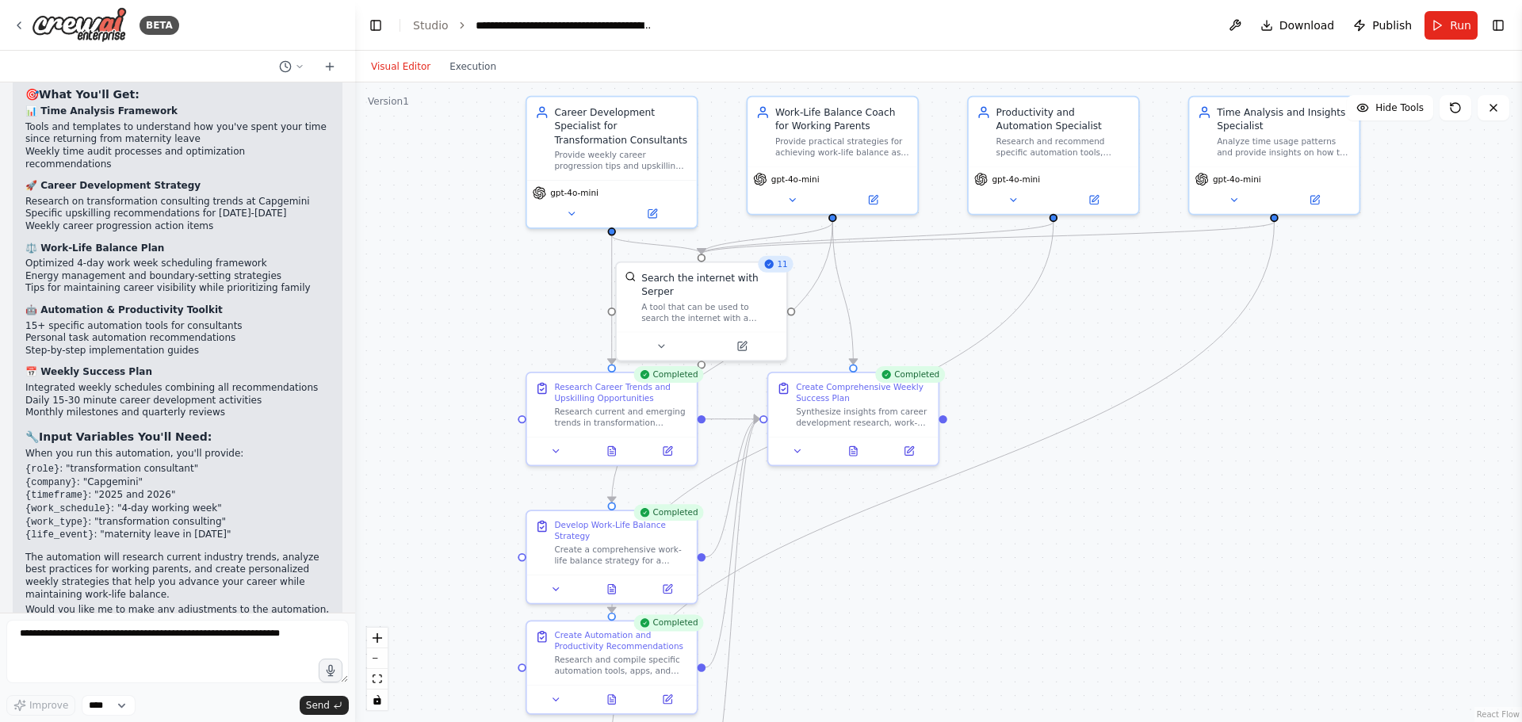
drag, startPoint x: 549, startPoint y: 176, endPoint x: 532, endPoint y: 266, distance: 92.1
click at [532, 266] on div ".deletable-edge-delete-btn { width: 20px; height: 20px; border: 0px solid #ffff…" at bounding box center [938, 402] width 1167 height 640
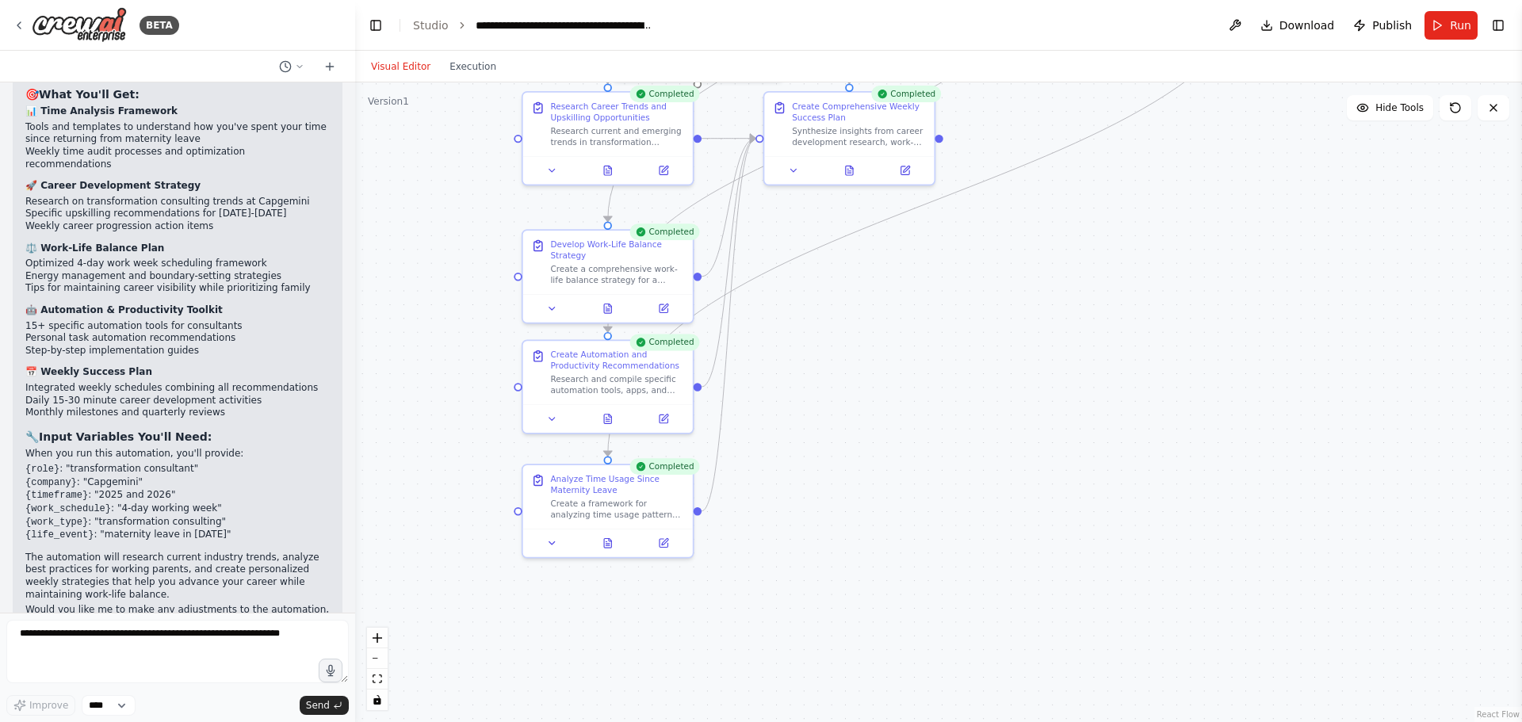
drag, startPoint x: 880, startPoint y: 611, endPoint x: 879, endPoint y: 339, distance: 272.0
click at [877, 335] on div ".deletable-edge-delete-btn { width: 20px; height: 20px; border: 0px solid #ffff…" at bounding box center [938, 402] width 1167 height 640
click at [607, 418] on icon at bounding box center [608, 421] width 7 height 10
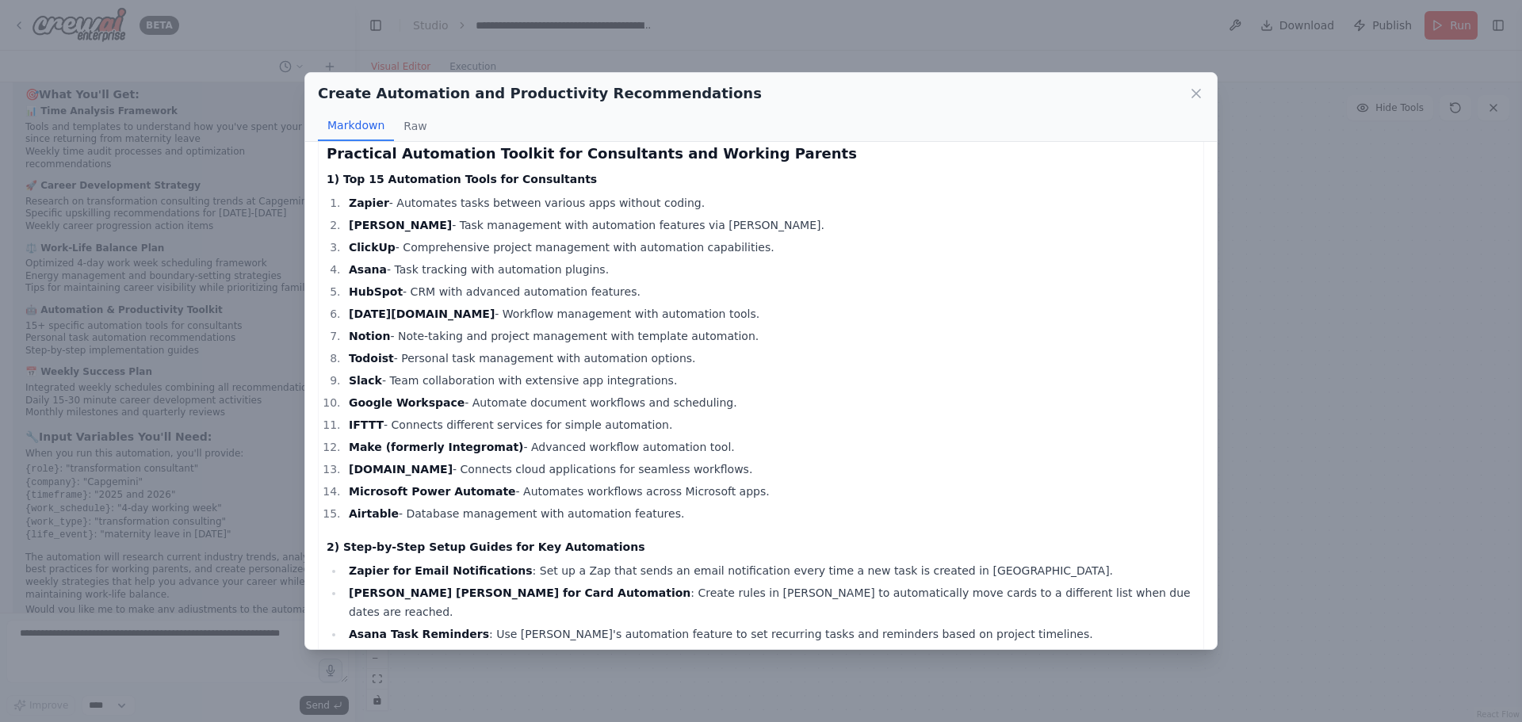
scroll to position [0, 0]
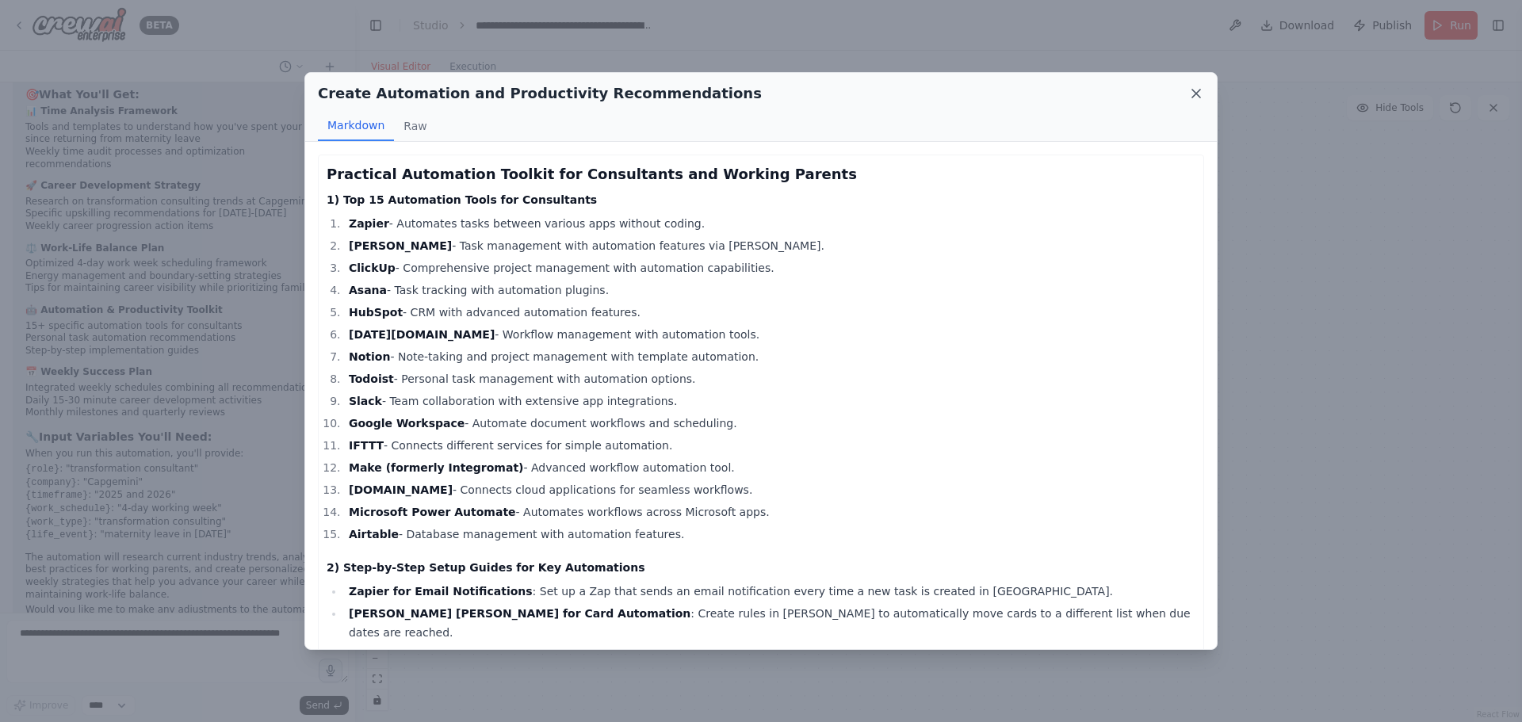
click at [1198, 87] on icon at bounding box center [1197, 94] width 16 height 16
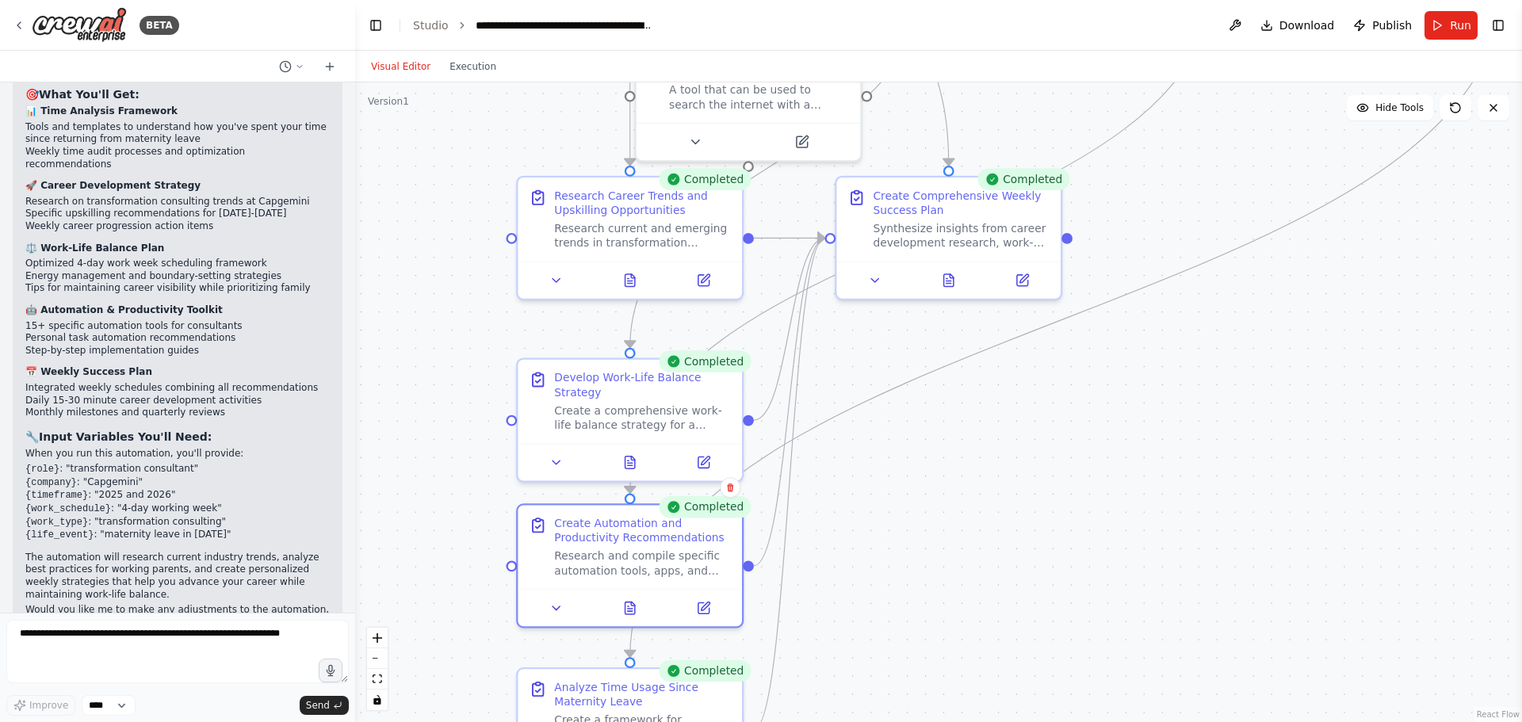
drag, startPoint x: 1058, startPoint y: 274, endPoint x: 1137, endPoint y: 467, distance: 209.1
click at [1142, 469] on div ".deletable-edge-delete-btn { width: 20px; height: 20px; border: 0px solid #ffff…" at bounding box center [938, 402] width 1167 height 640
click at [631, 285] on icon at bounding box center [630, 277] width 14 height 14
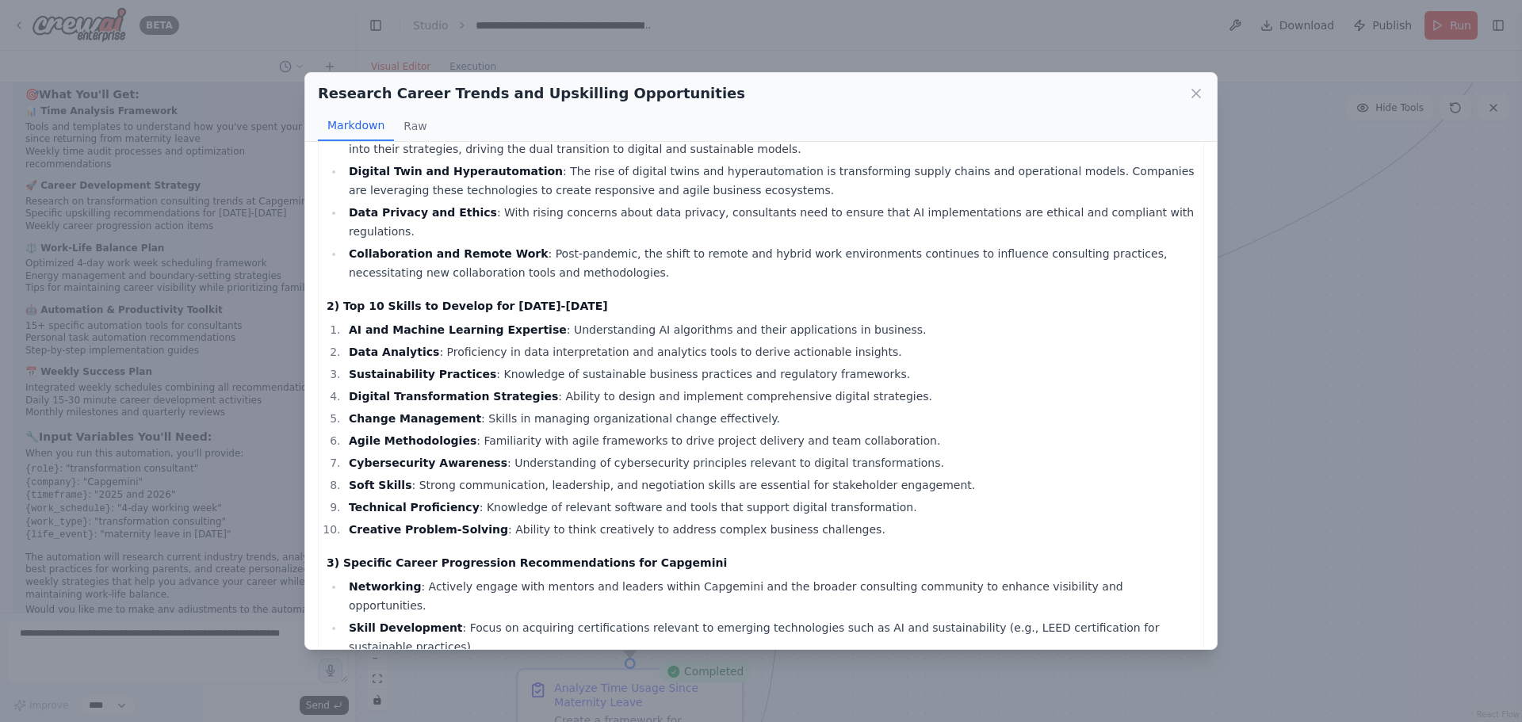
scroll to position [159, 0]
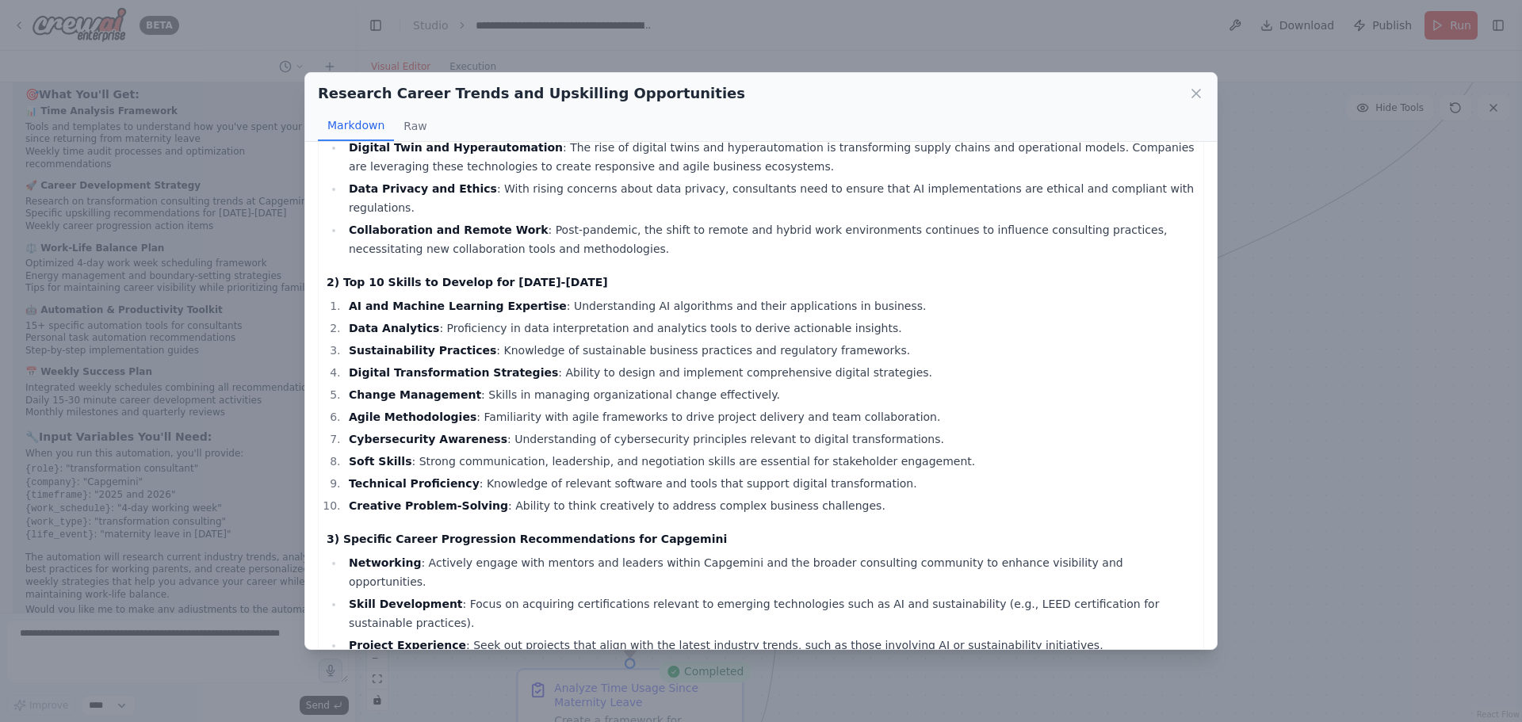
click at [430, 92] on h2 "Research Career Trends and Upskilling Opportunities" at bounding box center [531, 93] width 427 height 22
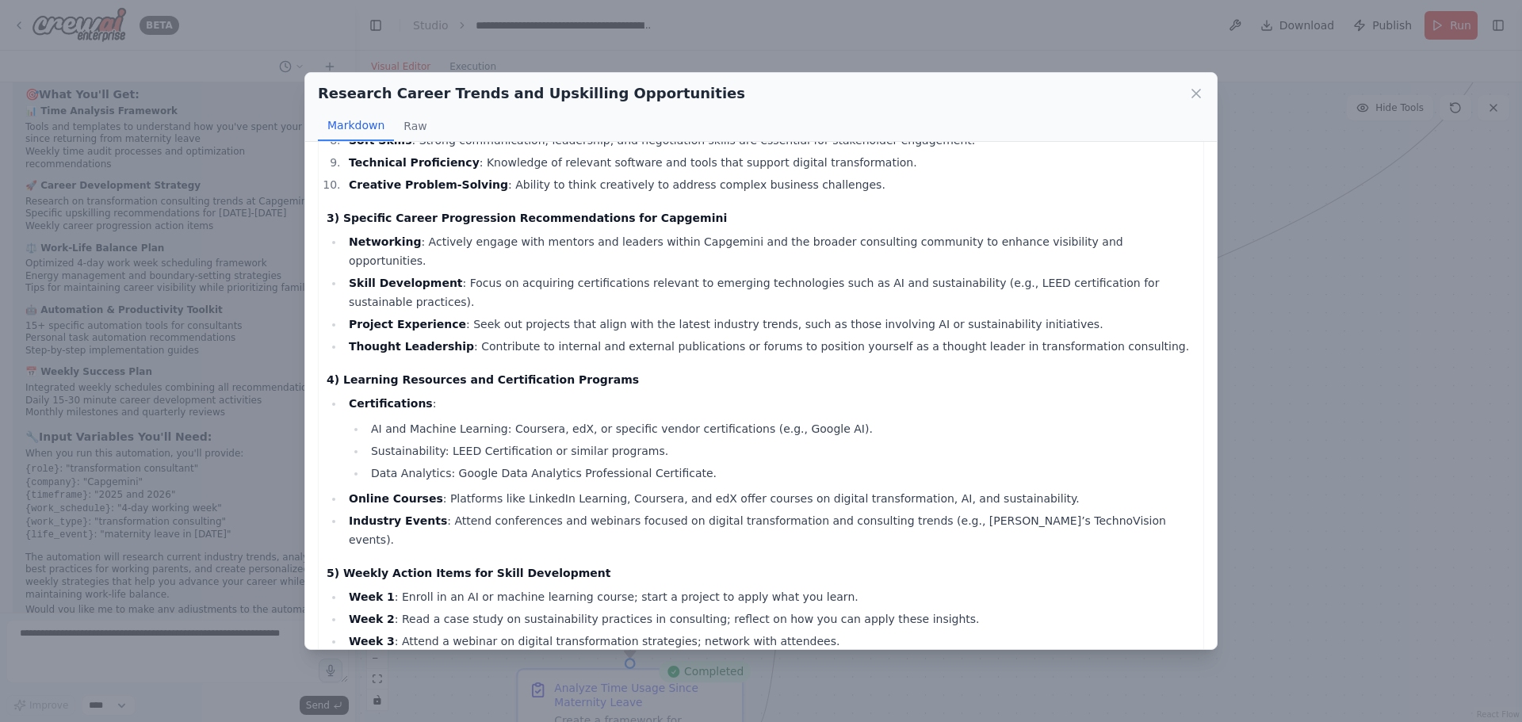
scroll to position [480, 0]
click at [1197, 94] on icon at bounding box center [1197, 94] width 8 height 8
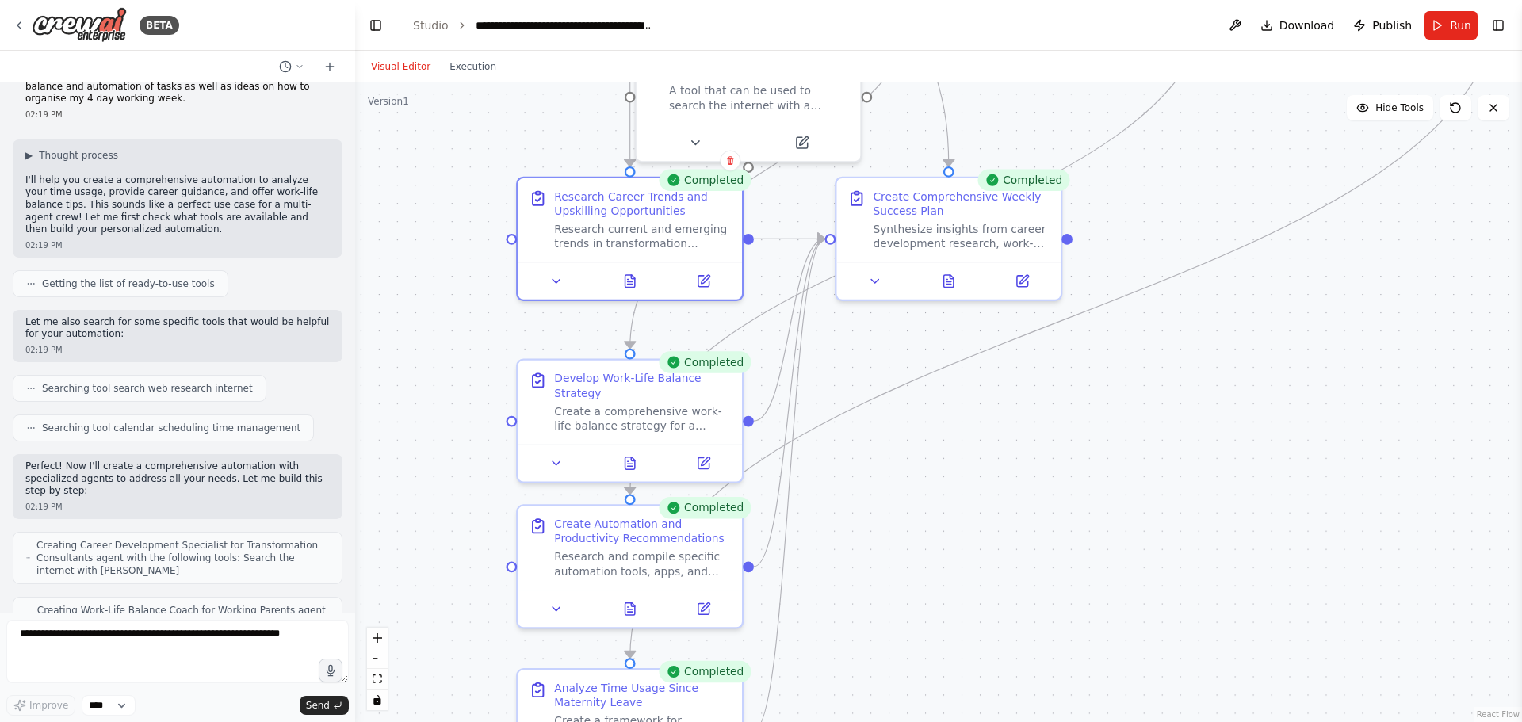
scroll to position [0, 0]
